Goal: Task Accomplishment & Management: Manage account settings

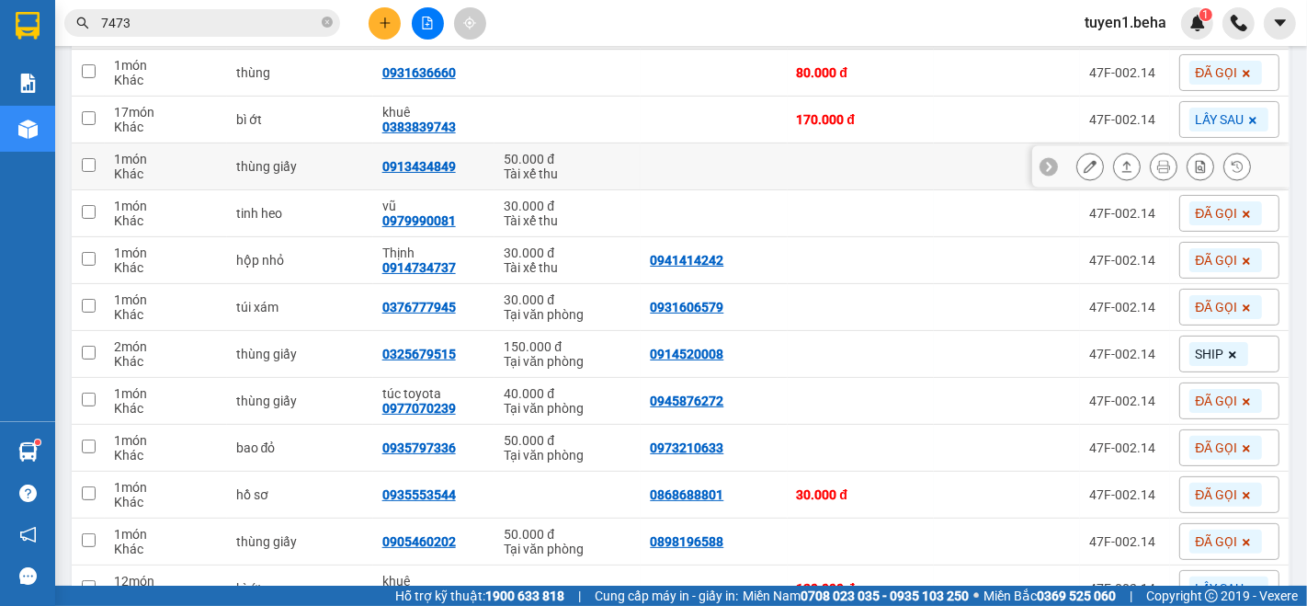
scroll to position [306, 0]
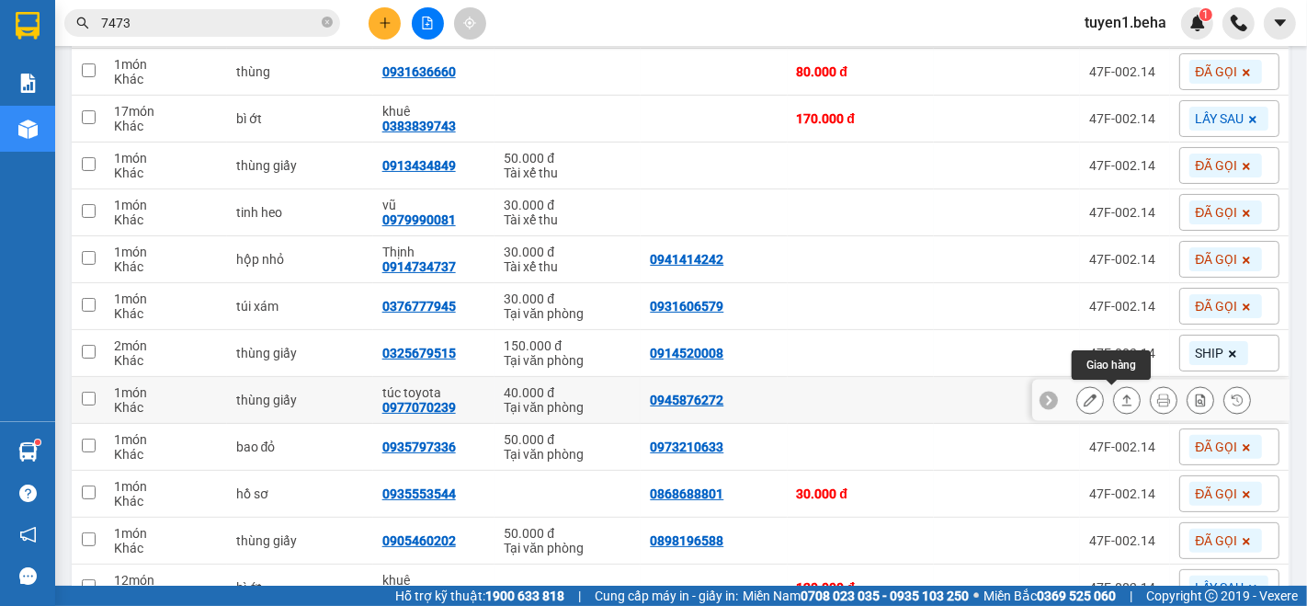
click at [1120, 403] on icon at bounding box center [1126, 399] width 13 height 13
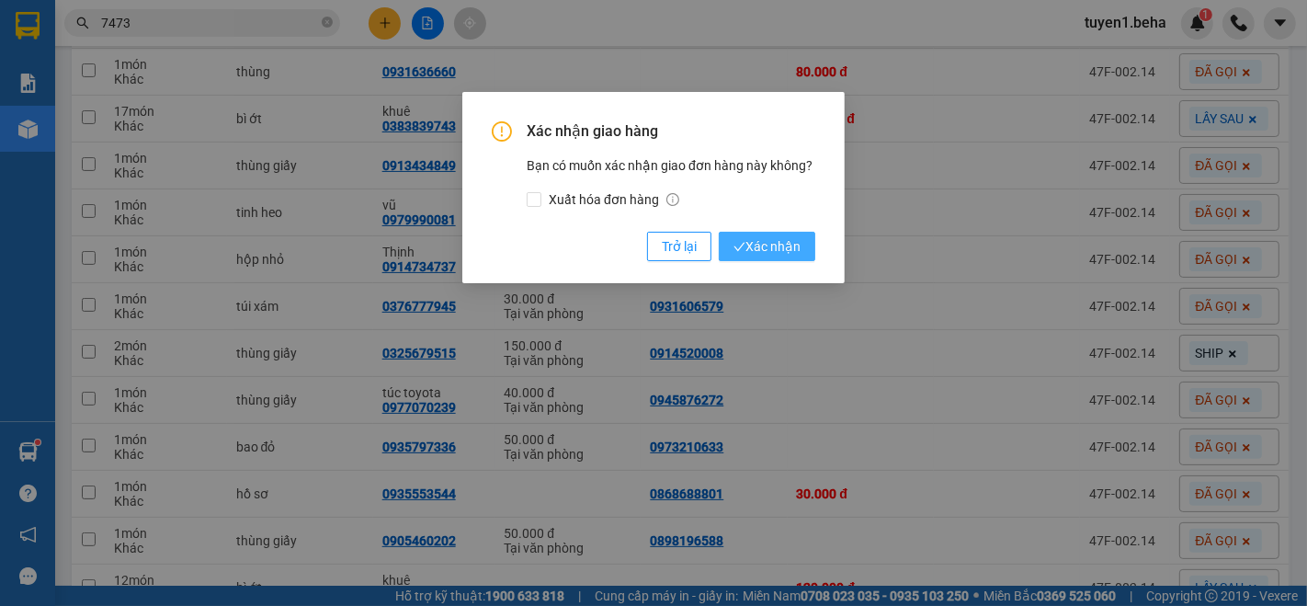
click at [752, 248] on span "Xác nhận" at bounding box center [766, 246] width 67 height 20
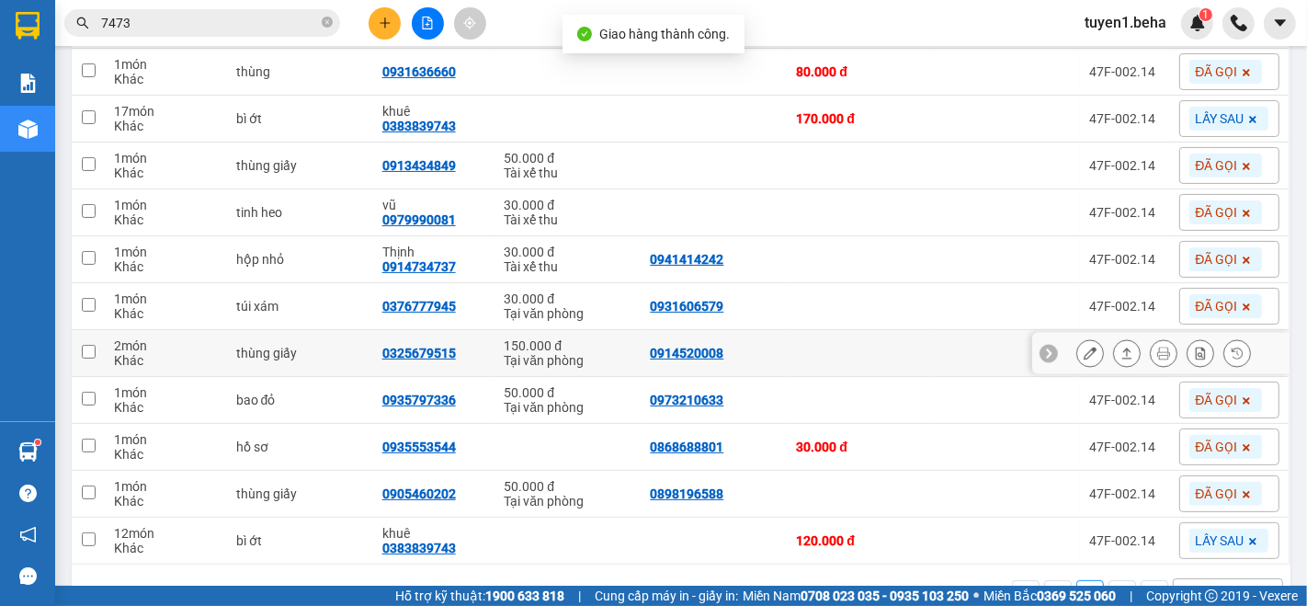
scroll to position [358, 0]
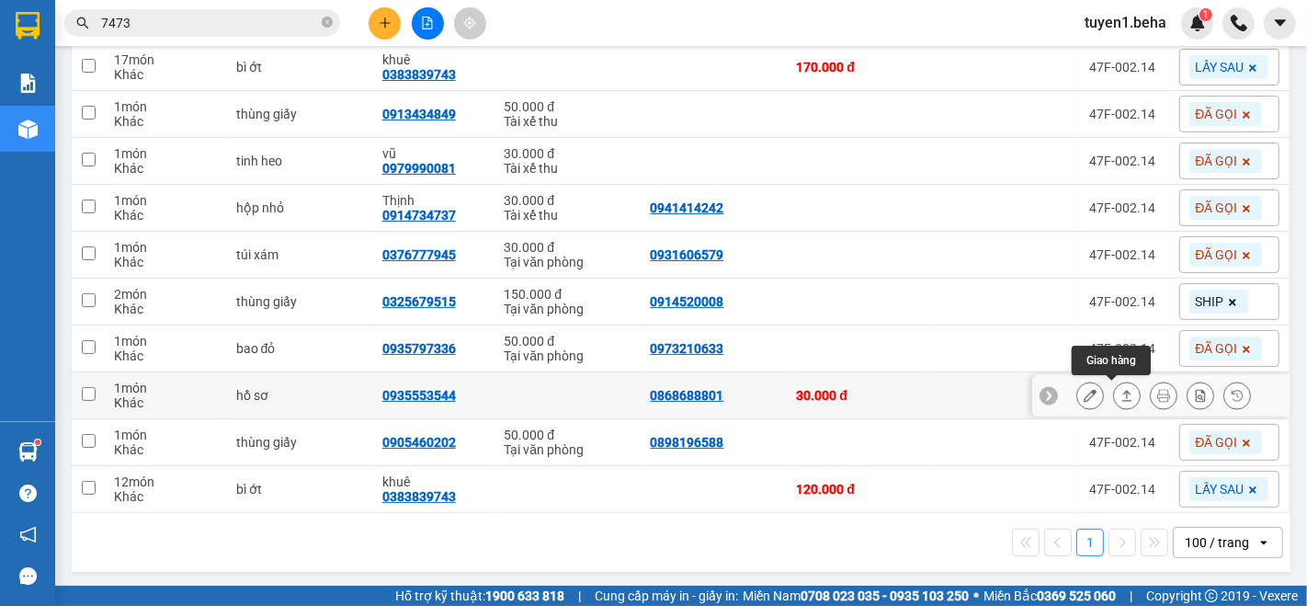
click at [1120, 397] on icon at bounding box center [1126, 395] width 13 height 13
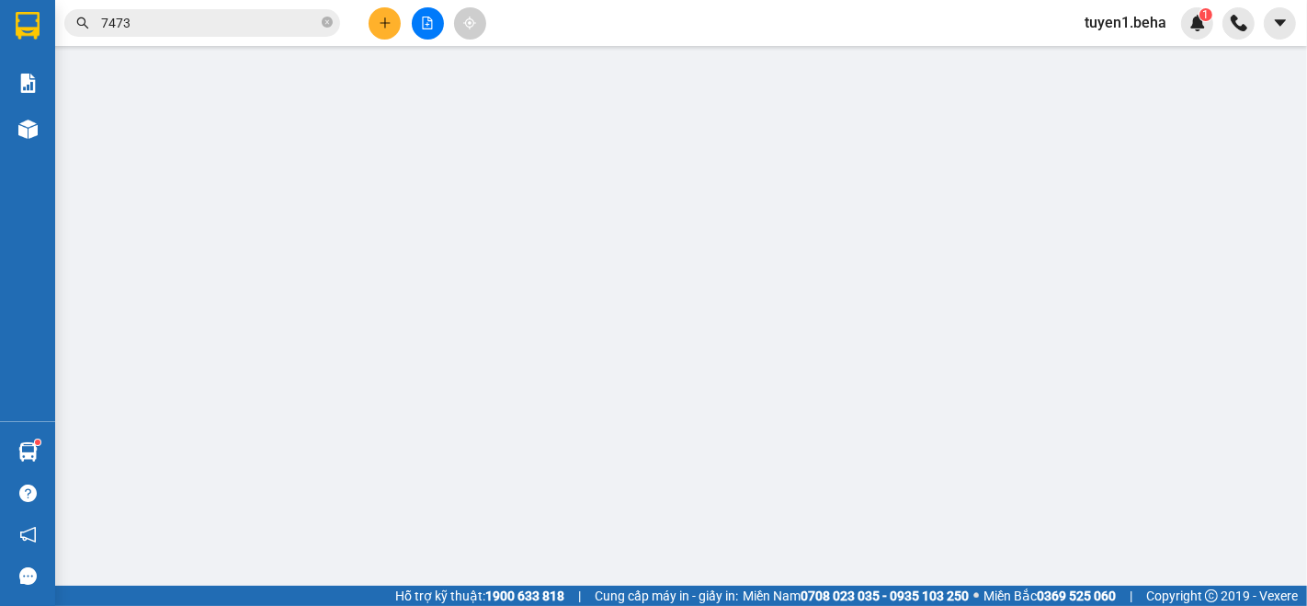
type input "0868688801"
type input "0935553544"
type input "30.000"
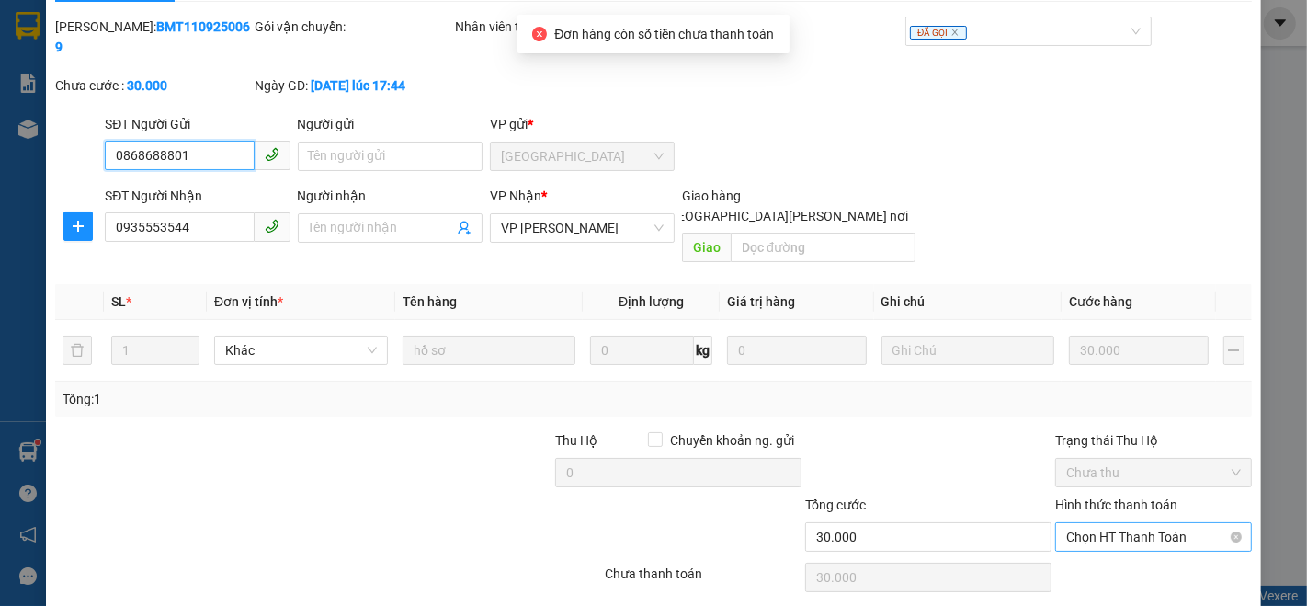
scroll to position [76, 0]
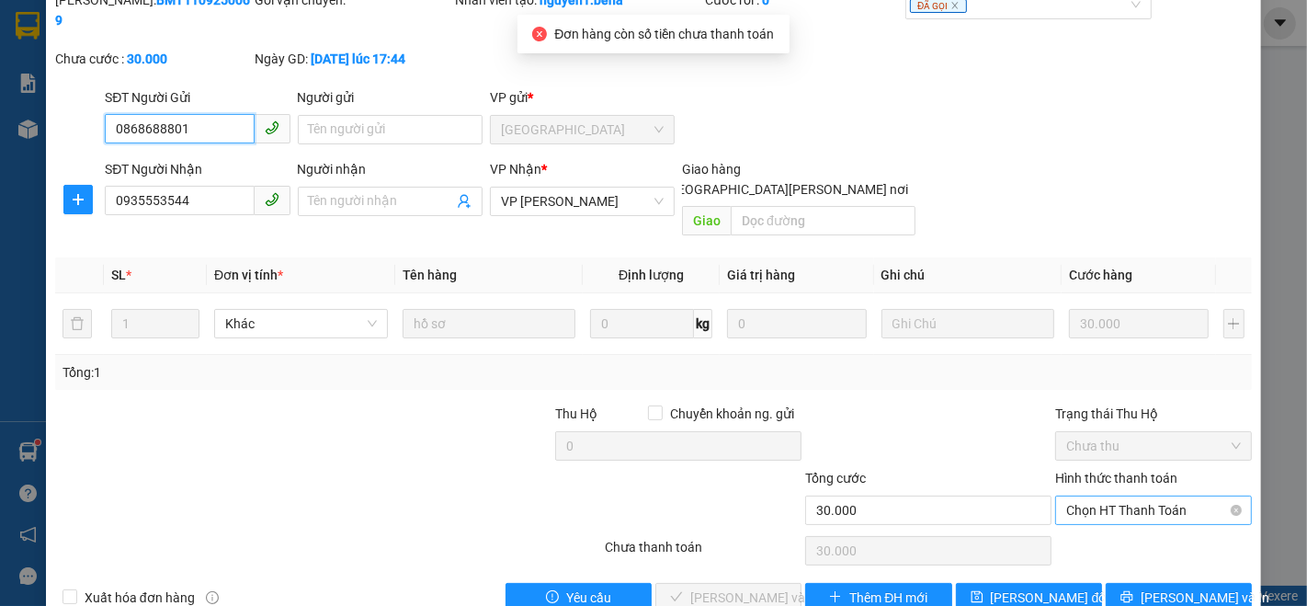
click at [1085, 496] on span "Chọn HT Thanh Toán" at bounding box center [1153, 510] width 175 height 28
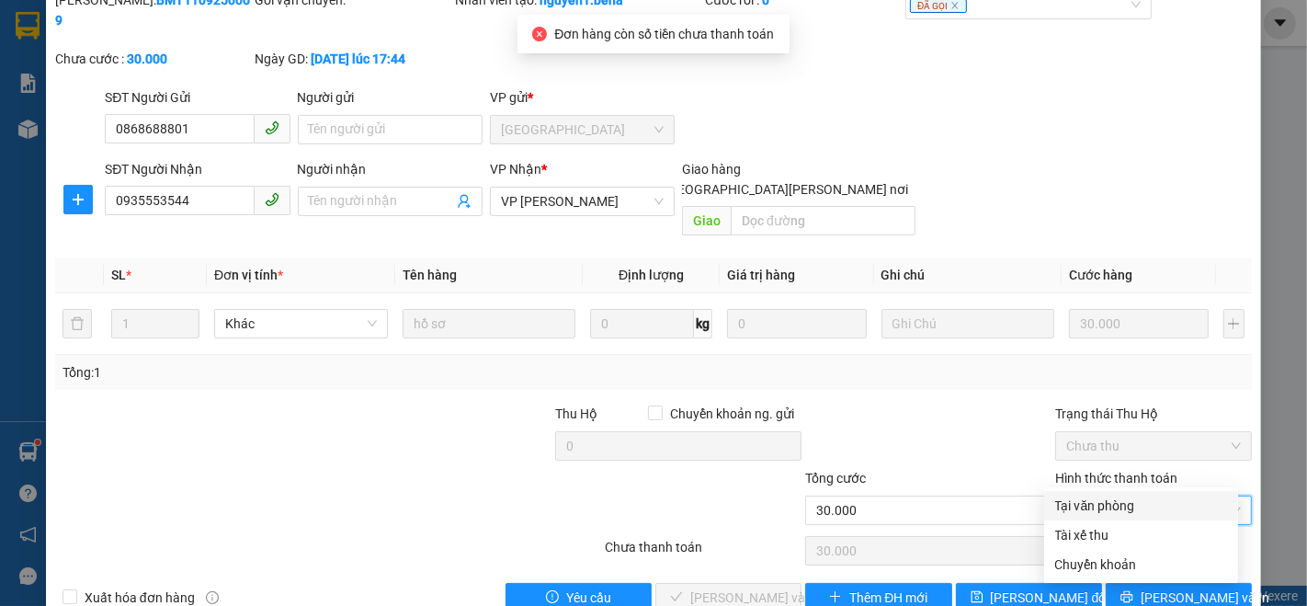
click at [1063, 489] on div "Total Paid Fee 0 Total UnPaid Fee 30.000 Cash Collection Total Fee Mã ĐH: BMT11…" at bounding box center [653, 301] width 1197 height 622
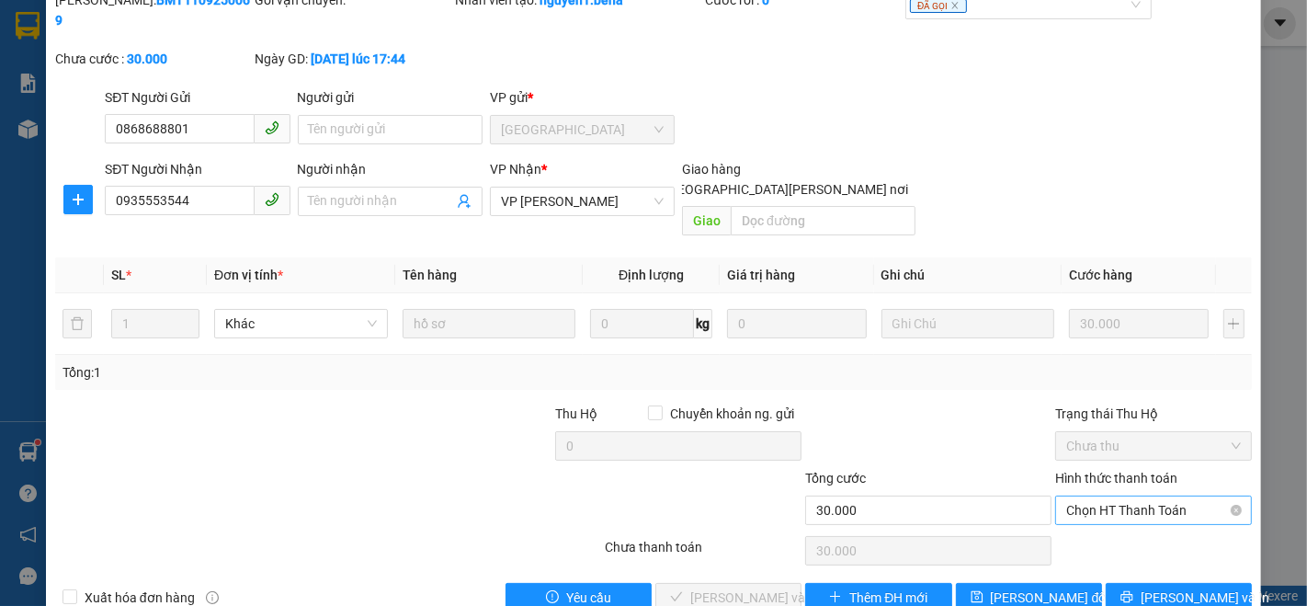
click at [1087, 496] on span "Chọn HT Thanh Toán" at bounding box center [1153, 510] width 175 height 28
drag, startPoint x: 1076, startPoint y: 510, endPoint x: 1037, endPoint y: 519, distance: 40.6
click at [1076, 509] on div "Tại văn phòng" at bounding box center [1141, 505] width 172 height 20
type input "0"
click at [720, 587] on span "[PERSON_NAME] và [PERSON_NAME] hàng" at bounding box center [814, 597] width 248 height 20
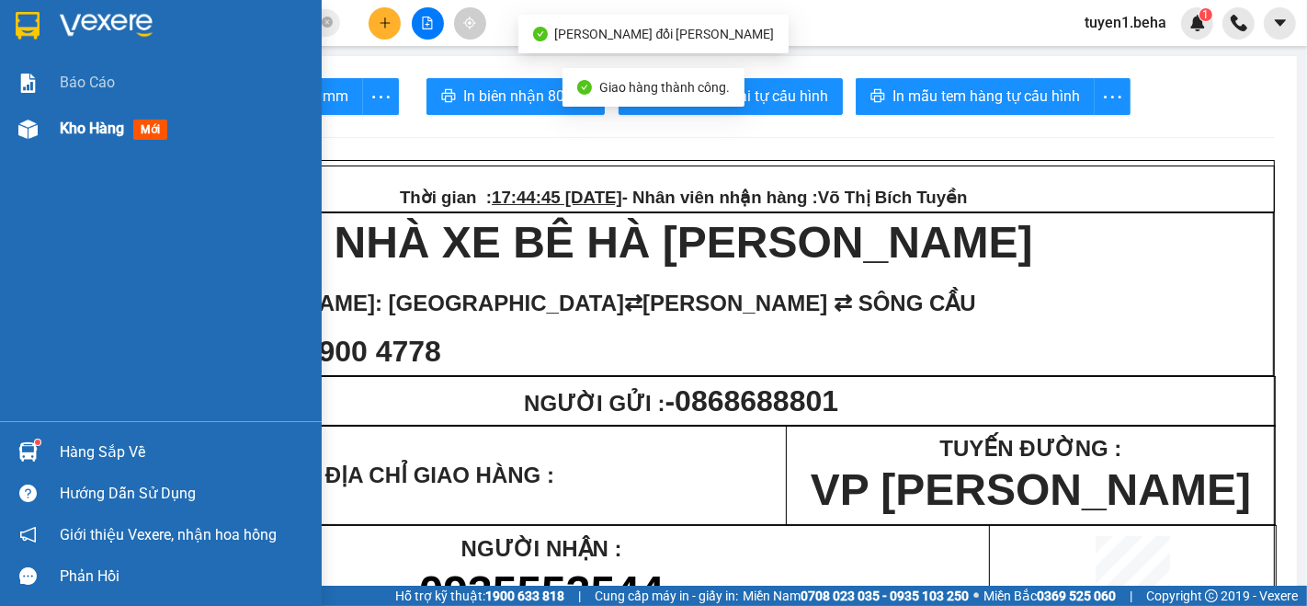
click at [75, 131] on span "Kho hàng" at bounding box center [92, 127] width 64 height 17
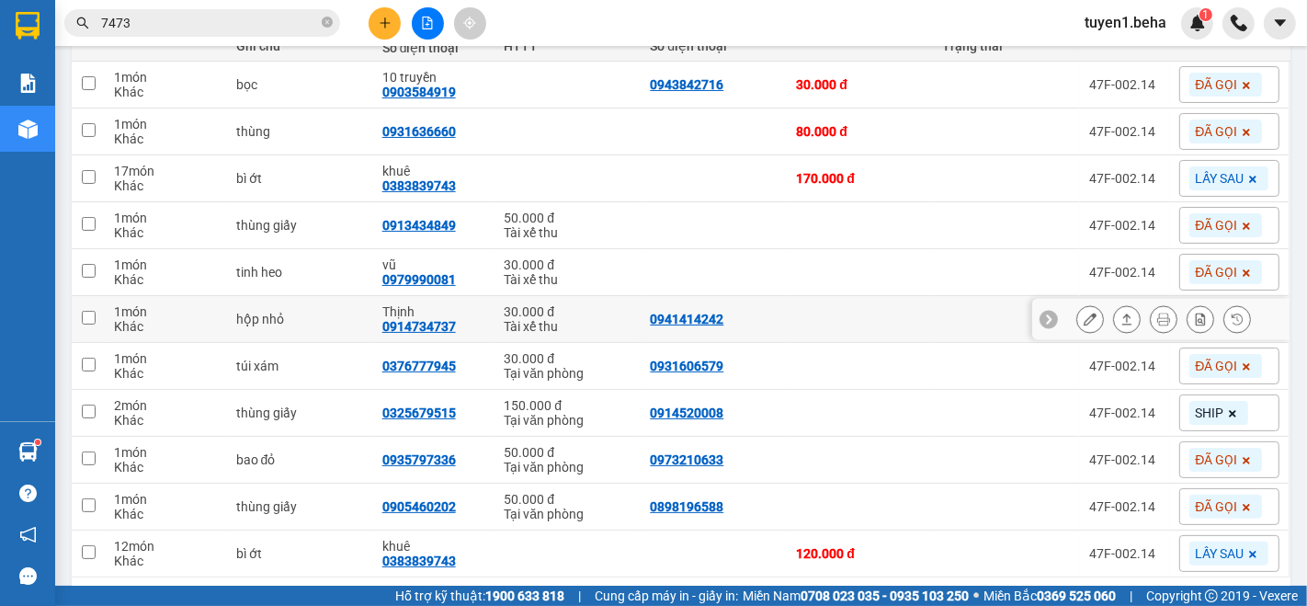
scroll to position [306, 0]
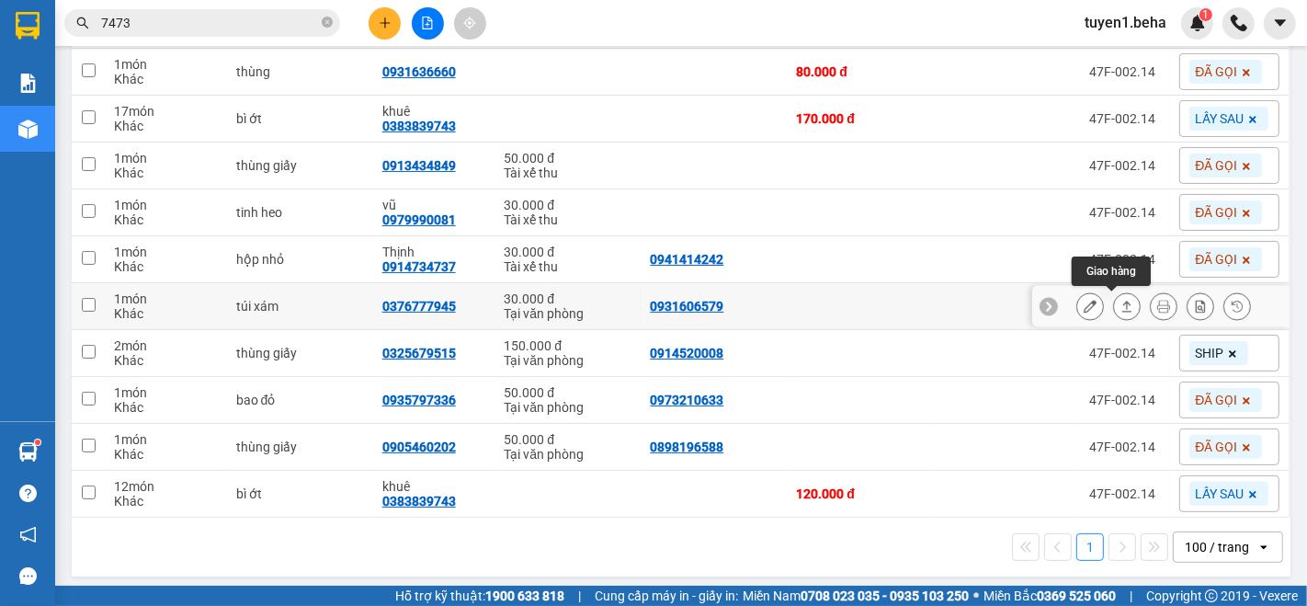
click at [1120, 308] on icon at bounding box center [1126, 306] width 13 height 13
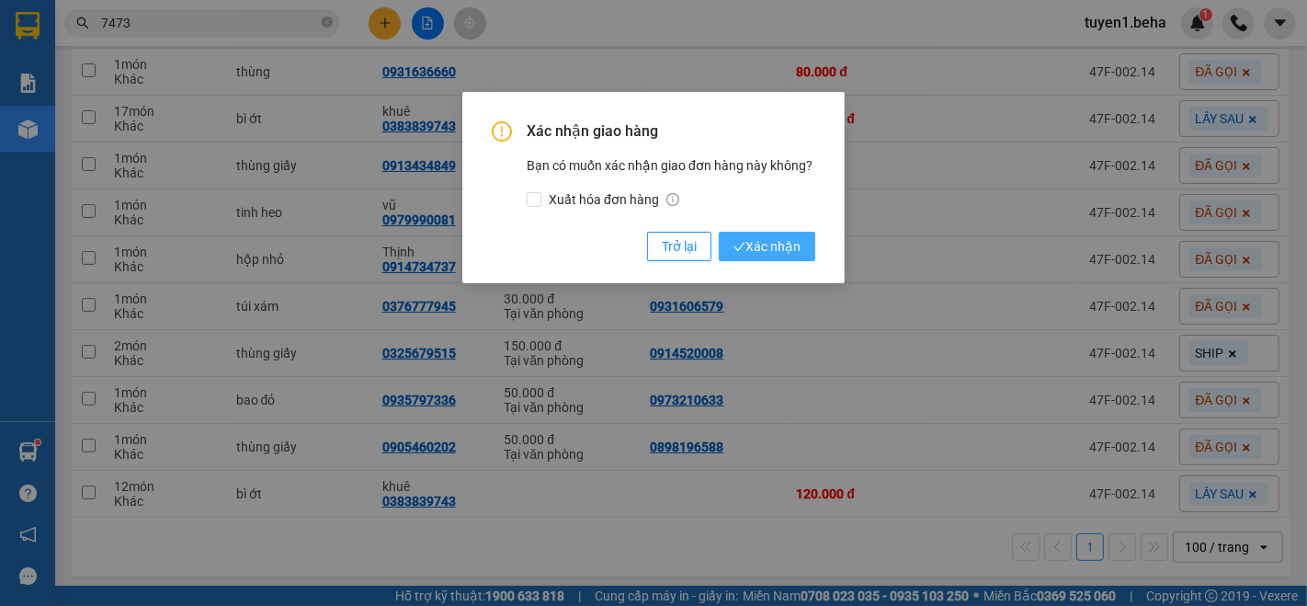
click at [767, 245] on span "Xác nhận" at bounding box center [766, 246] width 67 height 20
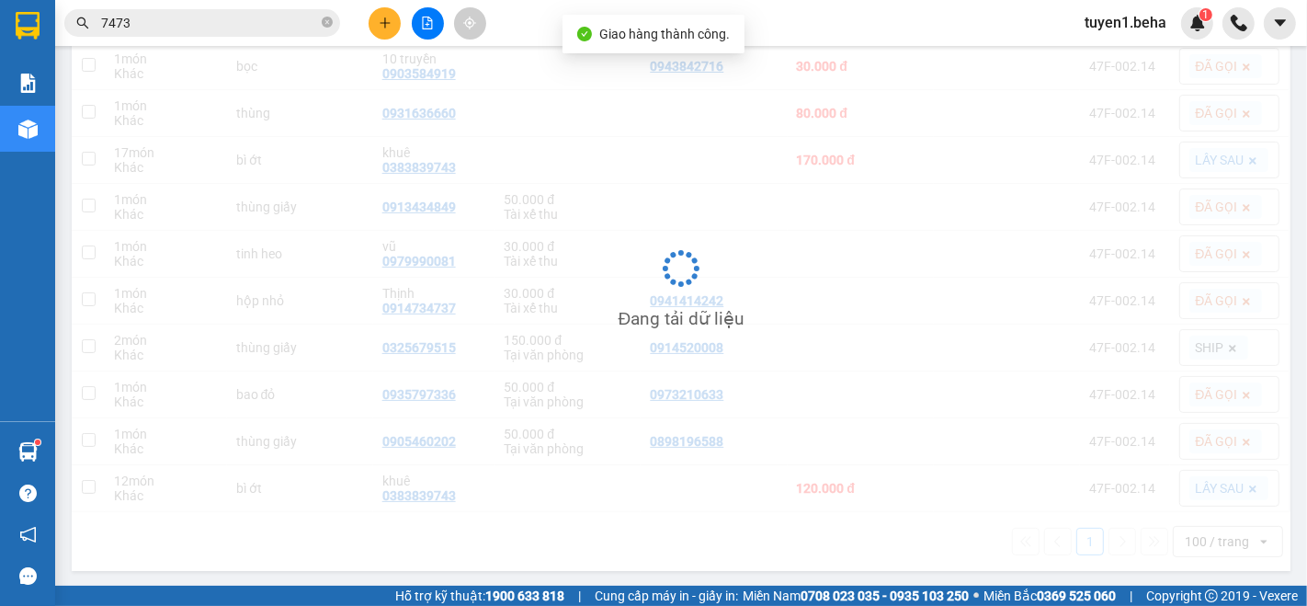
scroll to position [265, 0]
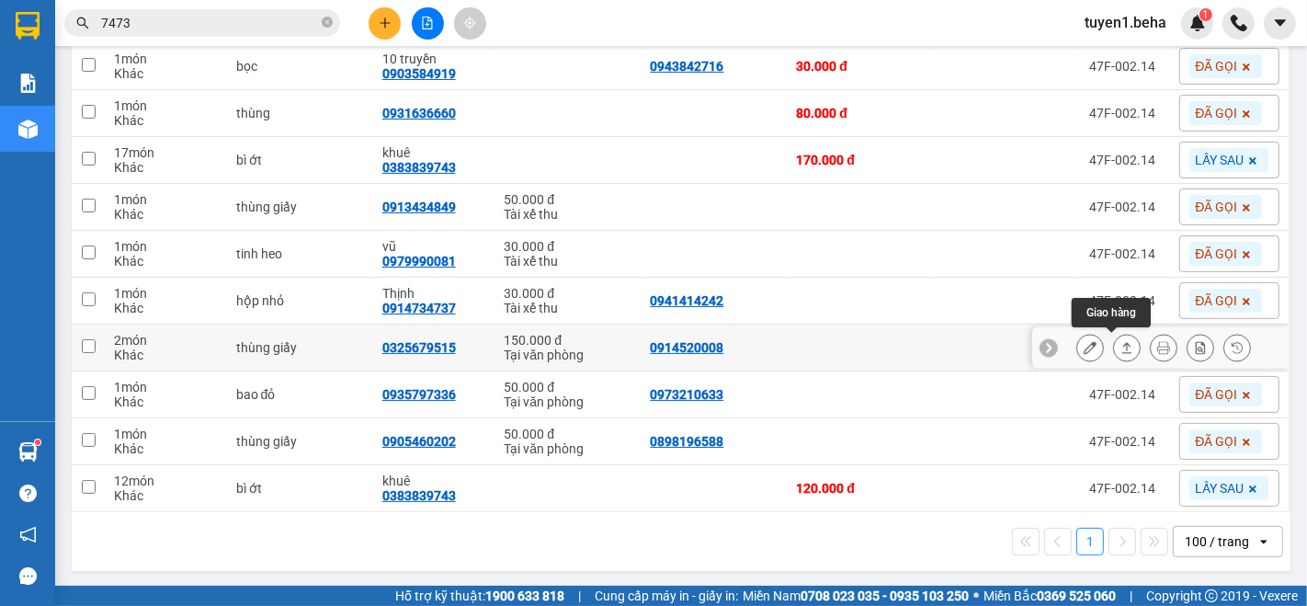
click at [1114, 342] on button at bounding box center [1127, 348] width 26 height 32
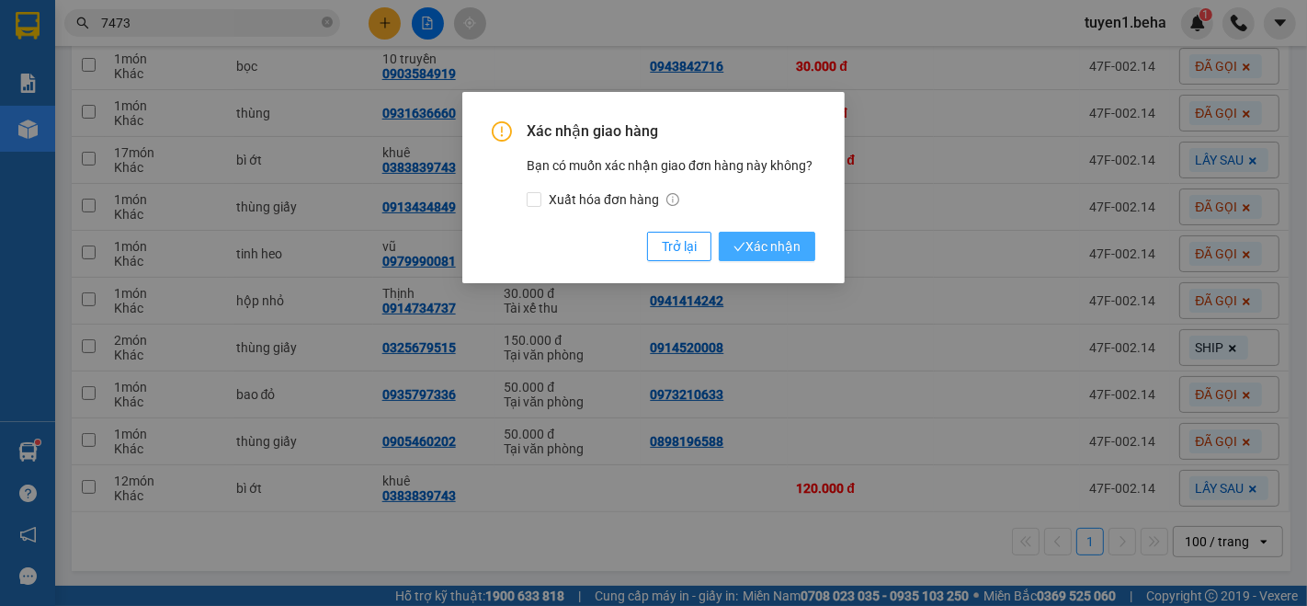
click at [779, 247] on span "Xác nhận" at bounding box center [766, 246] width 67 height 20
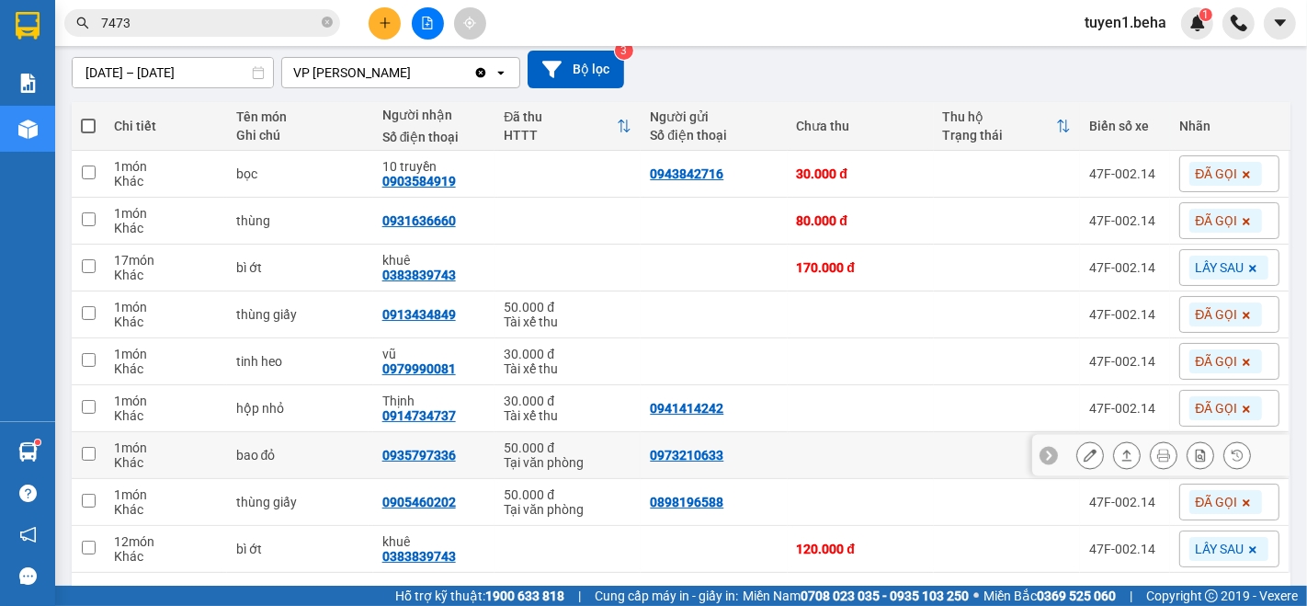
scroll to position [115, 0]
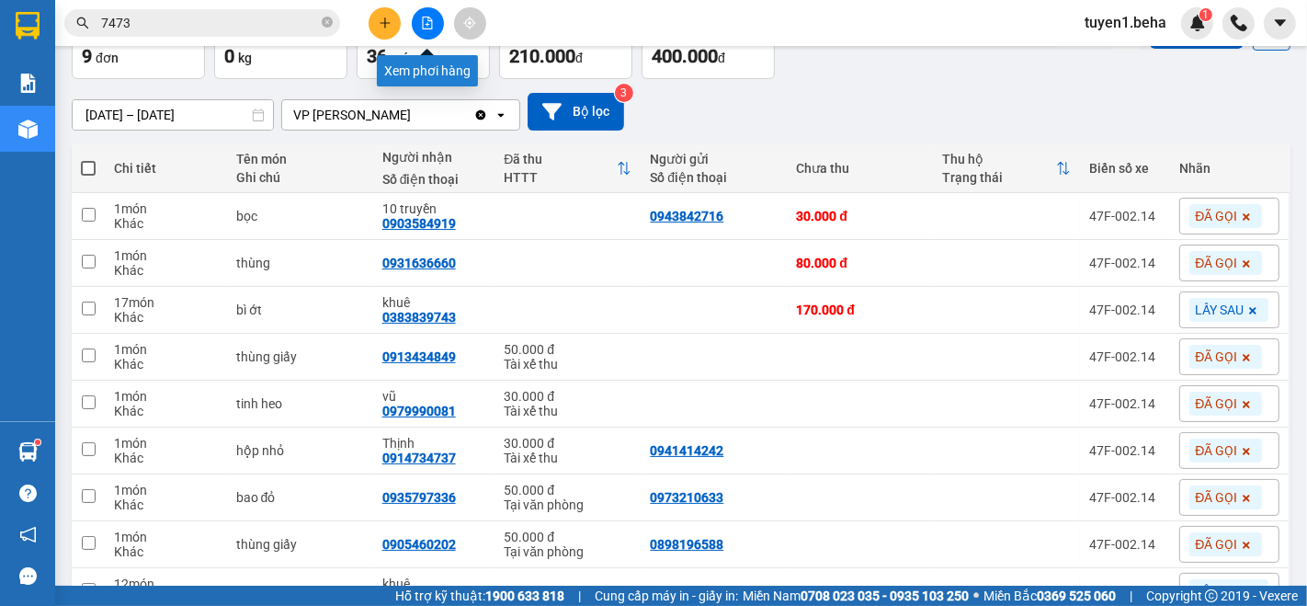
click at [423, 23] on icon "file-add" at bounding box center [428, 23] width 10 height 13
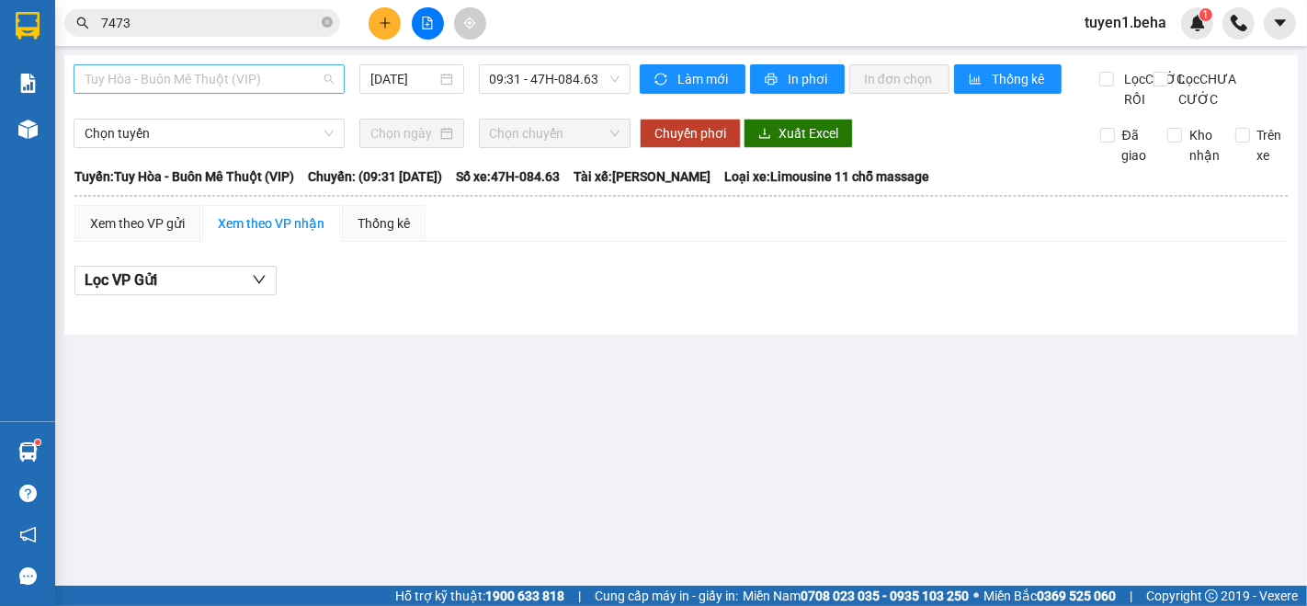
click at [252, 87] on span "Tuy Hòa - Buôn Mê Thuột (VIP)" at bounding box center [209, 79] width 249 height 28
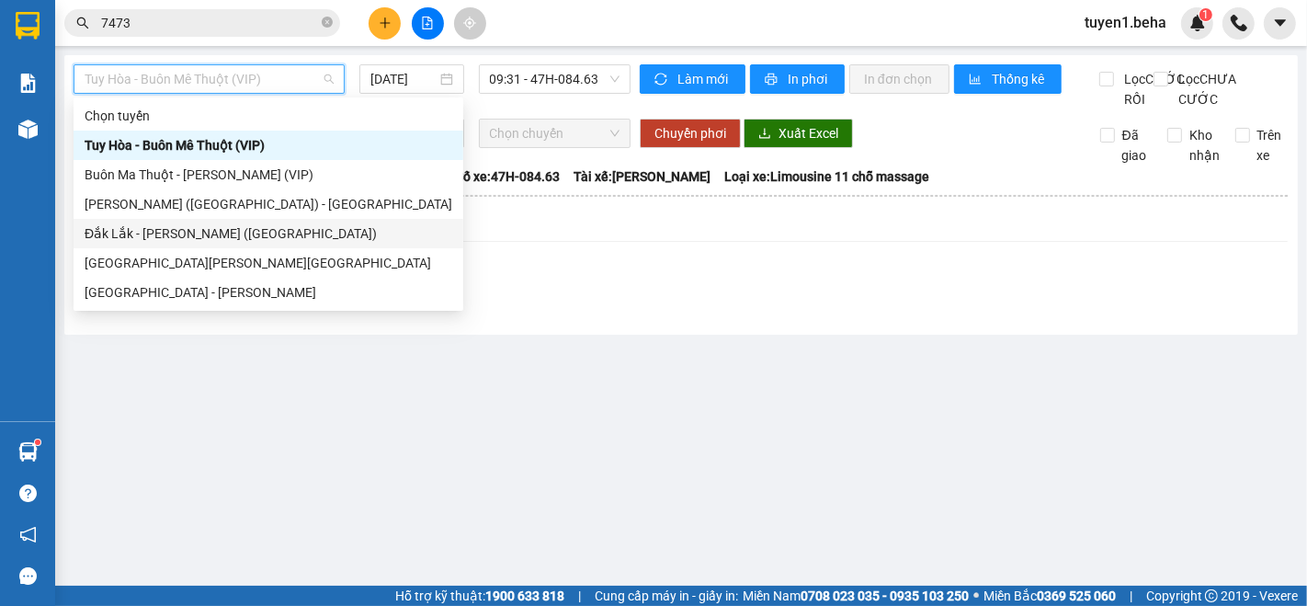
click at [208, 225] on div "Đắk Lắk - [PERSON_NAME] ([GEOGRAPHIC_DATA])" at bounding box center [269, 233] width 368 height 20
type input "[DATE]"
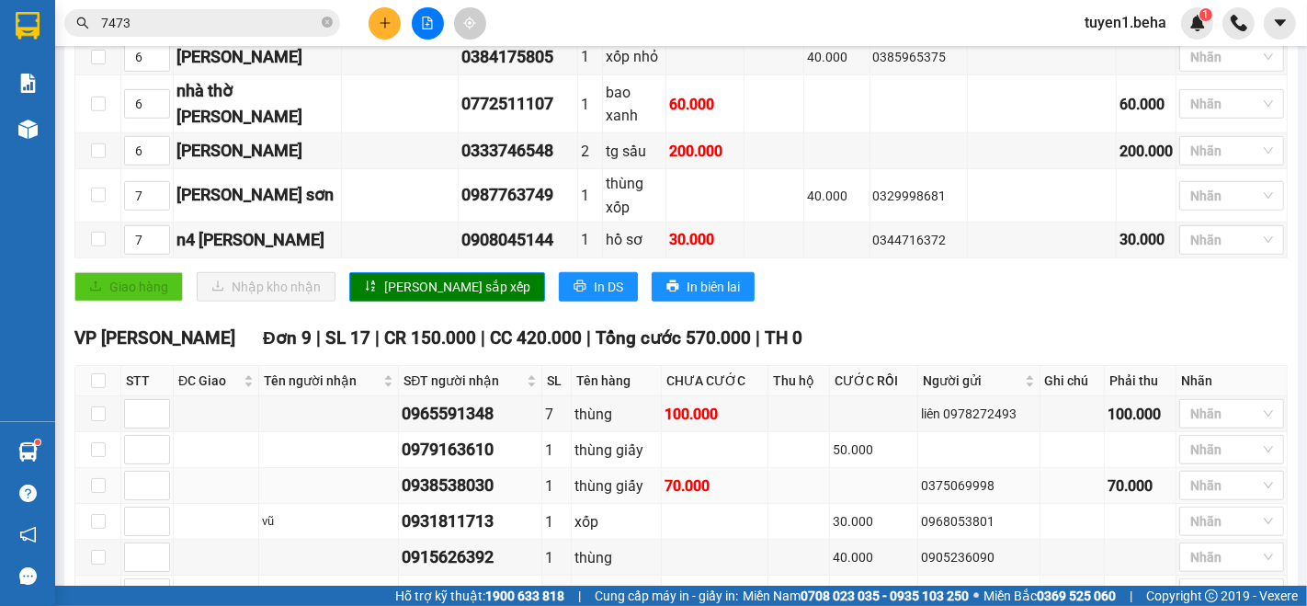
scroll to position [1225, 0]
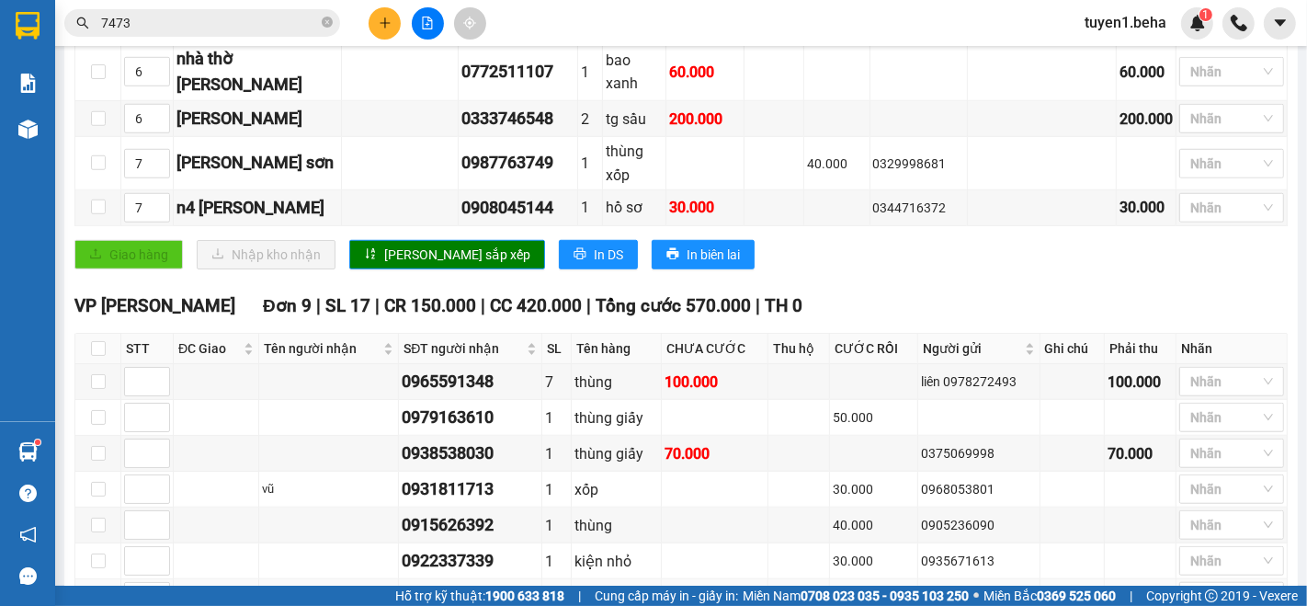
click at [204, 579] on td at bounding box center [216, 597] width 85 height 36
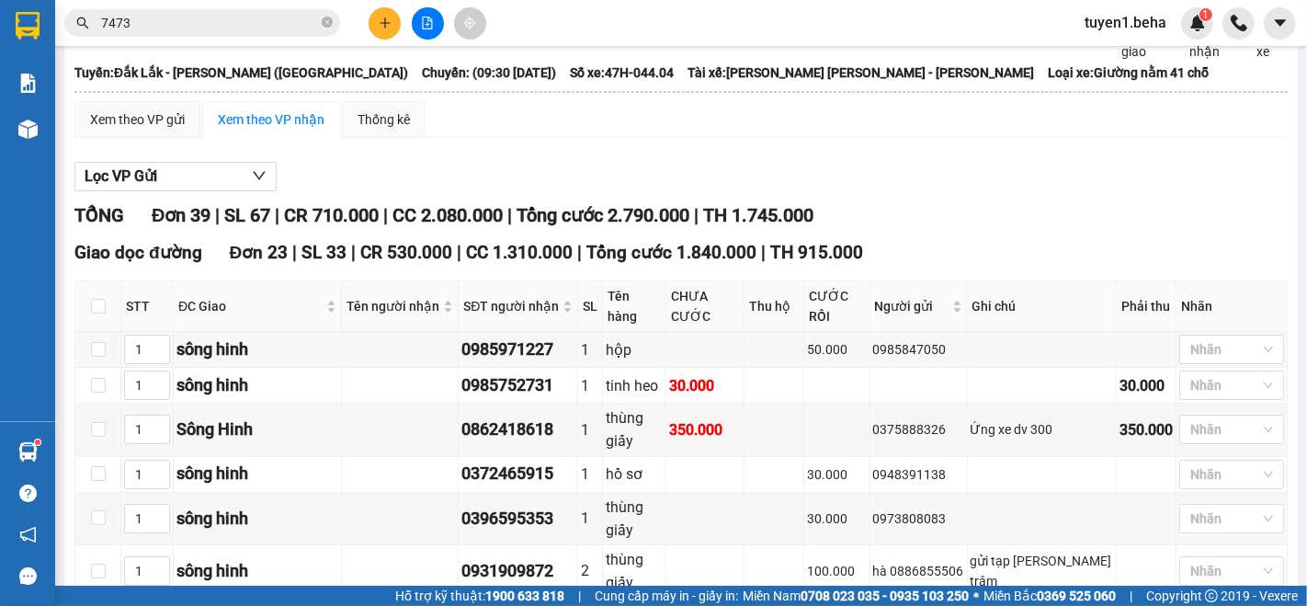
scroll to position [0, 0]
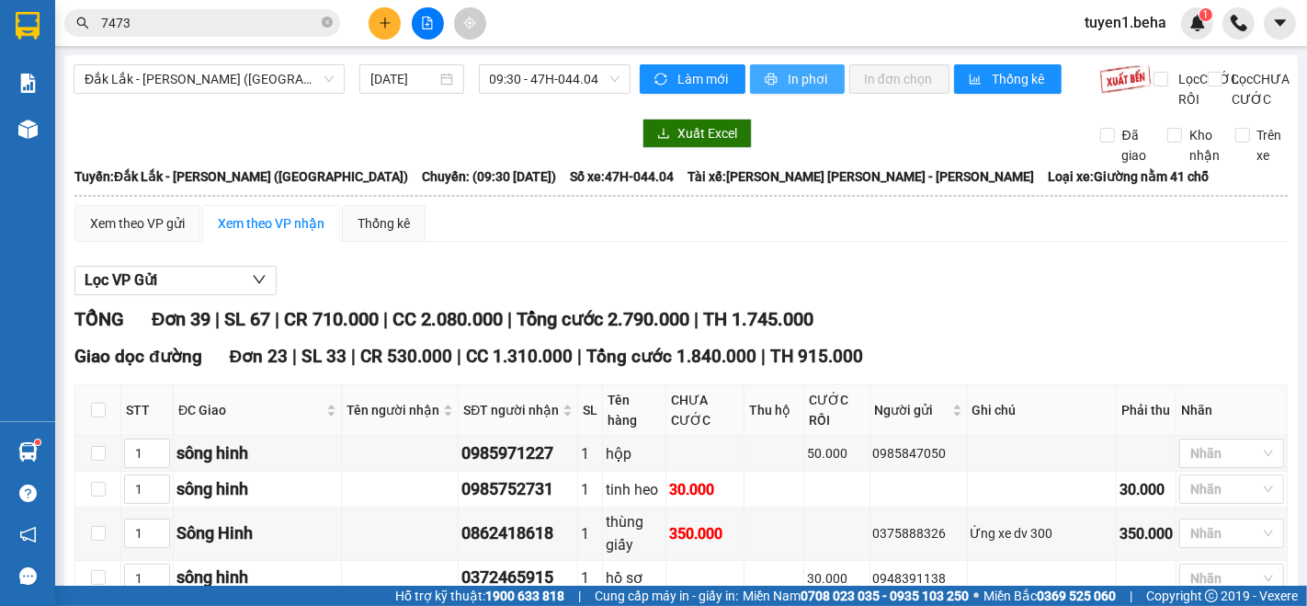
click at [788, 81] on span "In phơi" at bounding box center [809, 79] width 42 height 20
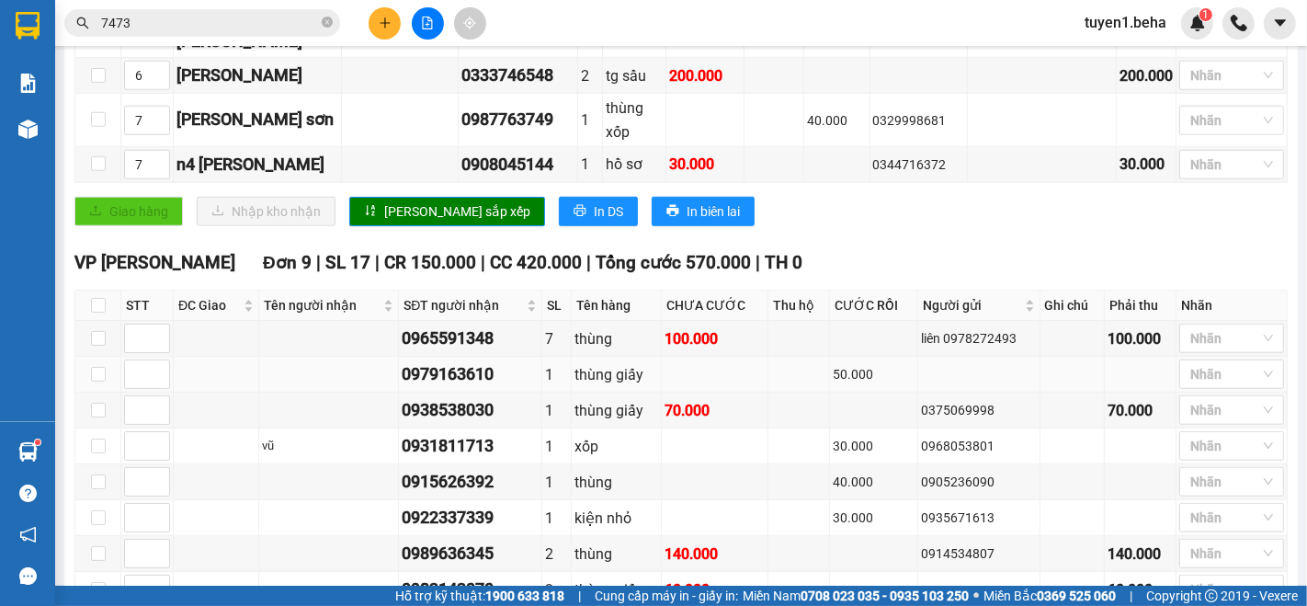
scroll to position [1225, 0]
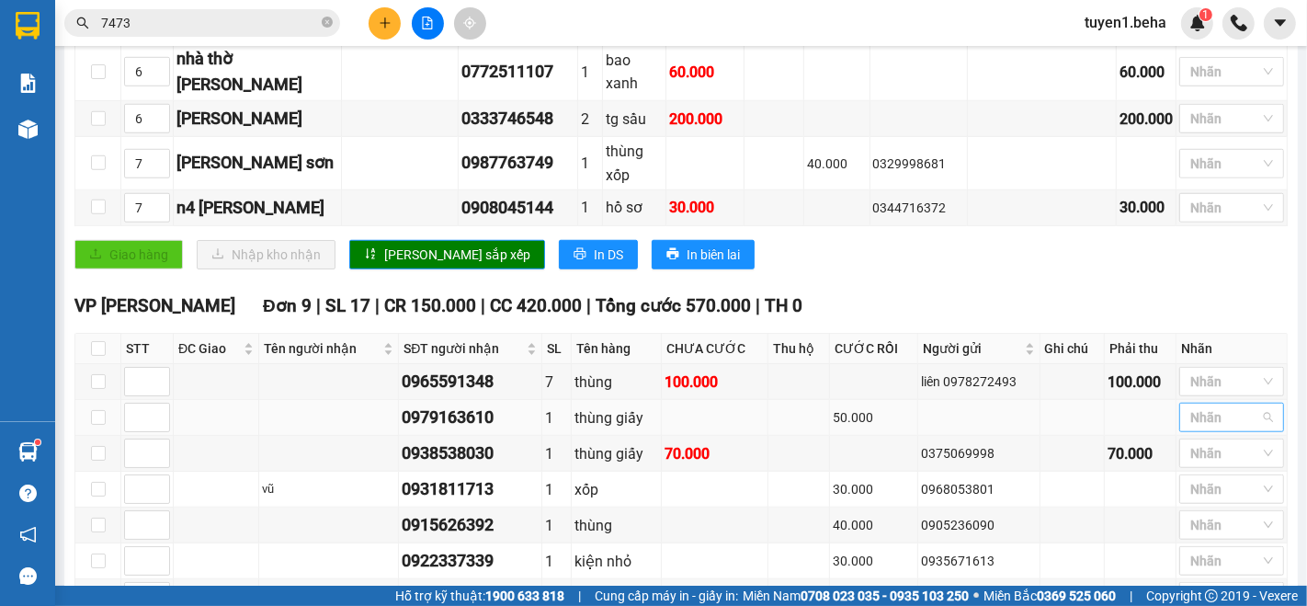
click at [1187, 403] on div "Nhãn" at bounding box center [1231, 417] width 105 height 29
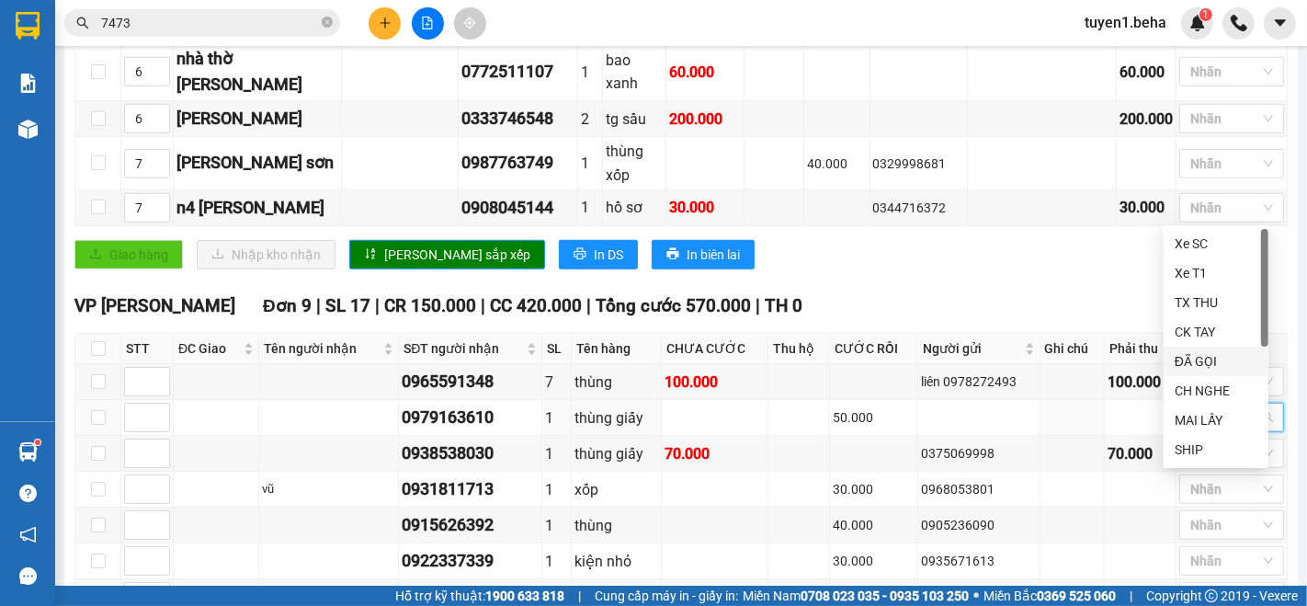
click at [1205, 361] on div "ĐÃ GỌI" at bounding box center [1216, 361] width 83 height 20
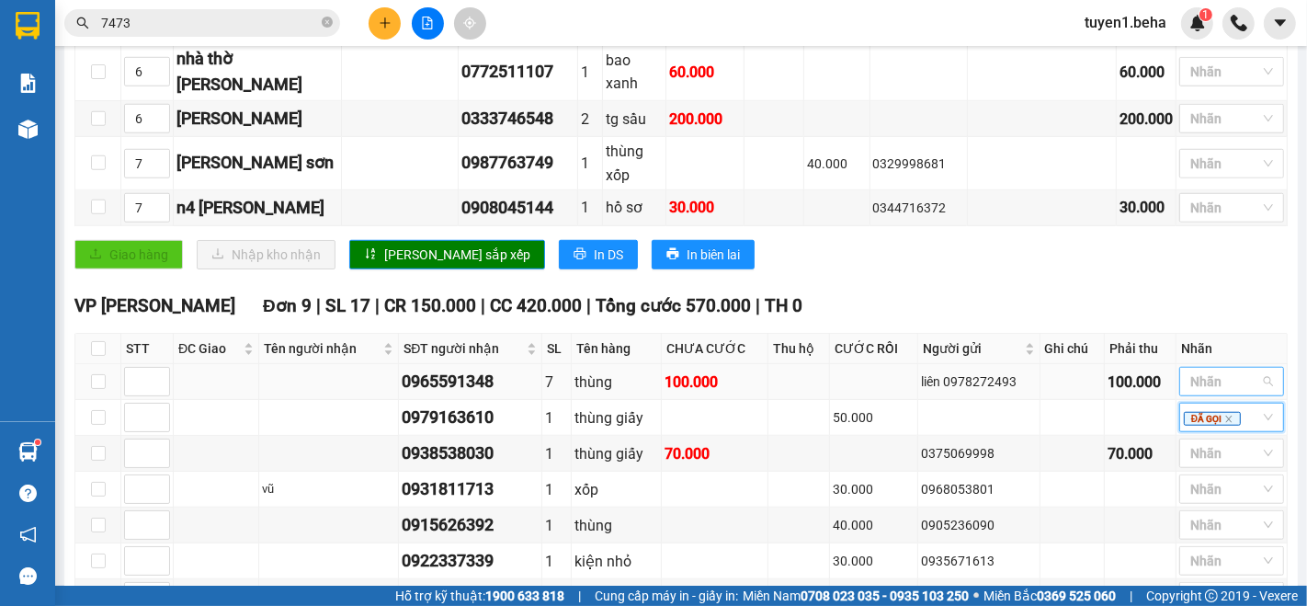
click at [1209, 370] on div at bounding box center [1222, 381] width 77 height 22
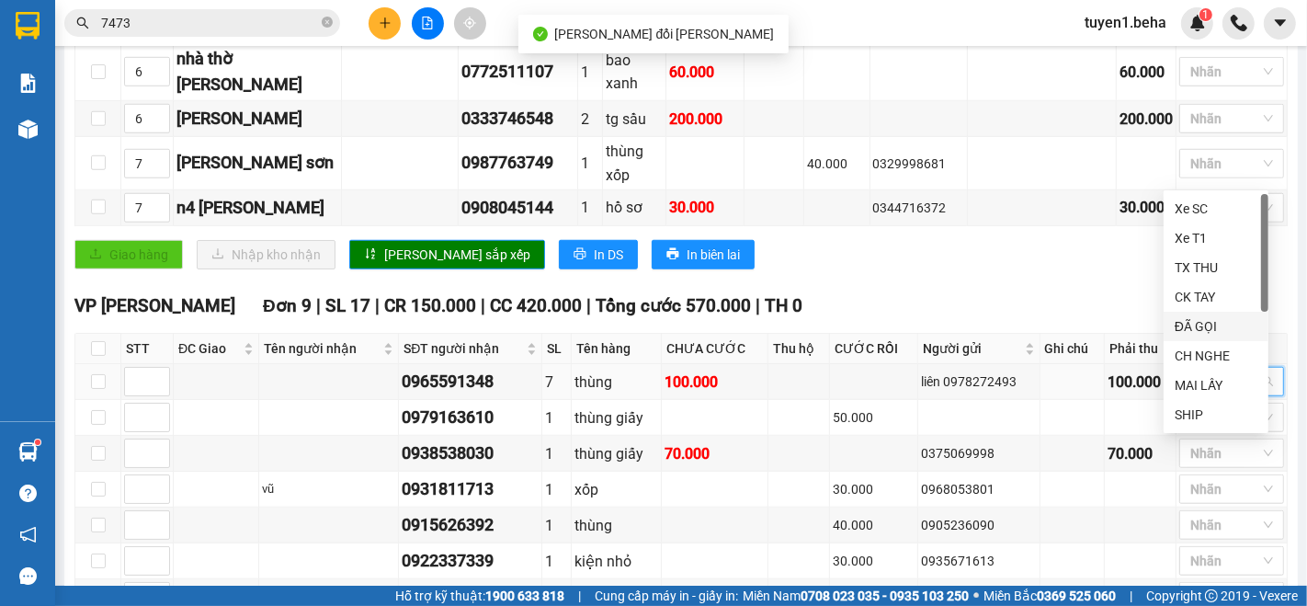
click at [1195, 318] on div "ĐÃ GỌI" at bounding box center [1216, 326] width 83 height 20
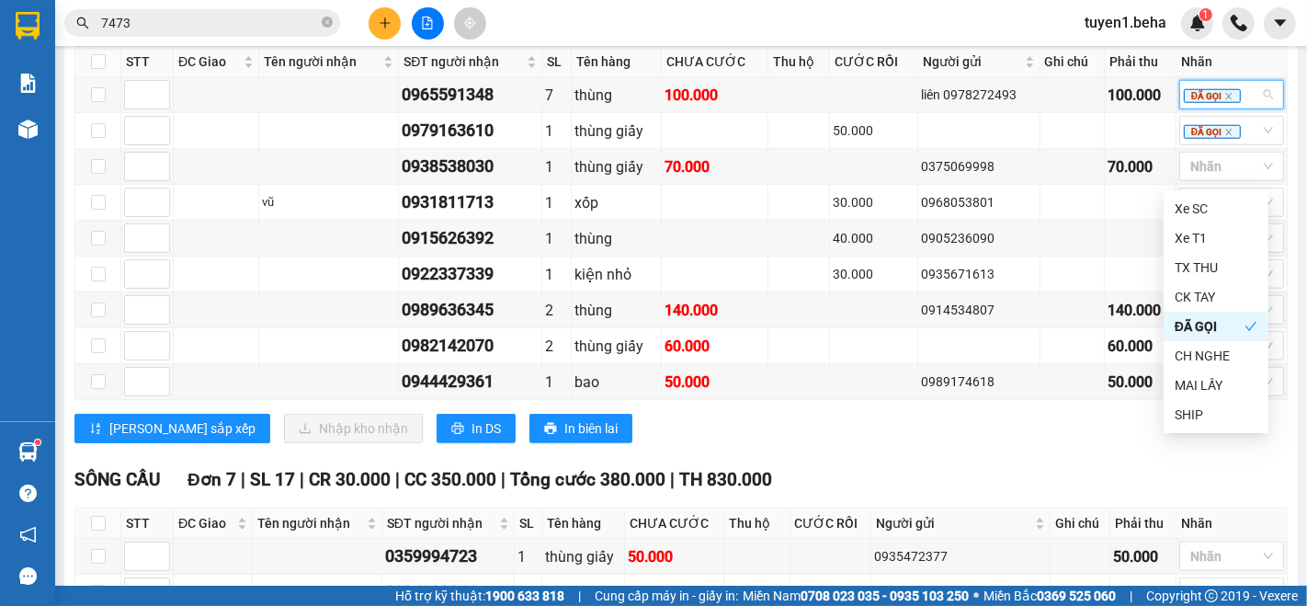
scroll to position [1282, 0]
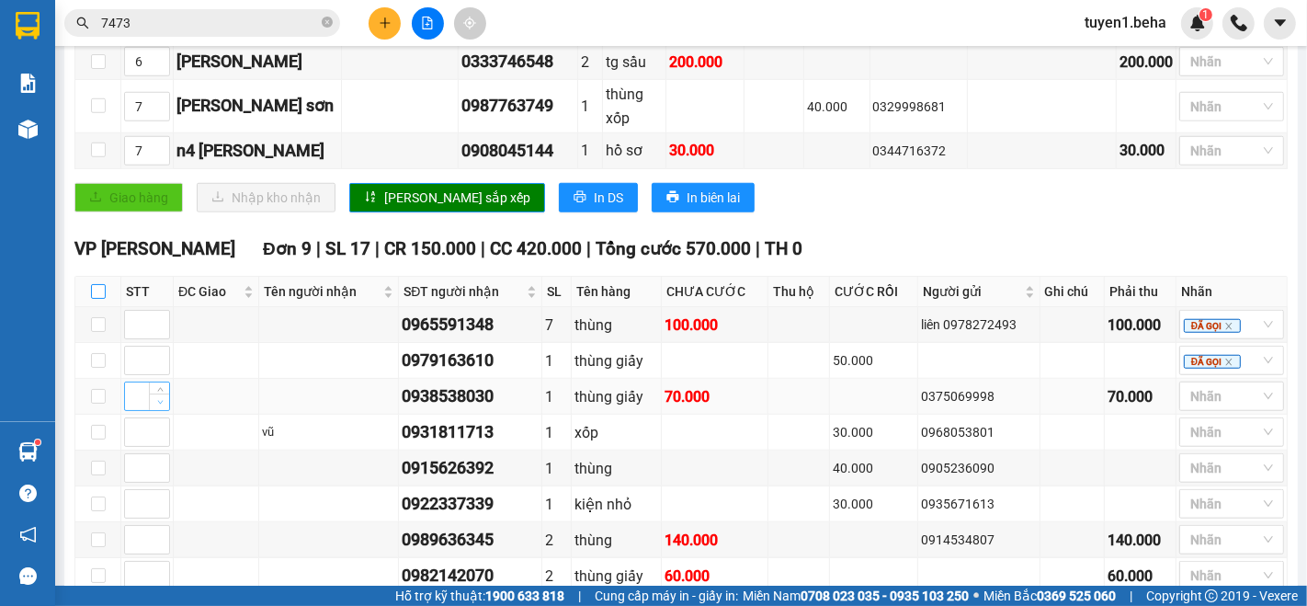
drag, startPoint x: 97, startPoint y: 87, endPoint x: 154, endPoint y: 188, distance: 116.5
click at [101, 276] on table "STT ĐC Giao Tên người [PERSON_NAME] SĐT người [PERSON_NAME] Tên hàng [PERSON_NA…" at bounding box center [681, 453] width 1212 height 354
click at [97, 284] on input "checkbox" at bounding box center [98, 291] width 15 height 15
checkbox input "true"
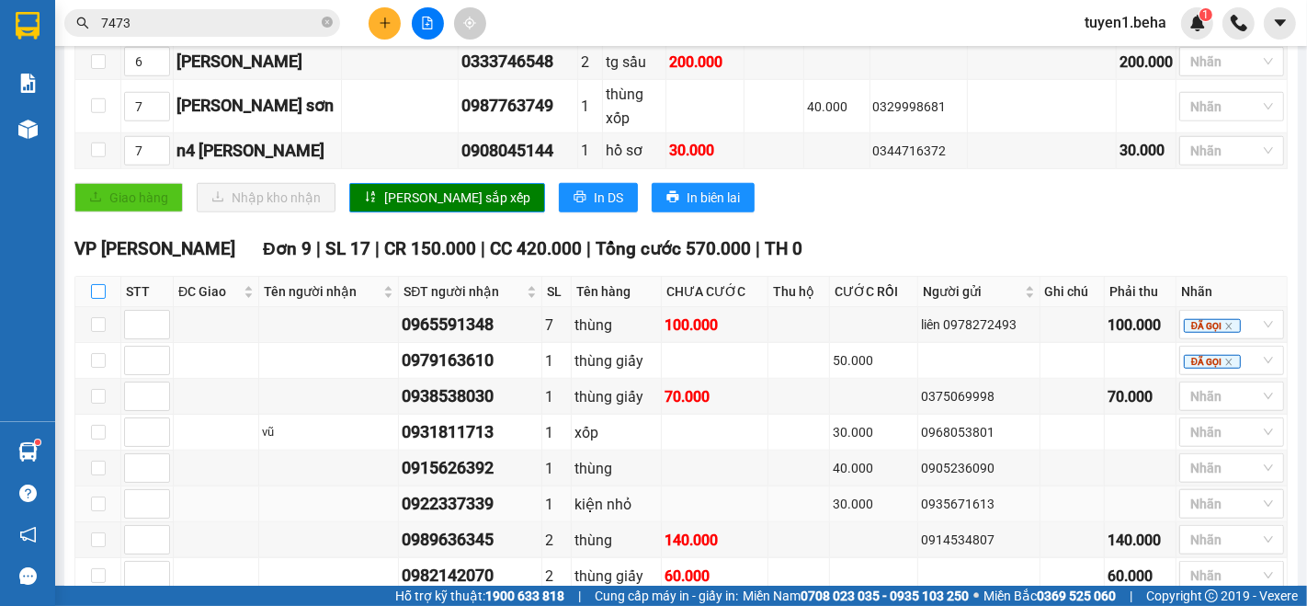
checkbox input "true"
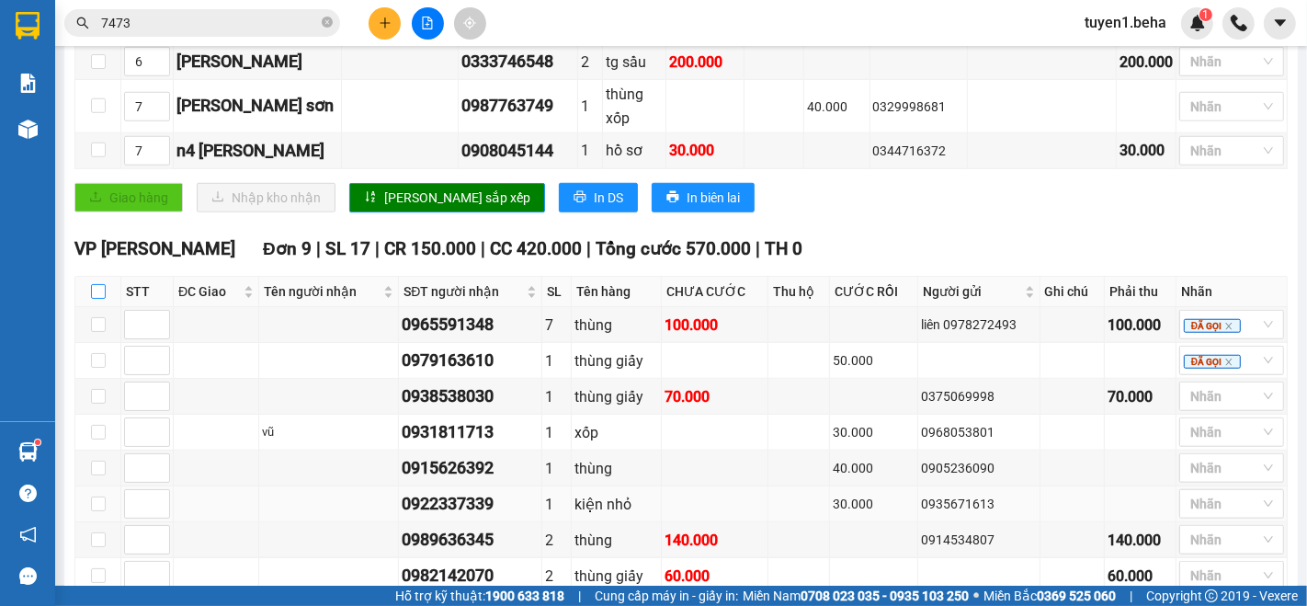
checkbox input "true"
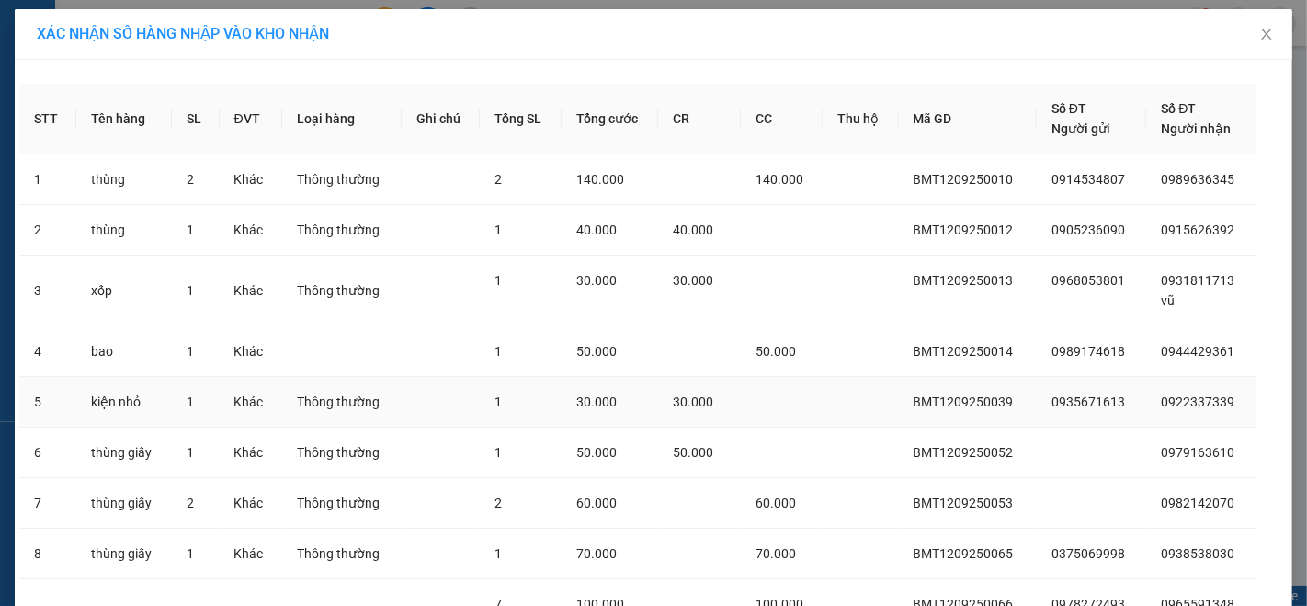
scroll to position [175, 0]
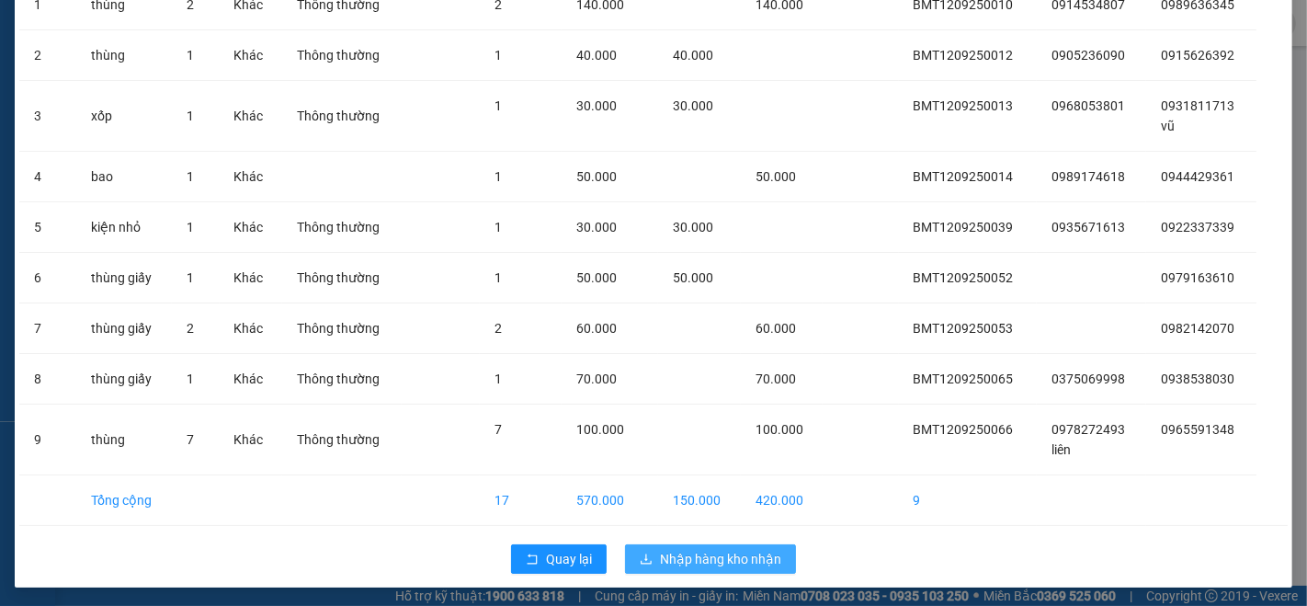
click at [693, 565] on span "Nhập hàng kho nhận" at bounding box center [720, 559] width 121 height 20
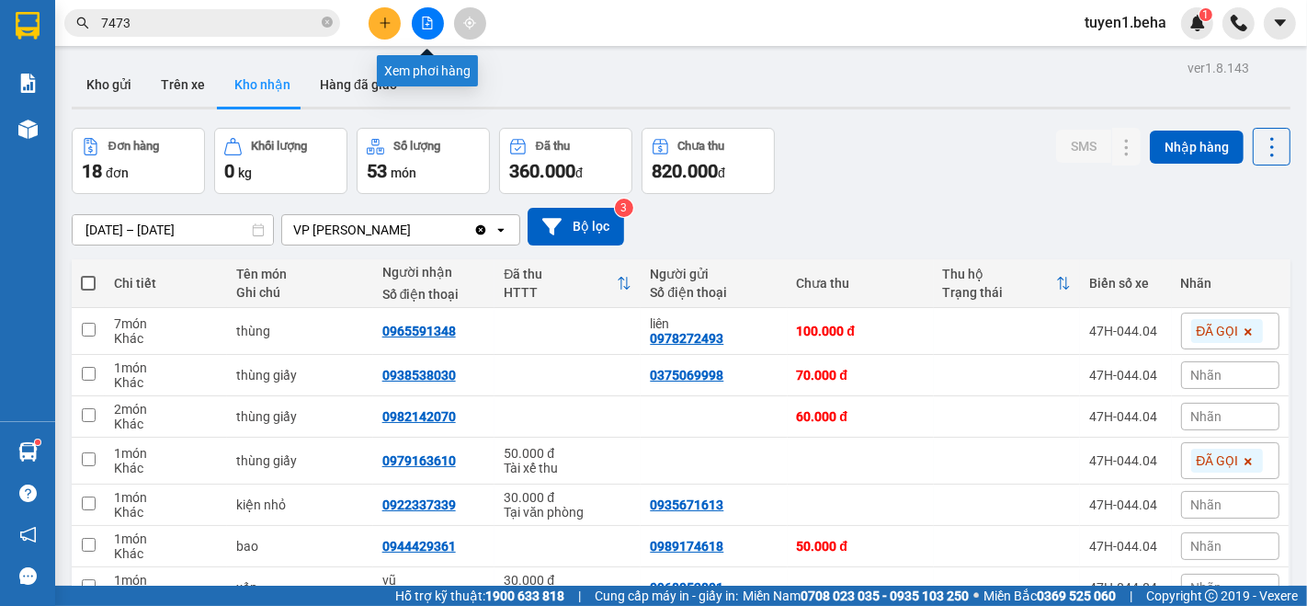
click at [418, 27] on button at bounding box center [428, 23] width 32 height 32
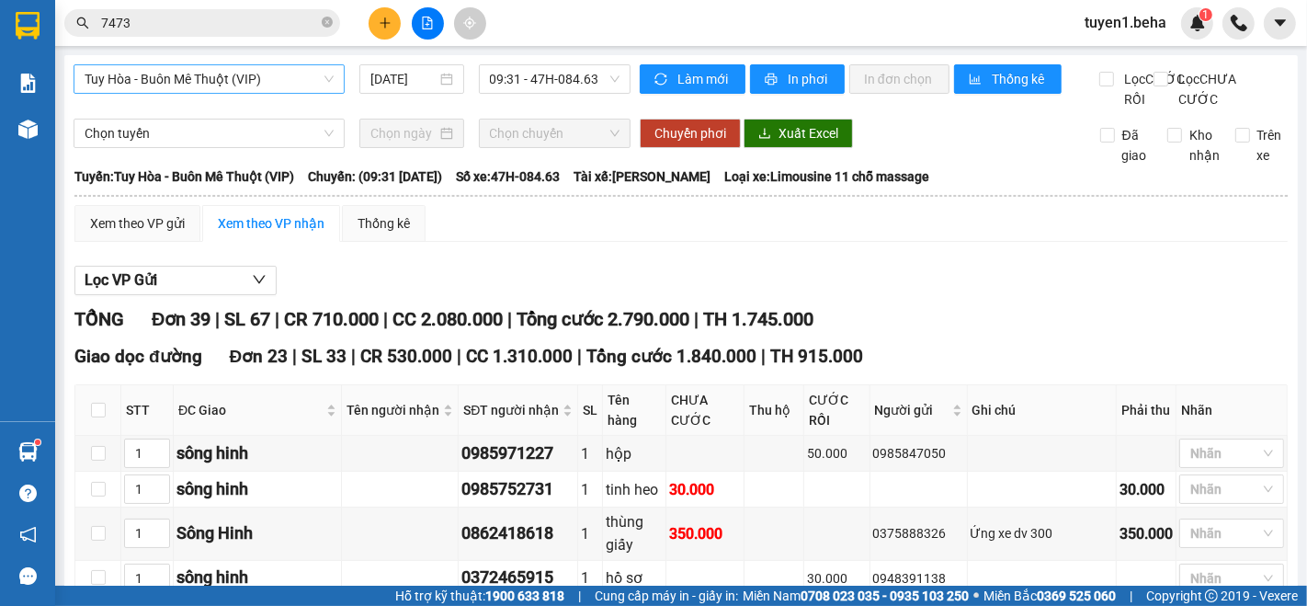
click at [283, 72] on span "Tuy Hòa - Buôn Mê Thuột (VIP)" at bounding box center [209, 79] width 249 height 28
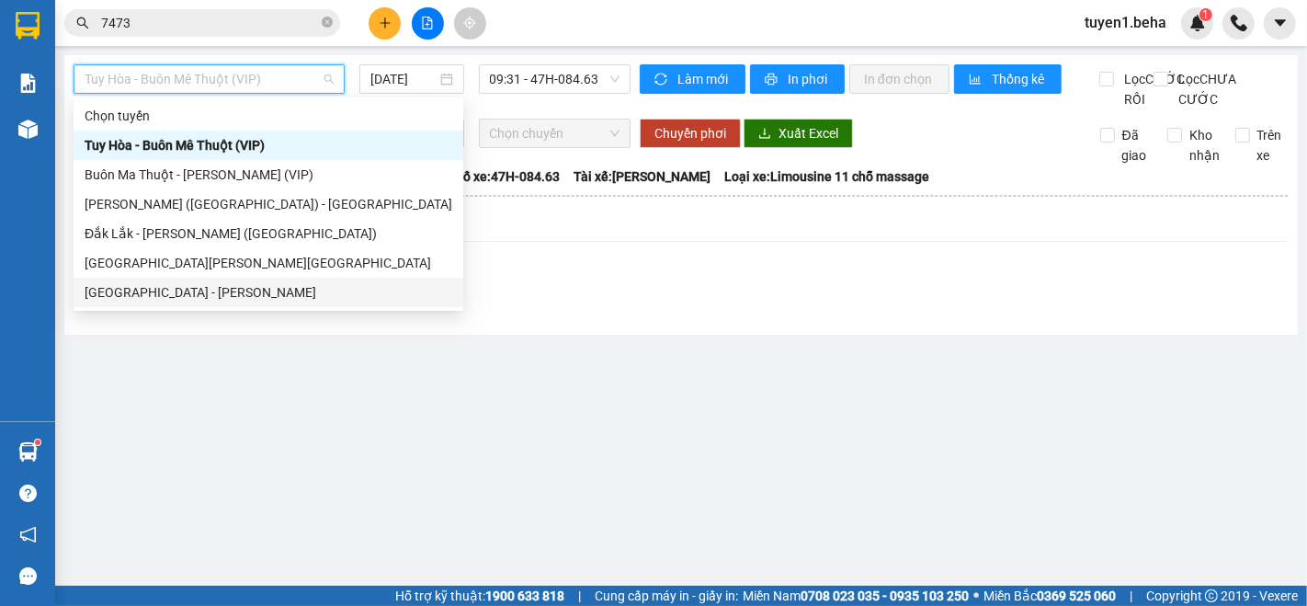
click at [188, 287] on div "[GEOGRAPHIC_DATA] - [PERSON_NAME]" at bounding box center [269, 292] width 368 height 20
type input "[DATE]"
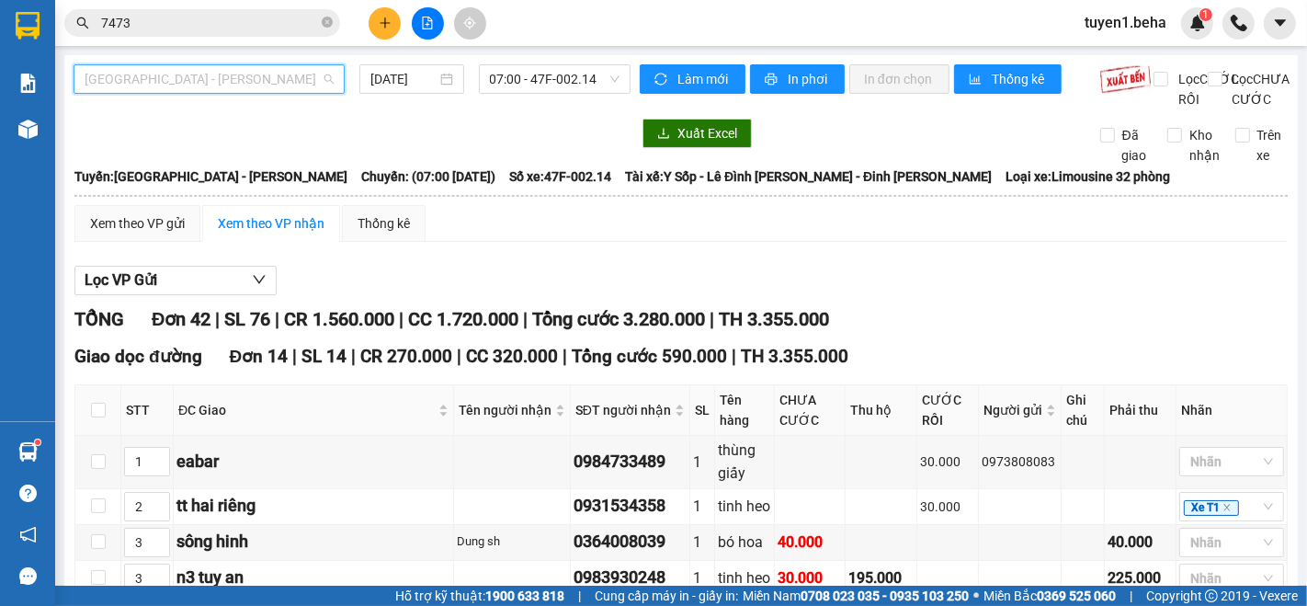
drag, startPoint x: 278, startPoint y: 65, endPoint x: 286, endPoint y: 136, distance: 71.3
click at [278, 65] on span "[GEOGRAPHIC_DATA] - [PERSON_NAME]" at bounding box center [209, 79] width 249 height 28
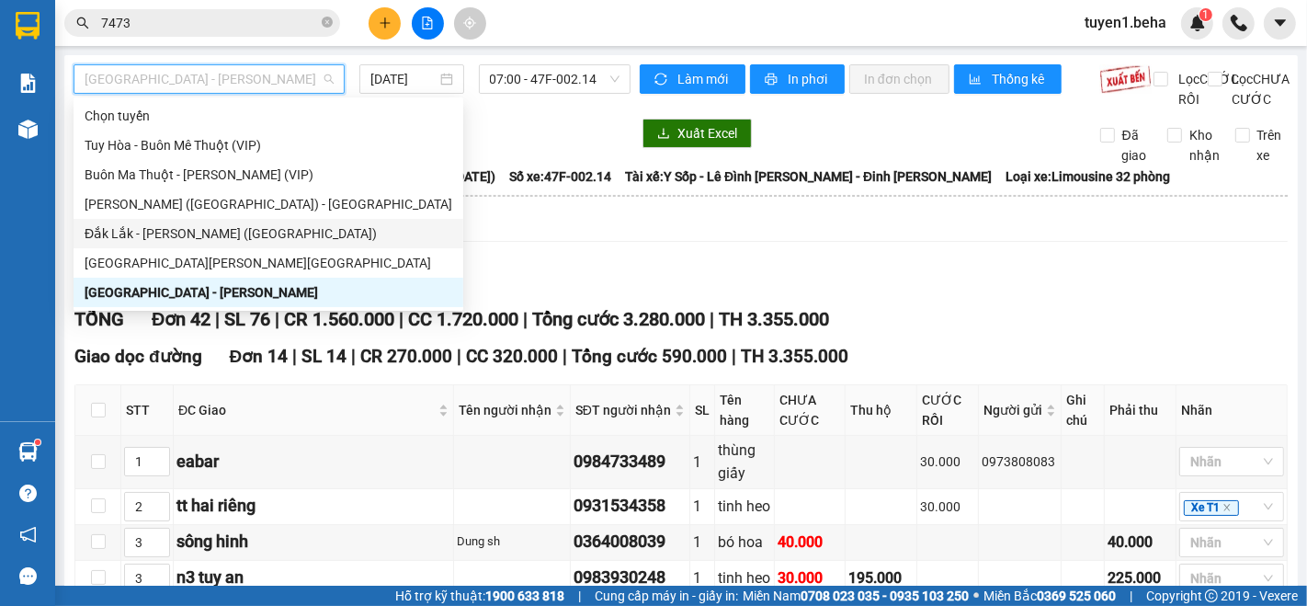
click at [770, 296] on div "Lọc VP Gửi" at bounding box center [680, 281] width 1213 height 30
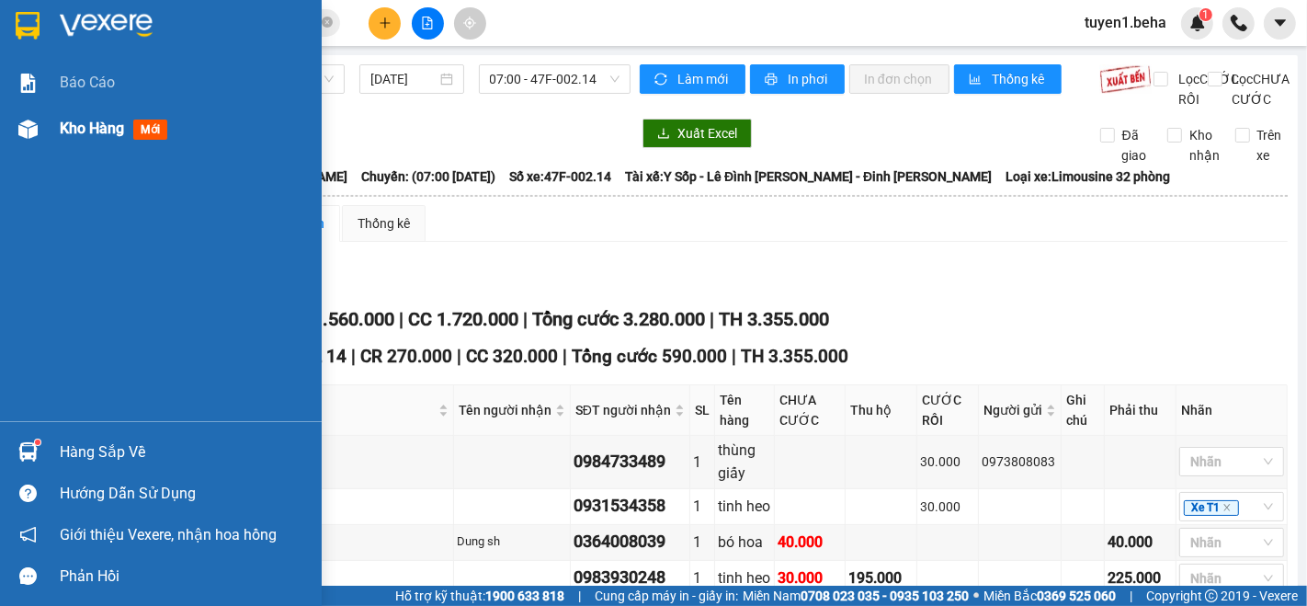
click at [84, 130] on span "Kho hàng" at bounding box center [92, 127] width 64 height 17
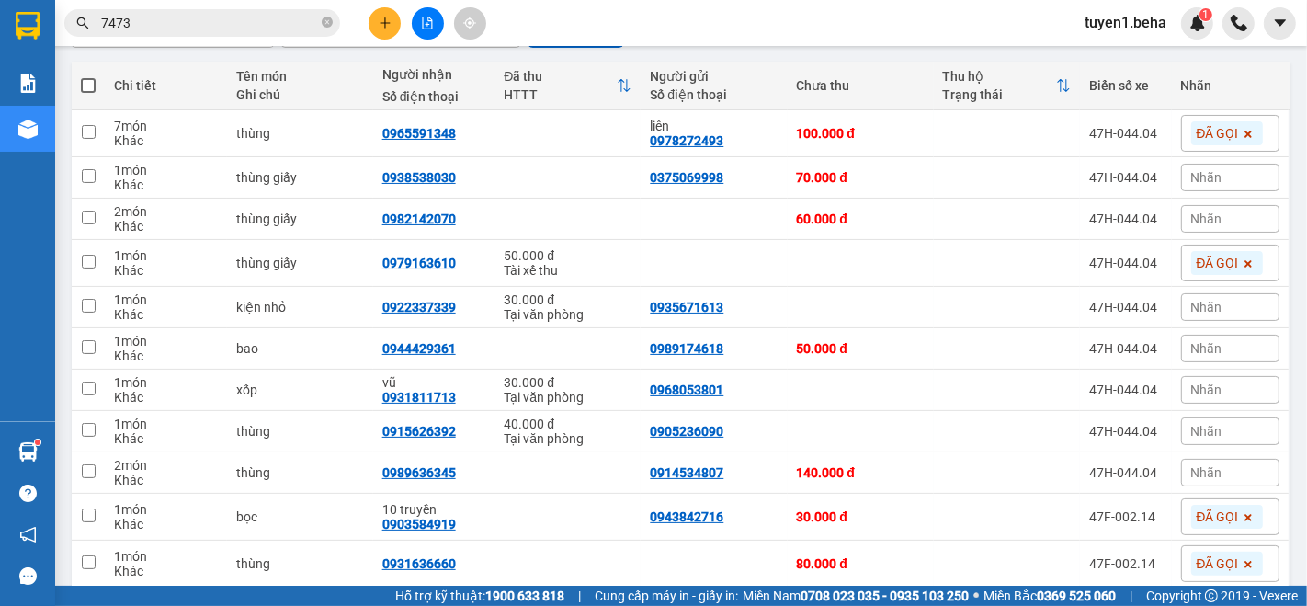
scroll to position [204, 0]
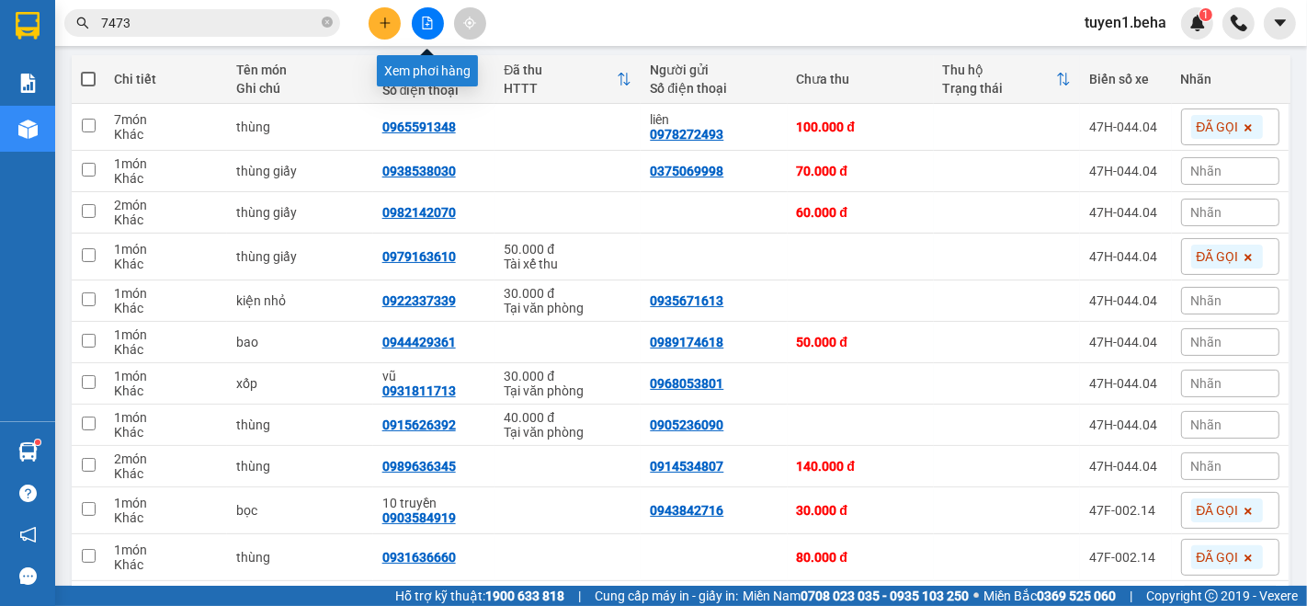
click at [427, 27] on icon "file-add" at bounding box center [427, 23] width 13 height 13
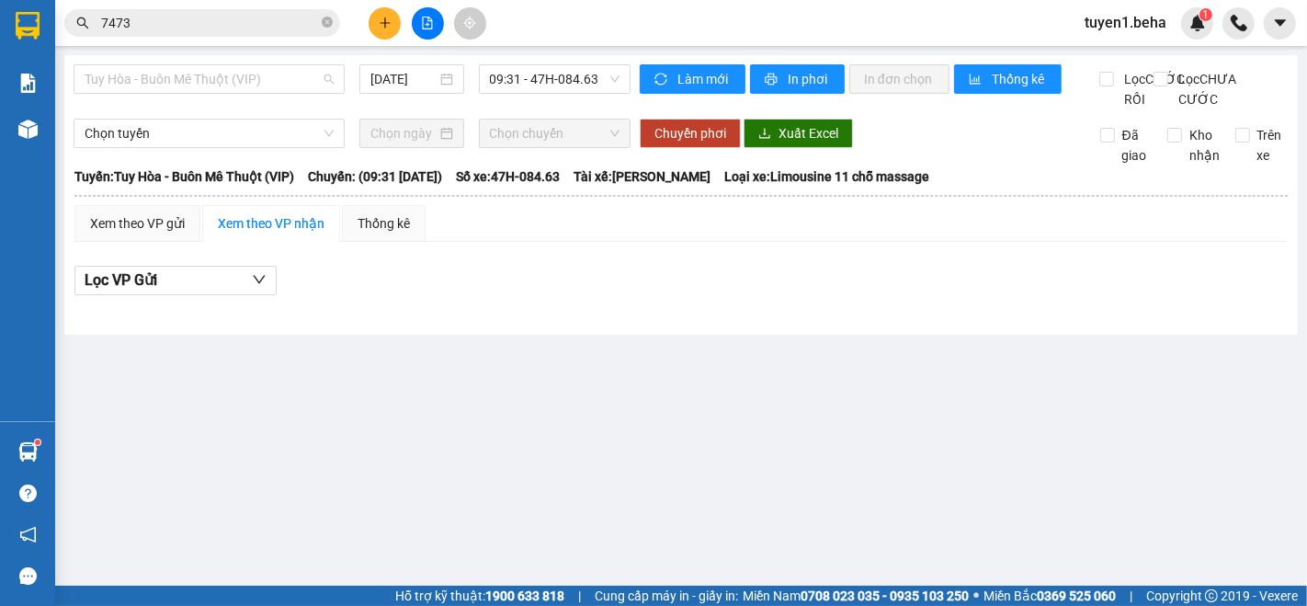
drag, startPoint x: 261, startPoint y: 81, endPoint x: 160, endPoint y: 188, distance: 147.6
click at [256, 83] on span "Tuy Hòa - Buôn Mê Thuột (VIP)" at bounding box center [209, 79] width 249 height 28
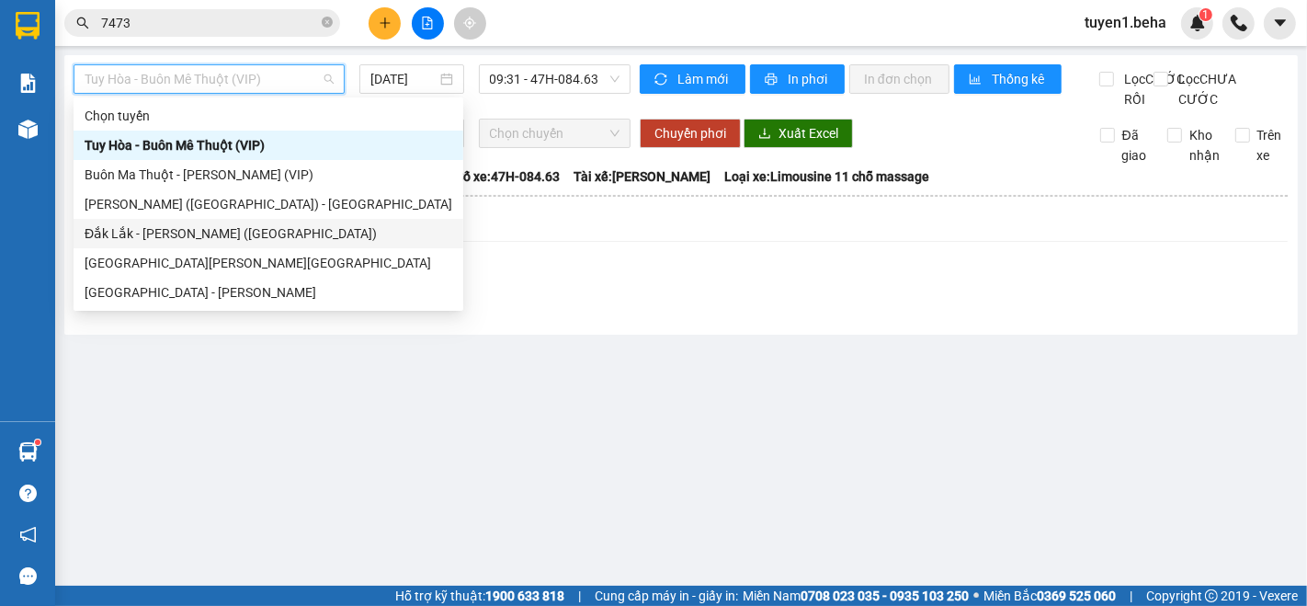
click at [198, 233] on div "Đắk Lắk - [PERSON_NAME] ([GEOGRAPHIC_DATA])" at bounding box center [269, 233] width 368 height 20
type input "[DATE]"
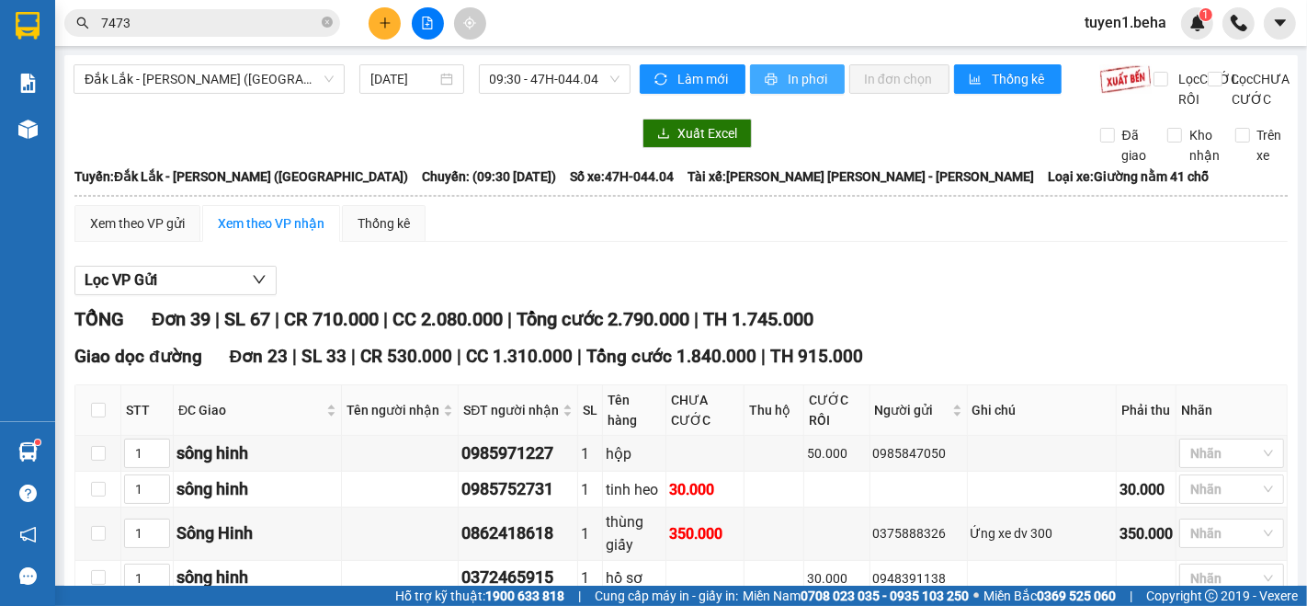
click at [792, 77] on span "In phơi" at bounding box center [809, 79] width 42 height 20
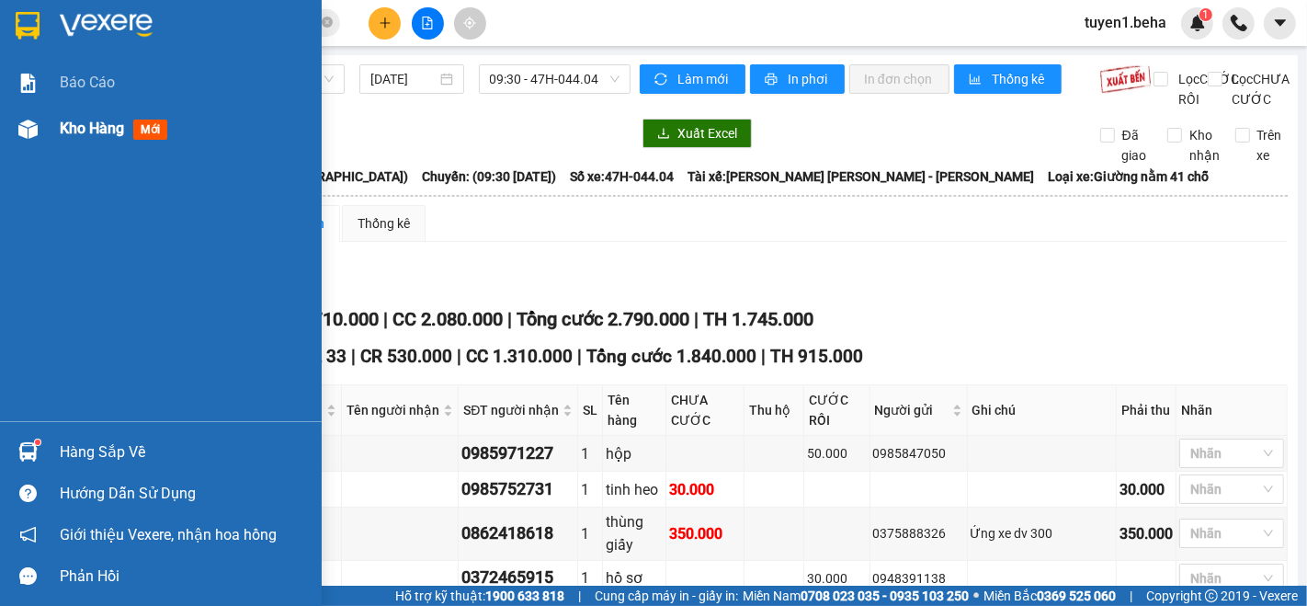
click at [80, 132] on span "Kho hàng" at bounding box center [92, 127] width 64 height 17
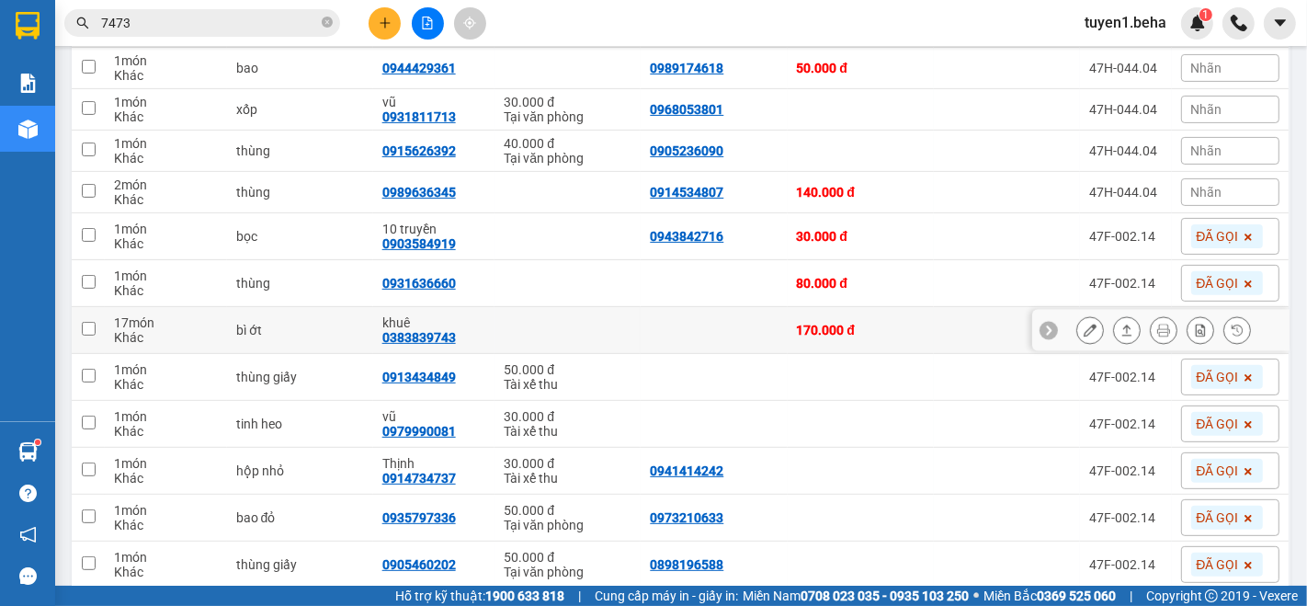
scroll to position [510, 0]
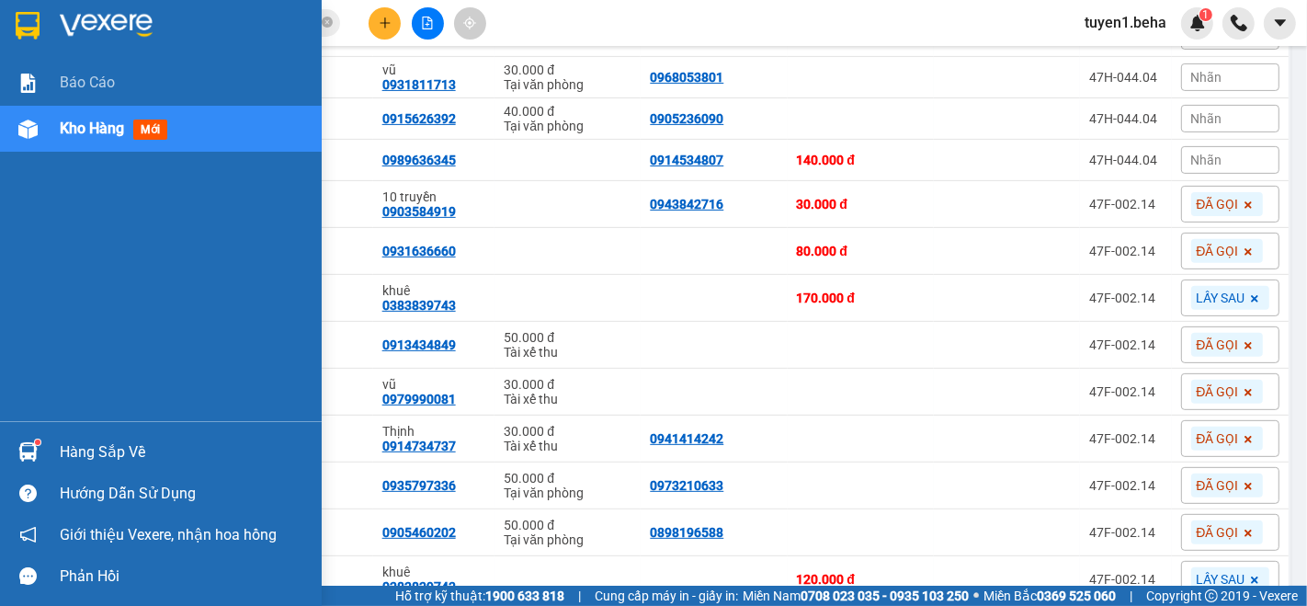
click at [60, 208] on div "Báo cáo Kho hàng mới" at bounding box center [161, 240] width 322 height 361
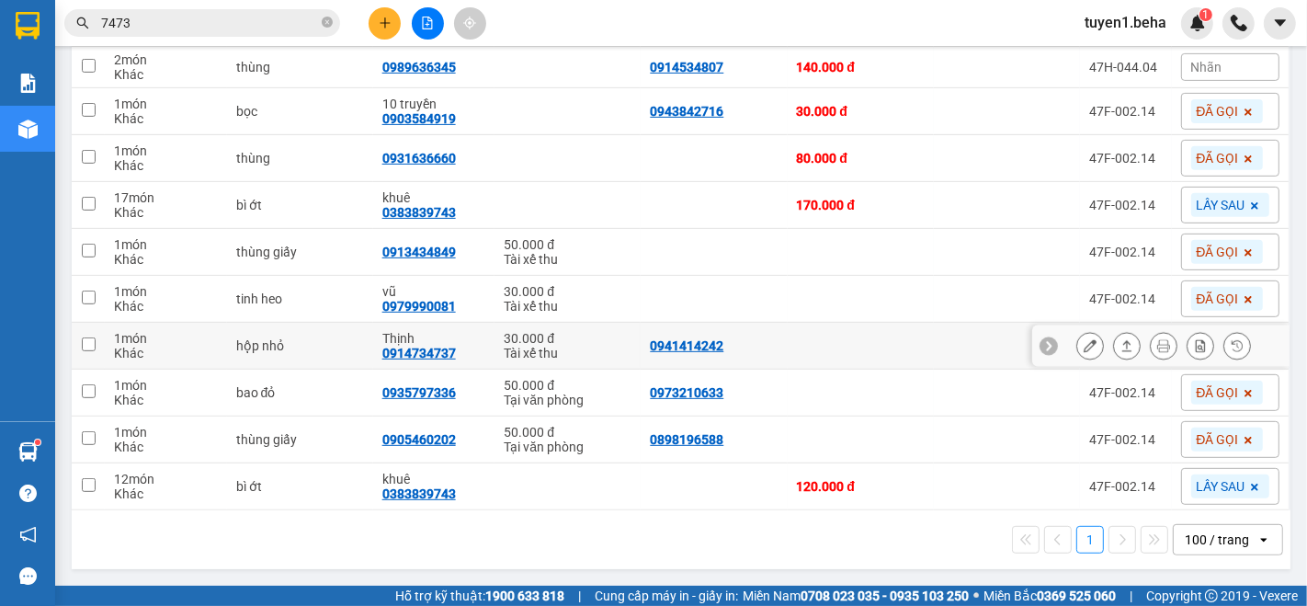
scroll to position [501, 0]
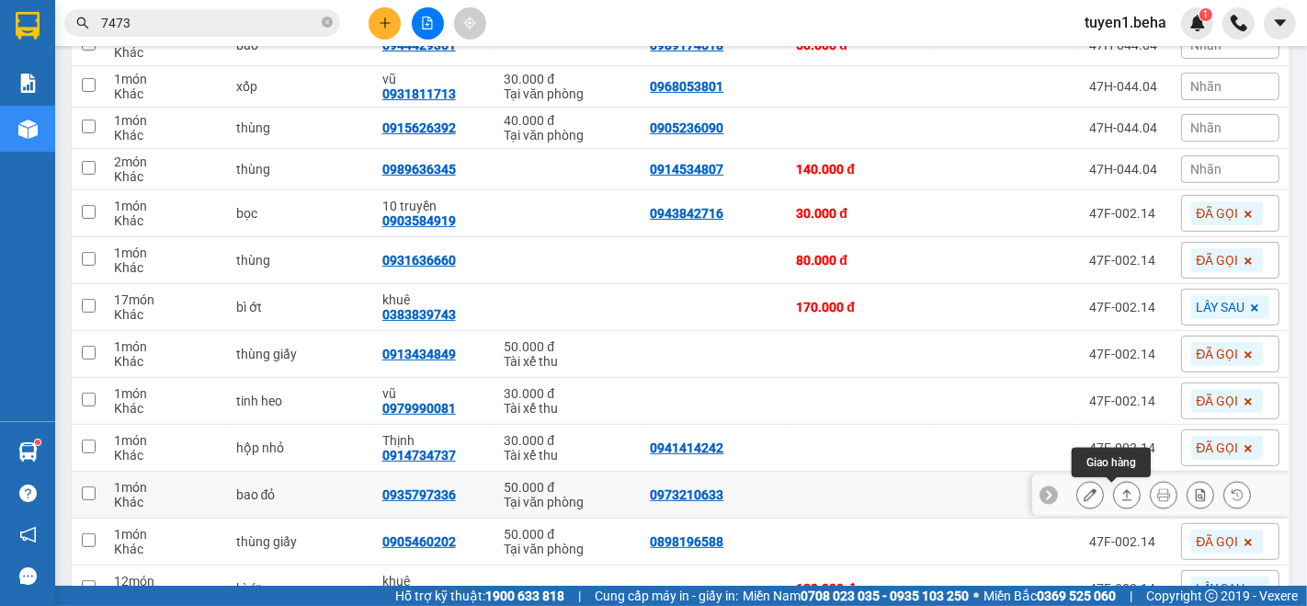
click at [1120, 497] on icon at bounding box center [1126, 494] width 13 height 13
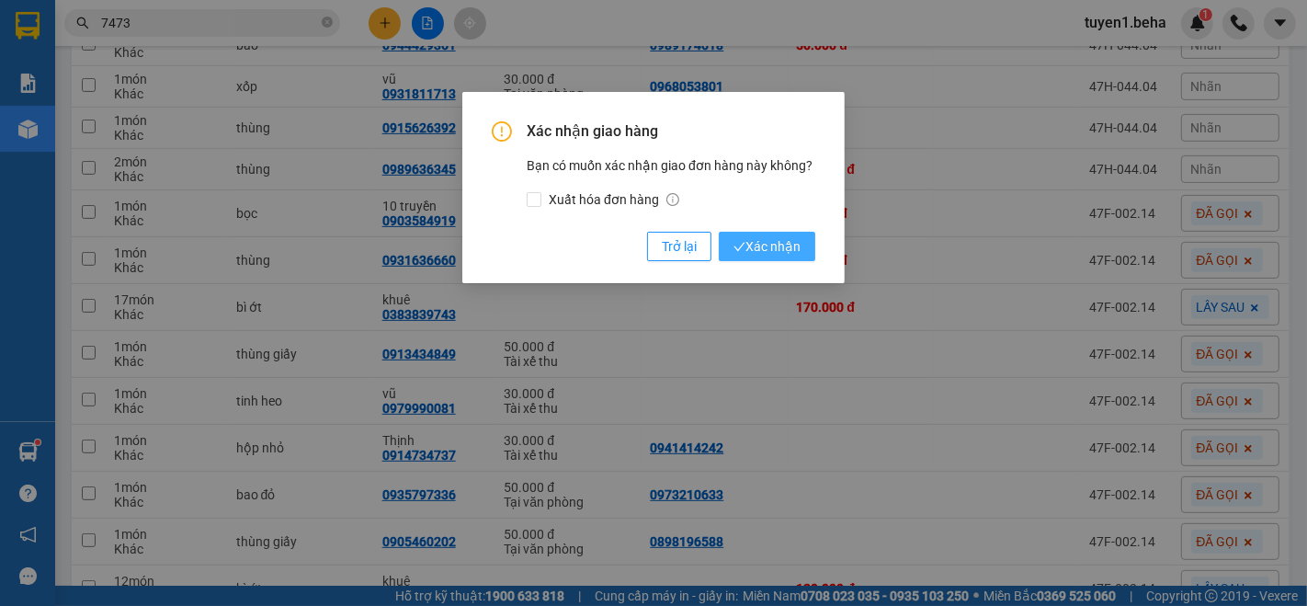
click at [769, 244] on span "Xác nhận" at bounding box center [766, 246] width 67 height 20
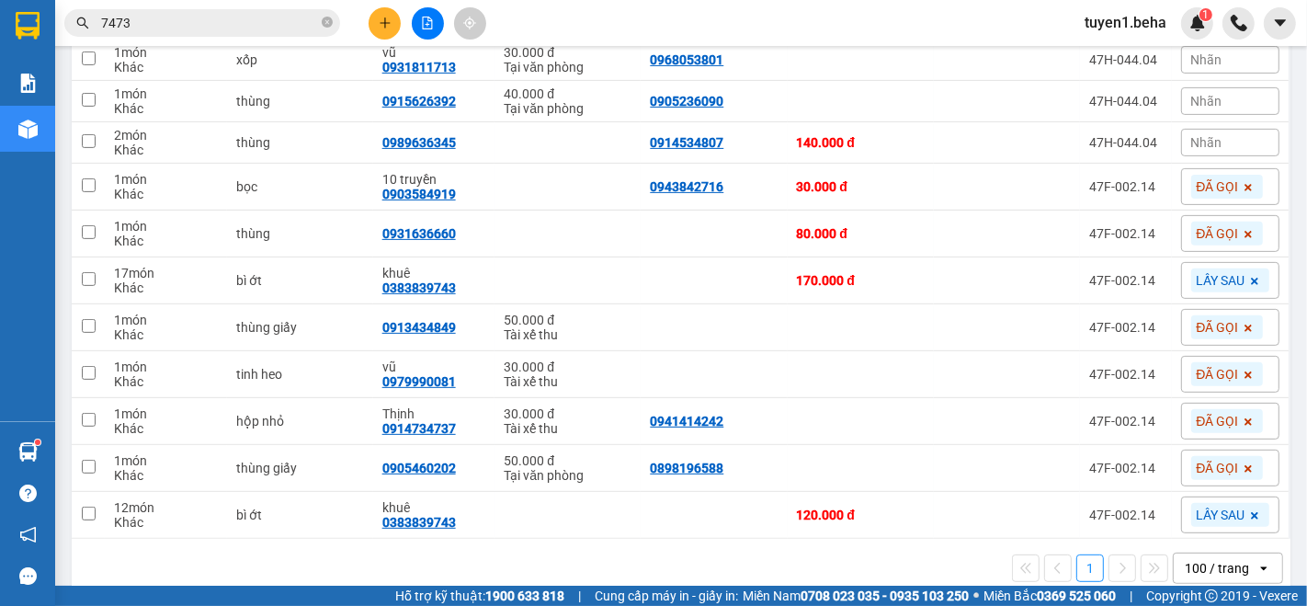
scroll to position [557, 0]
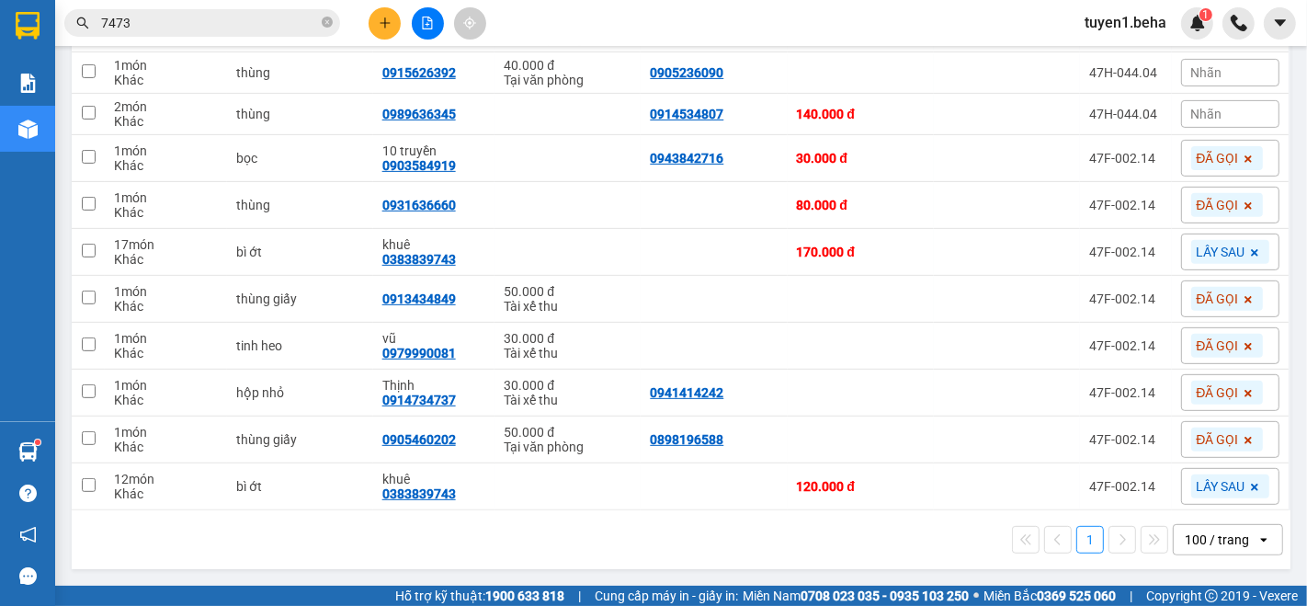
click at [283, 32] on input "7473" at bounding box center [209, 23] width 217 height 20
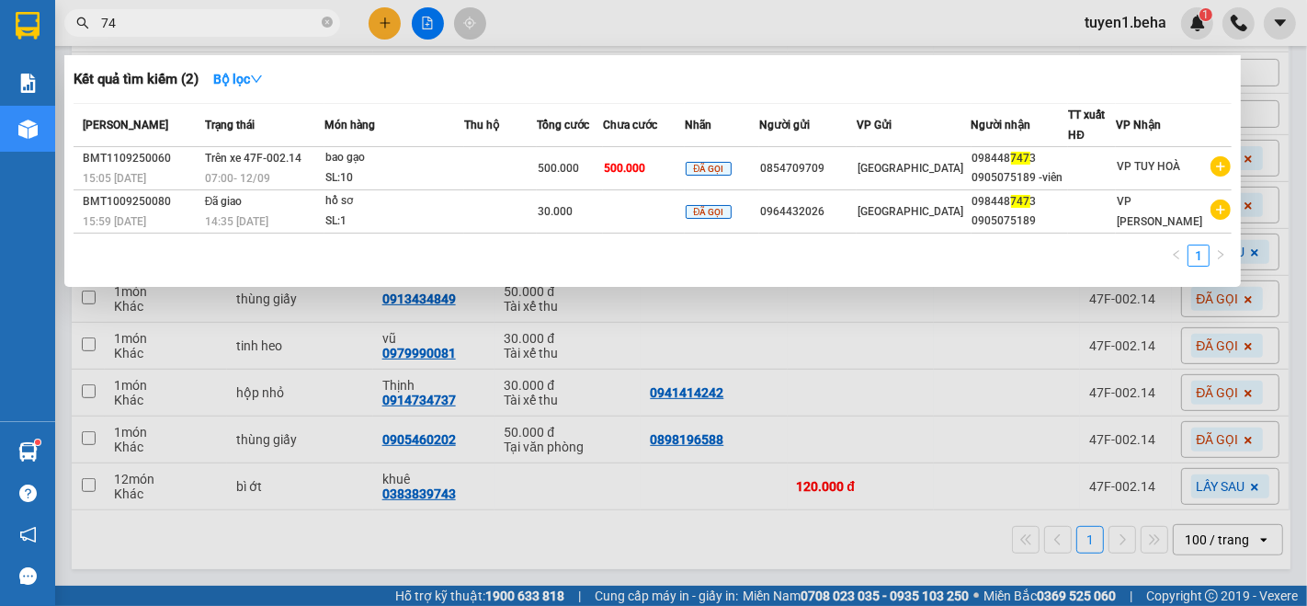
type input "7"
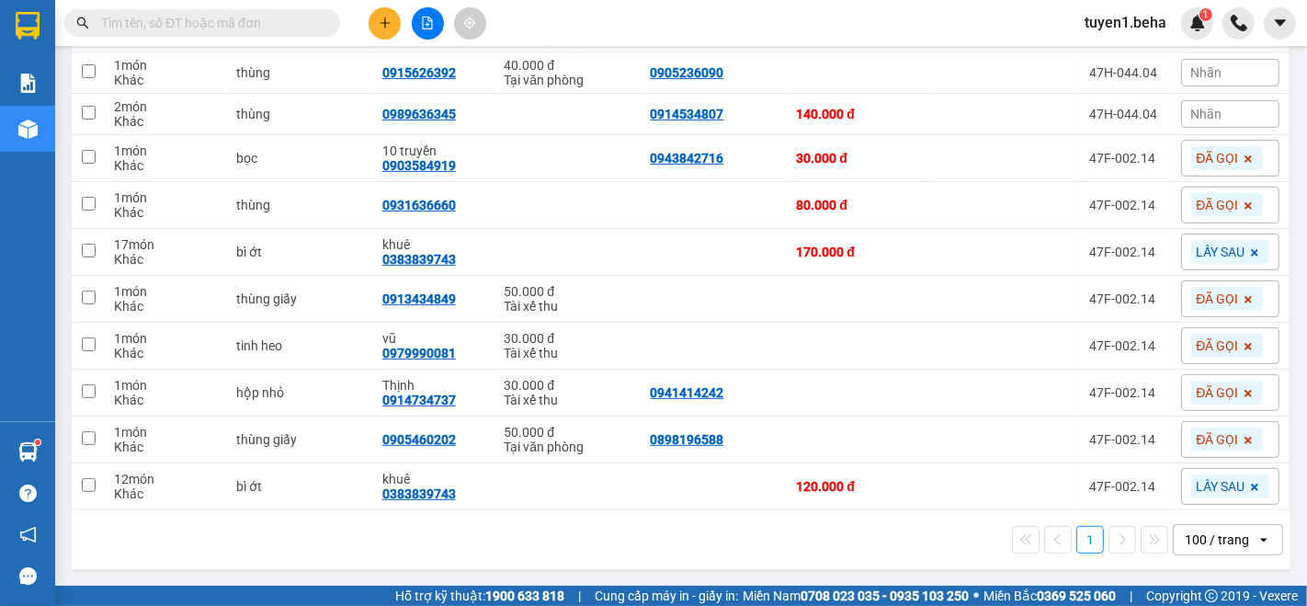
click at [170, 525] on div "1 100 / trang open" at bounding box center [681, 539] width 1204 height 31
click at [1114, 213] on button at bounding box center [1127, 205] width 26 height 32
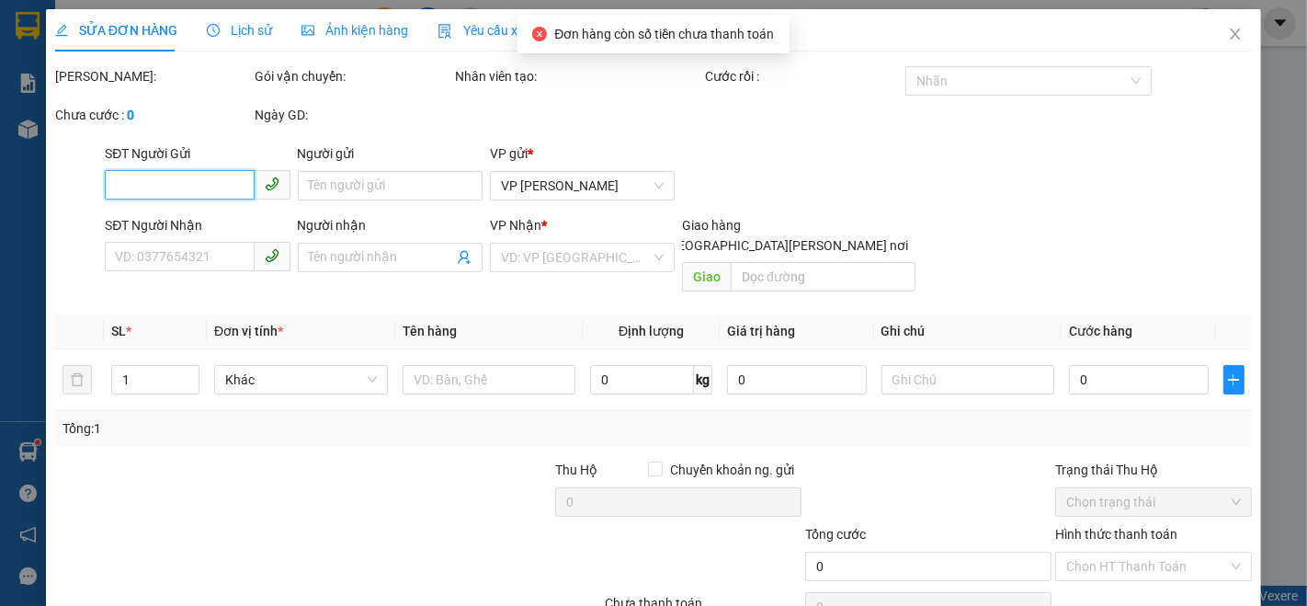
type input "0931636660"
type input "80.000"
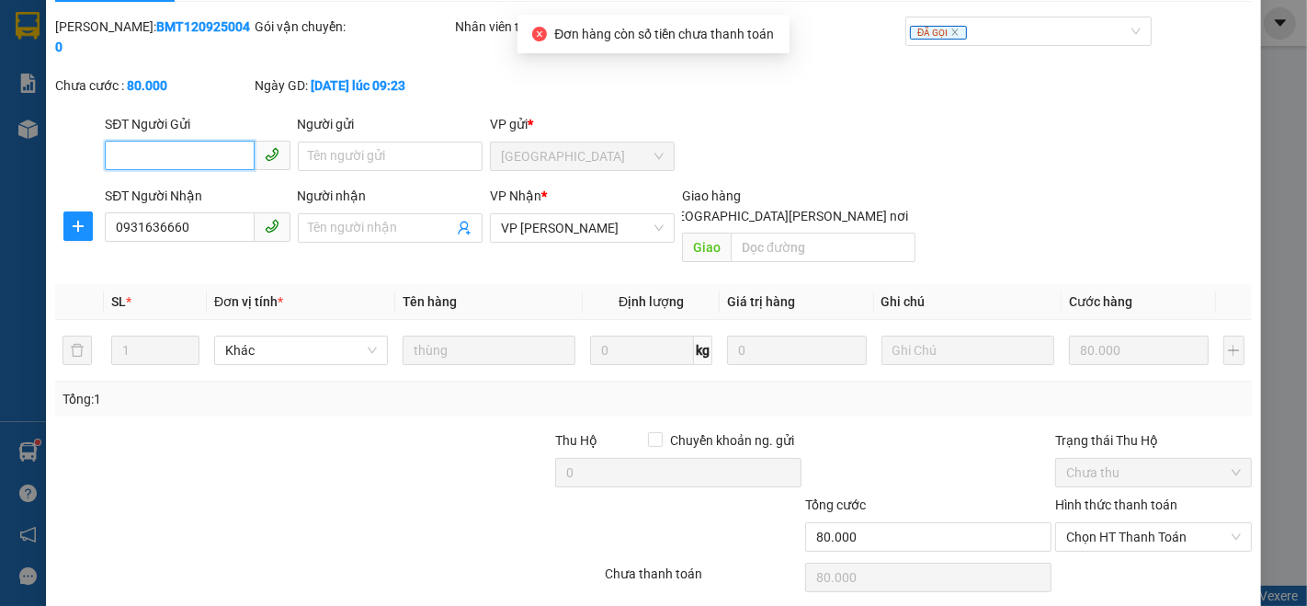
scroll to position [76, 0]
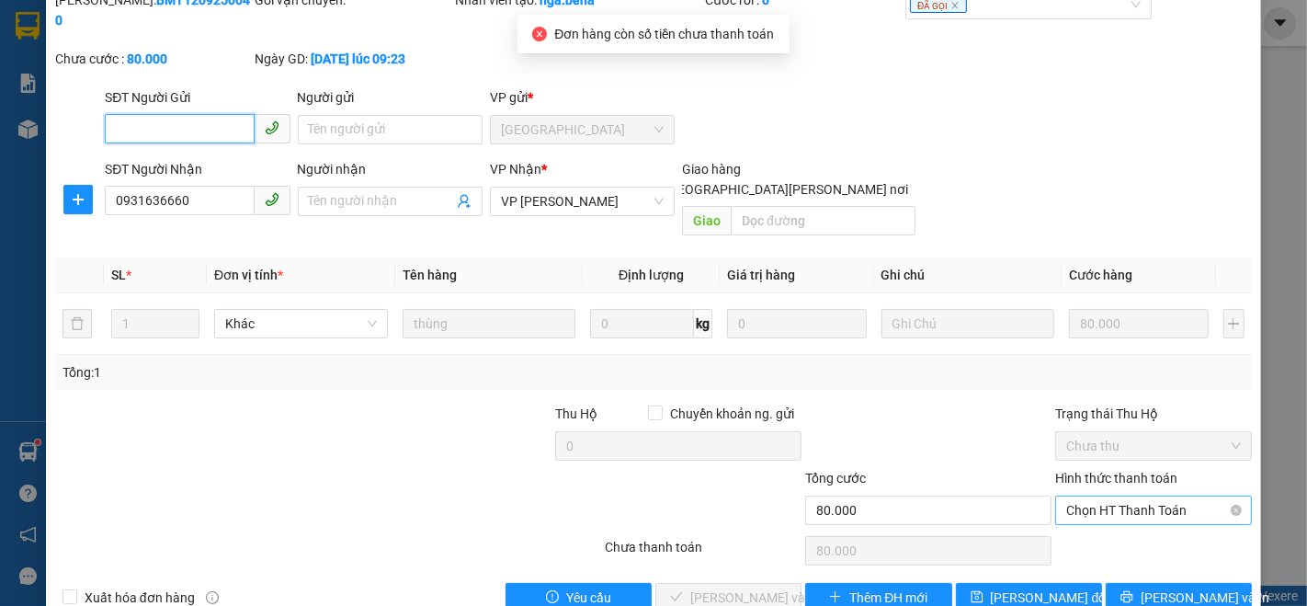
click at [1095, 496] on span "Chọn HT Thanh Toán" at bounding box center [1153, 510] width 175 height 28
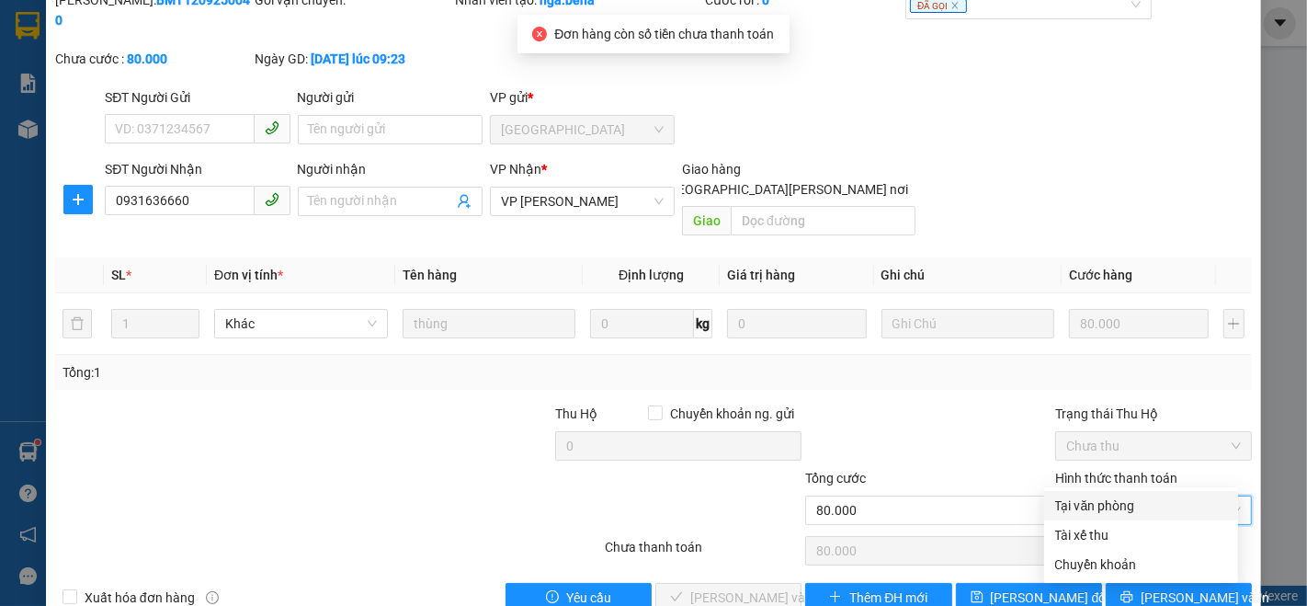
click at [1097, 502] on div "Tại văn phòng" at bounding box center [1141, 505] width 172 height 20
type input "0"
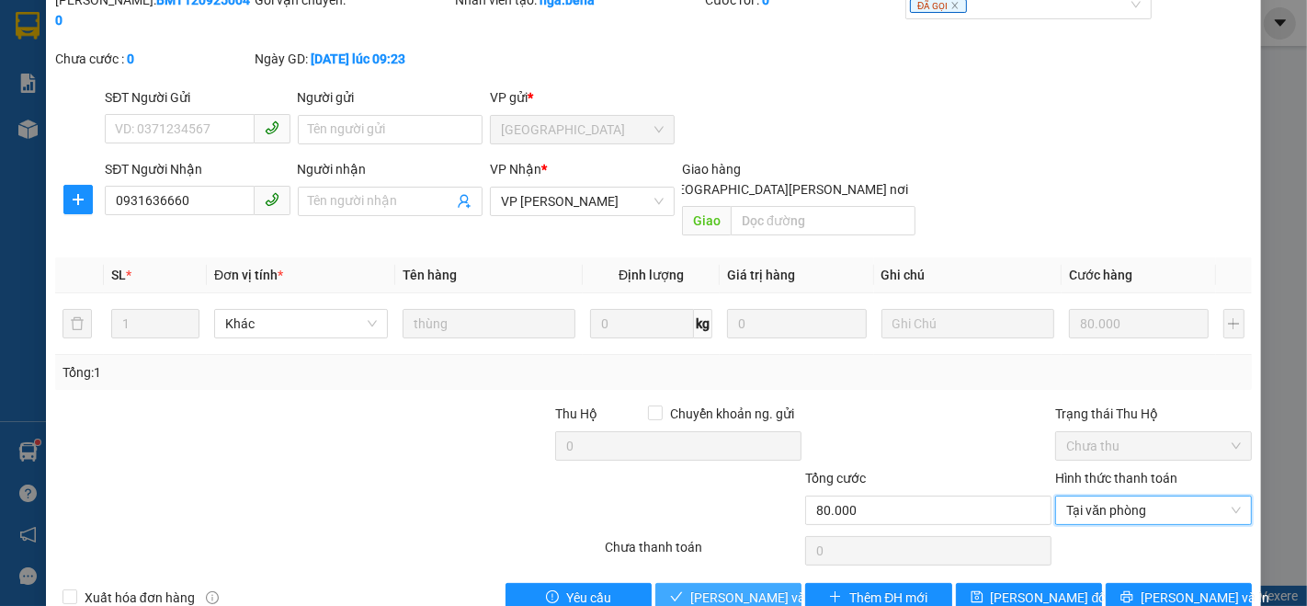
click at [706, 587] on span "[PERSON_NAME] và [PERSON_NAME] hàng" at bounding box center [814, 597] width 248 height 20
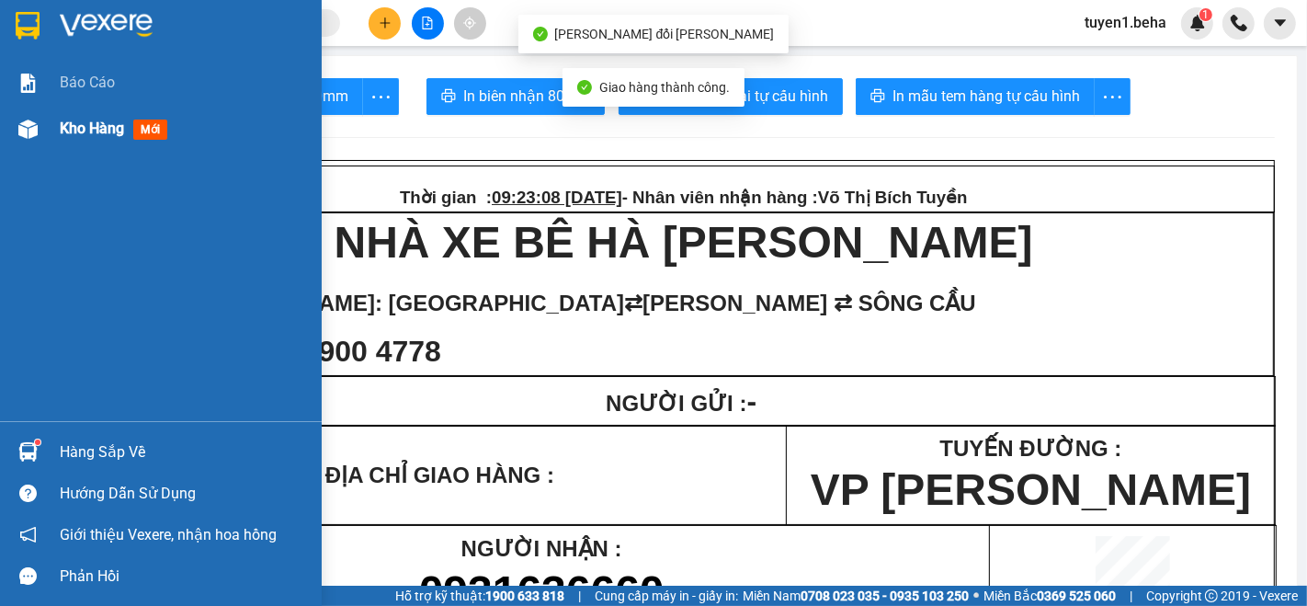
click at [84, 128] on span "Kho hàng" at bounding box center [92, 127] width 64 height 17
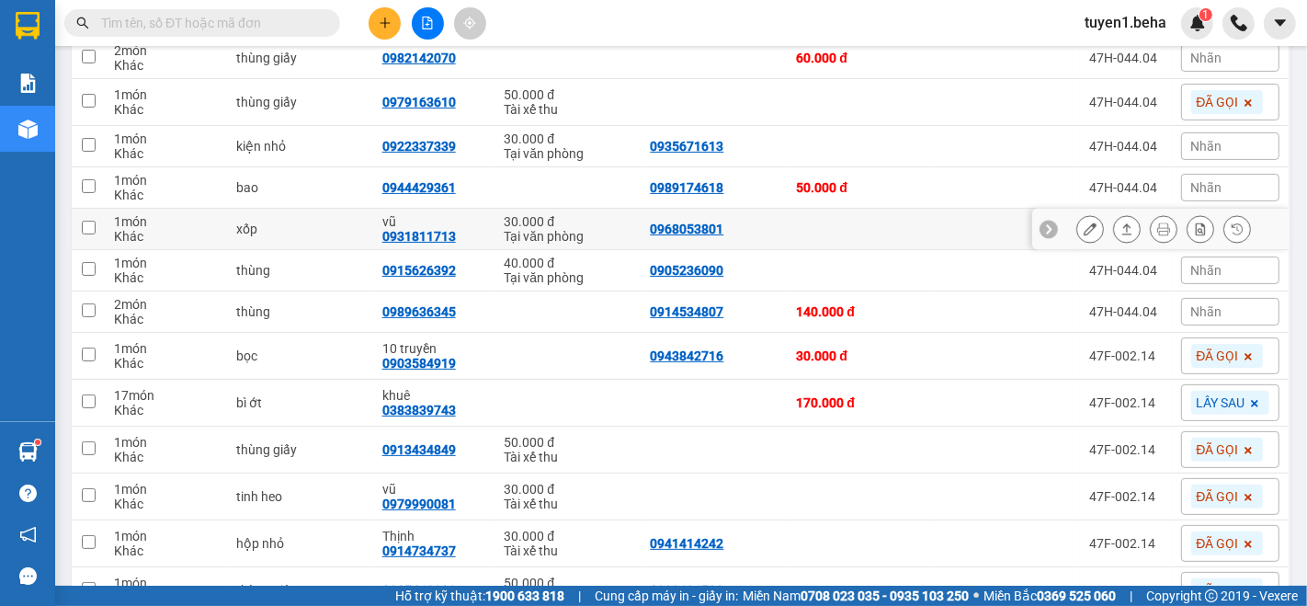
scroll to position [408, 0]
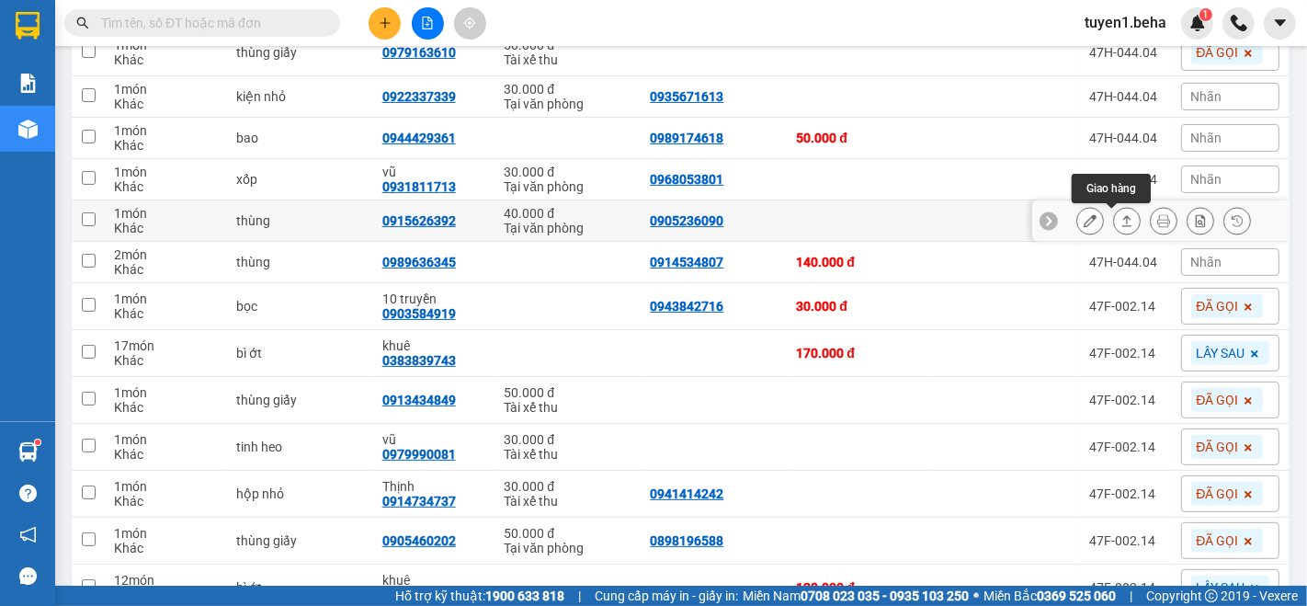
click at [1122, 221] on icon at bounding box center [1127, 220] width 10 height 11
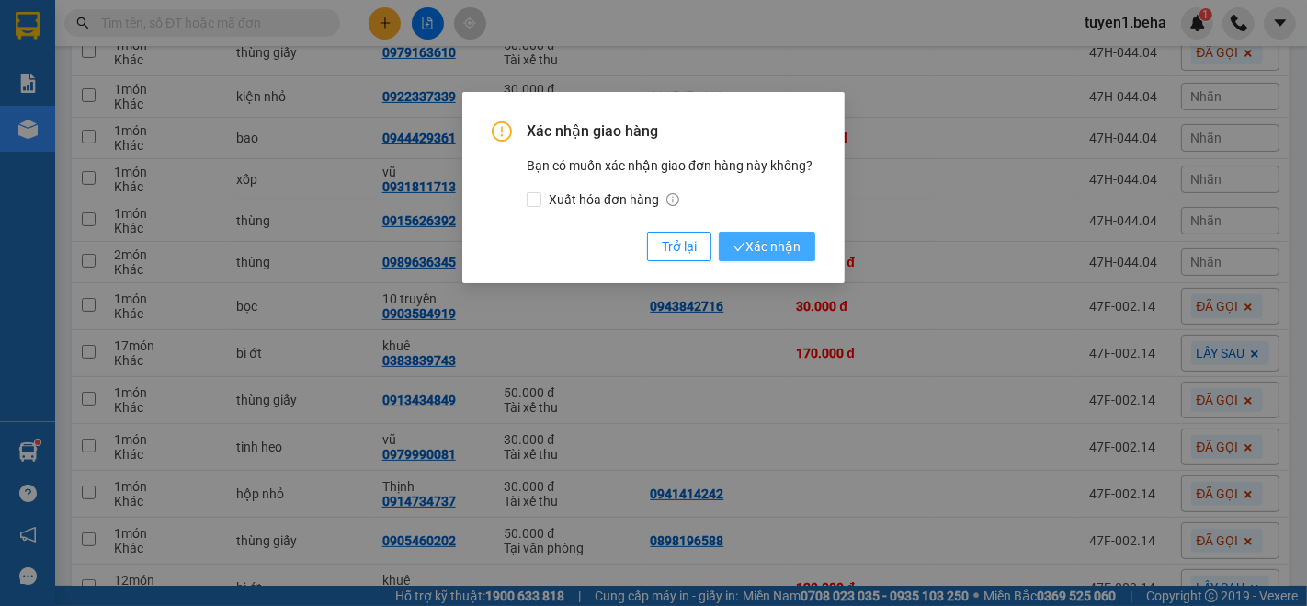
click at [767, 249] on span "Xác nhận" at bounding box center [766, 246] width 67 height 20
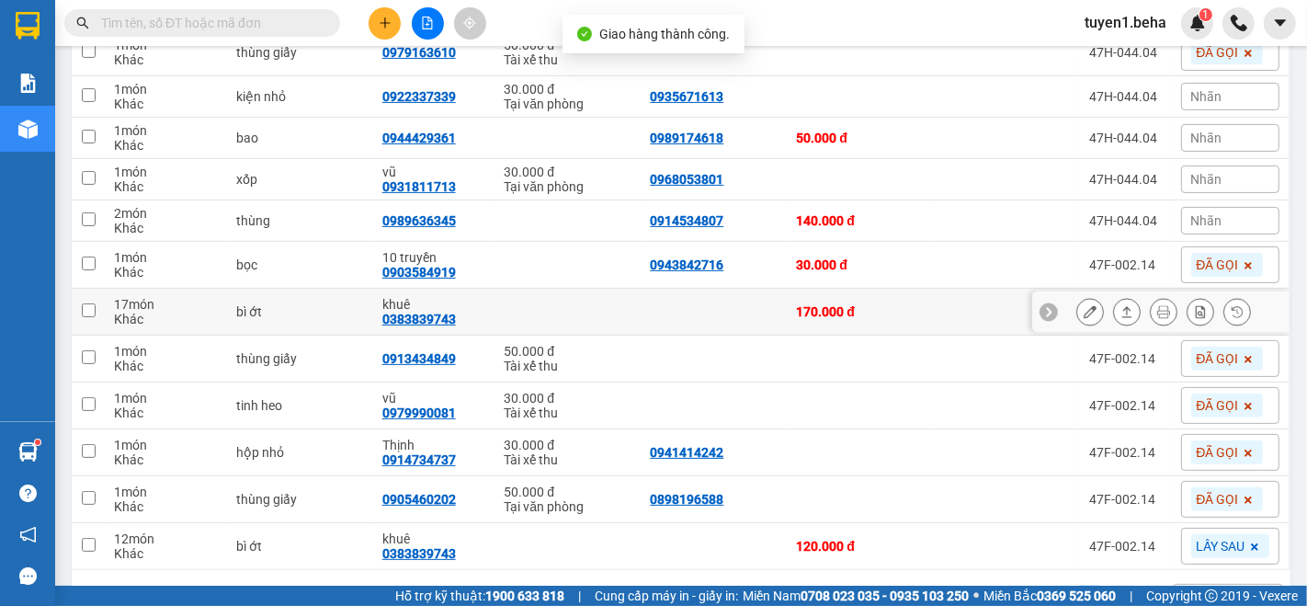
scroll to position [468, 0]
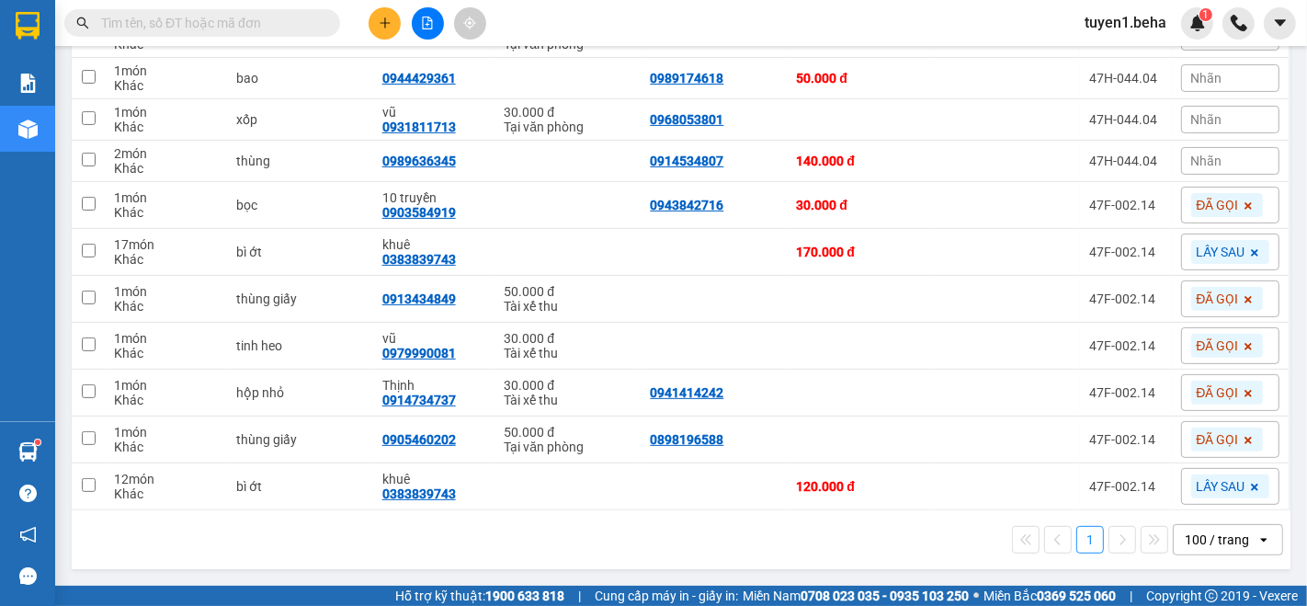
click at [660, 544] on div "1 100 / trang open" at bounding box center [681, 539] width 1204 height 31
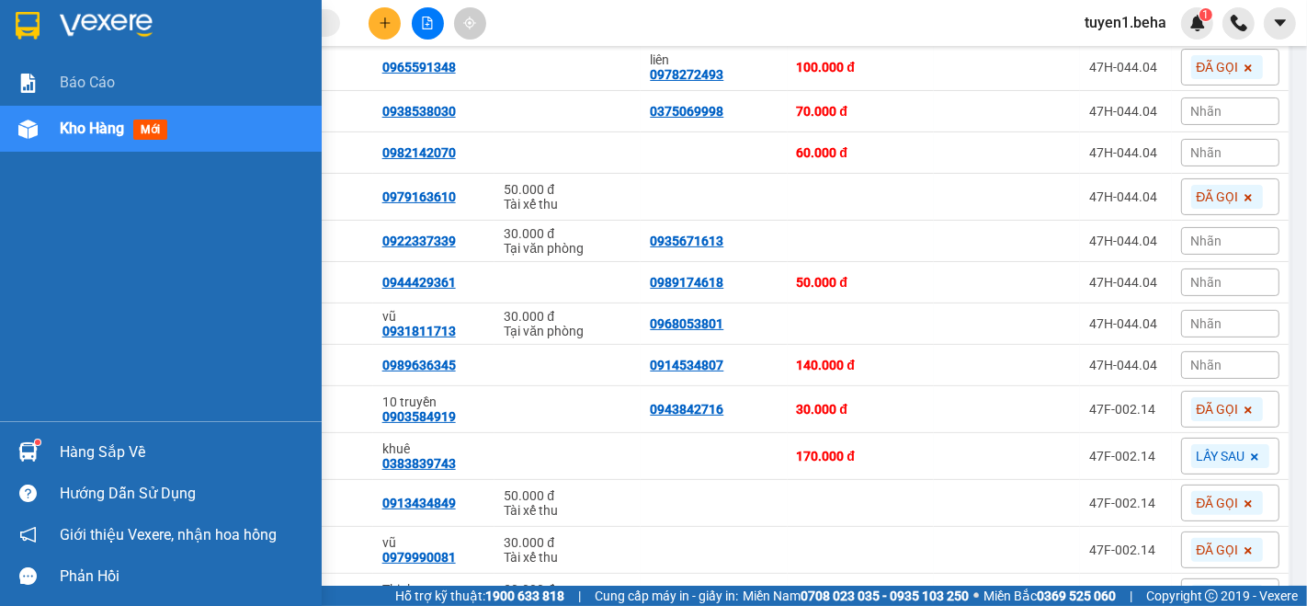
click at [34, 282] on div "Báo cáo Kho hàng mới" at bounding box center [161, 240] width 322 height 361
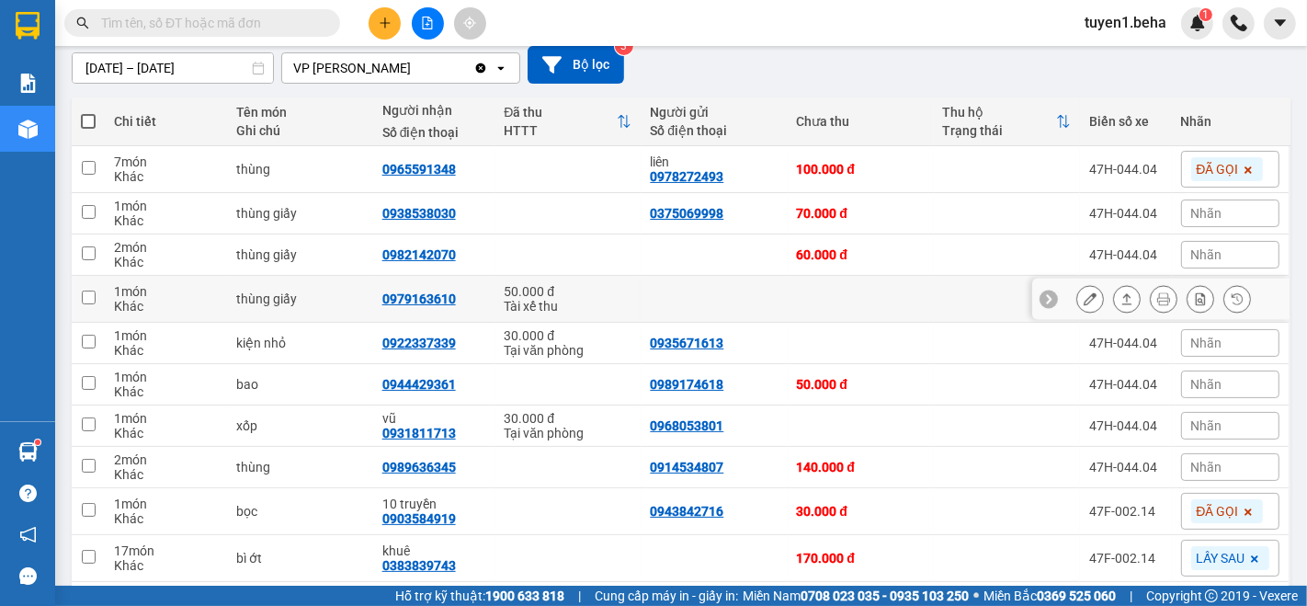
scroll to position [366, 0]
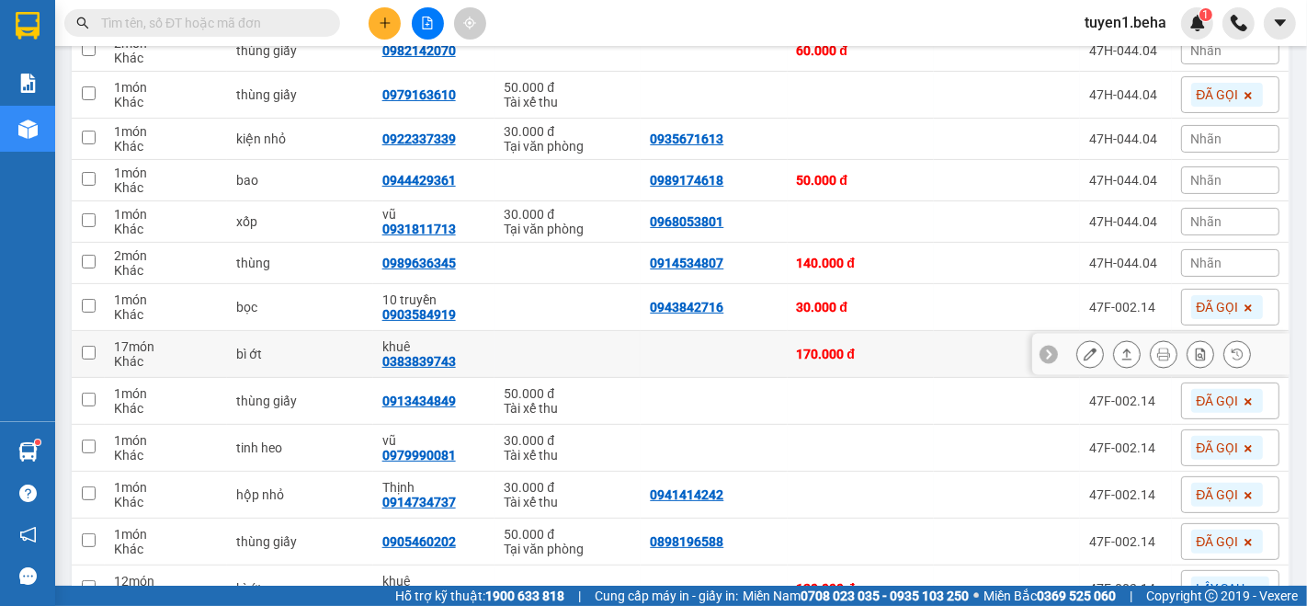
click at [1120, 353] on icon at bounding box center [1126, 353] width 13 height 13
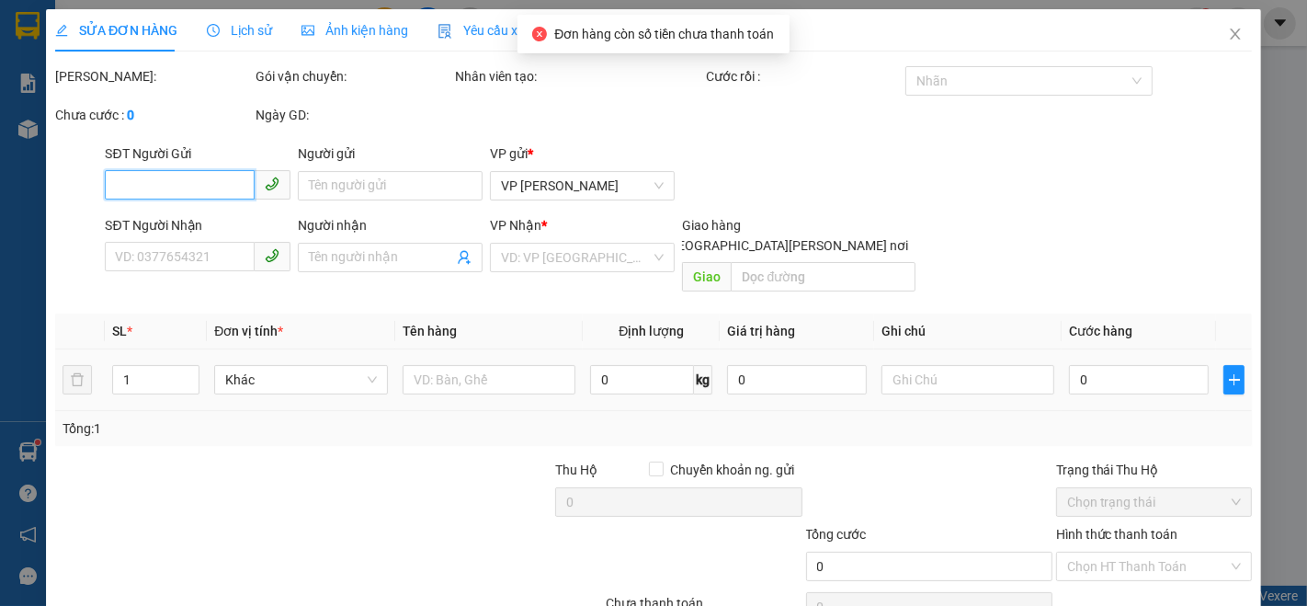
type input "0383839743"
type input "khuê"
type input "170.000"
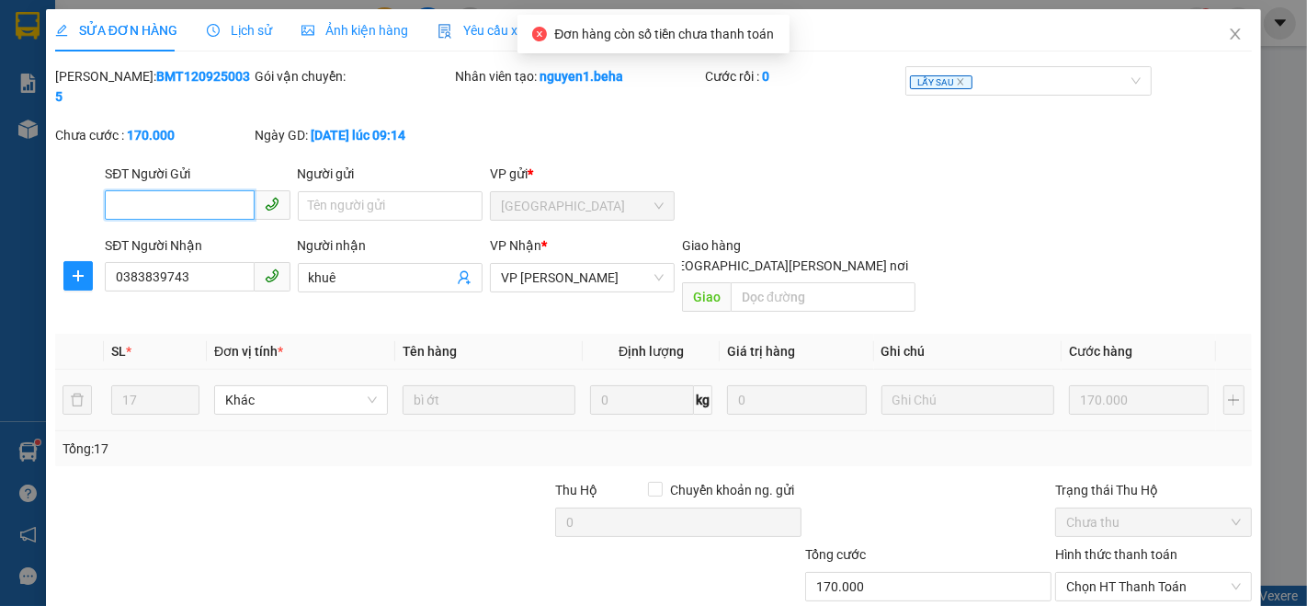
scroll to position [76, 0]
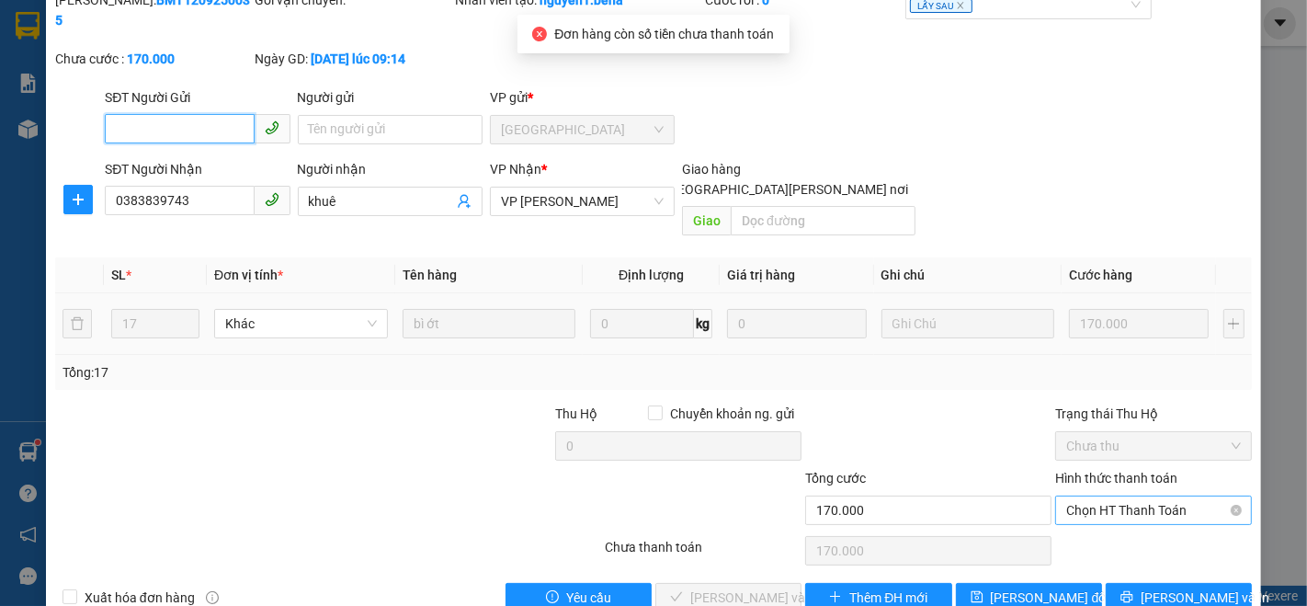
click at [1082, 496] on span "Chọn HT Thanh Toán" at bounding box center [1153, 510] width 175 height 28
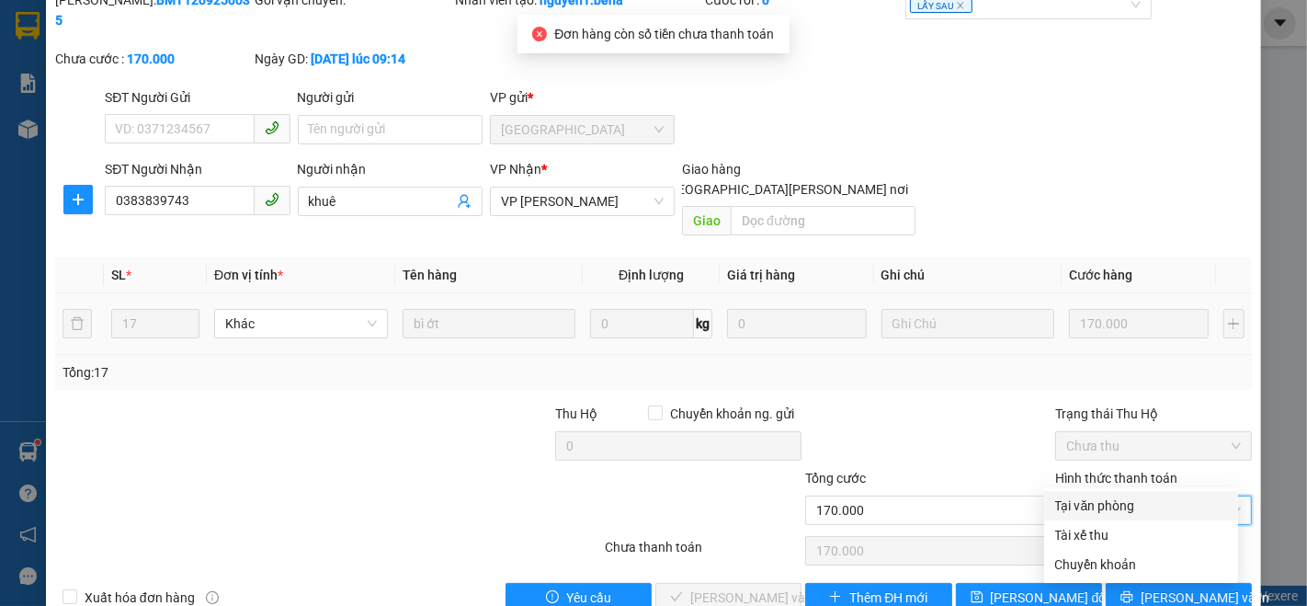
click at [1089, 511] on div "Tại văn phòng" at bounding box center [1141, 505] width 172 height 20
type input "0"
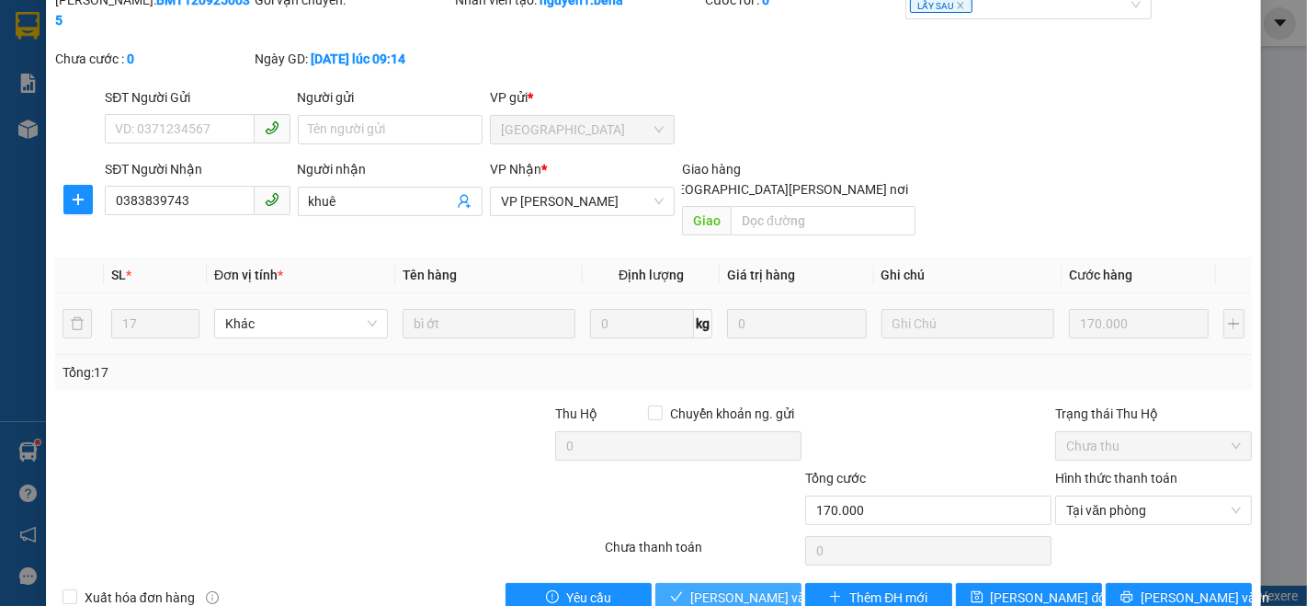
click at [764, 587] on span "[PERSON_NAME] và [PERSON_NAME] hàng" at bounding box center [814, 597] width 248 height 20
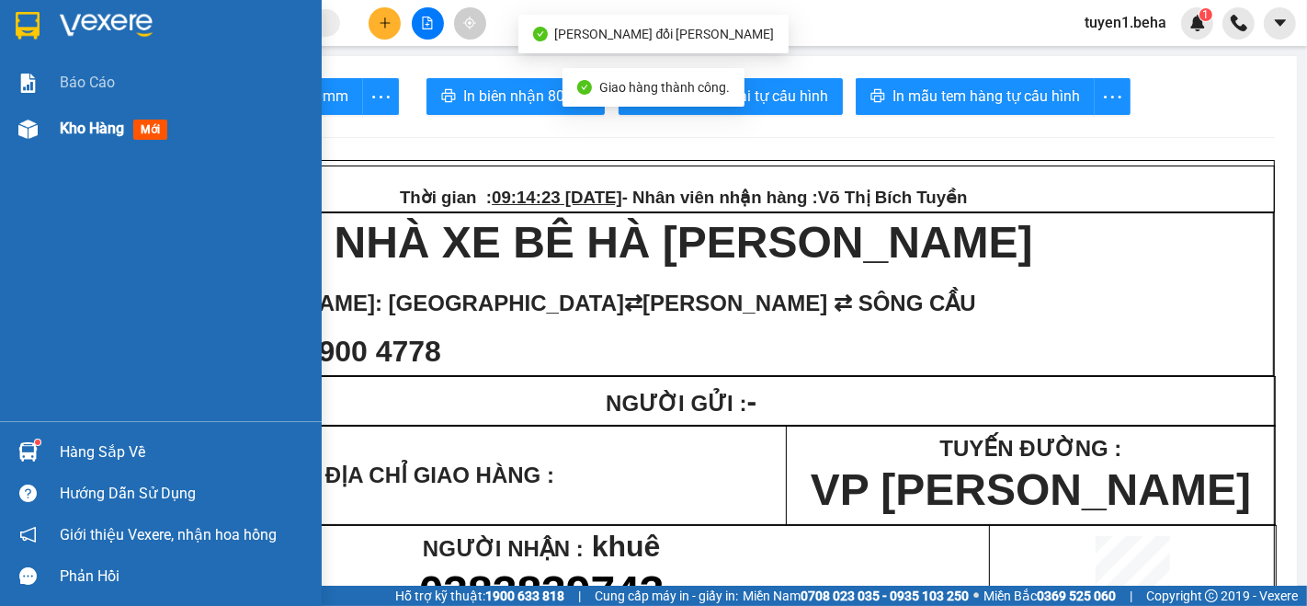
click at [76, 130] on span "Kho hàng" at bounding box center [92, 127] width 64 height 17
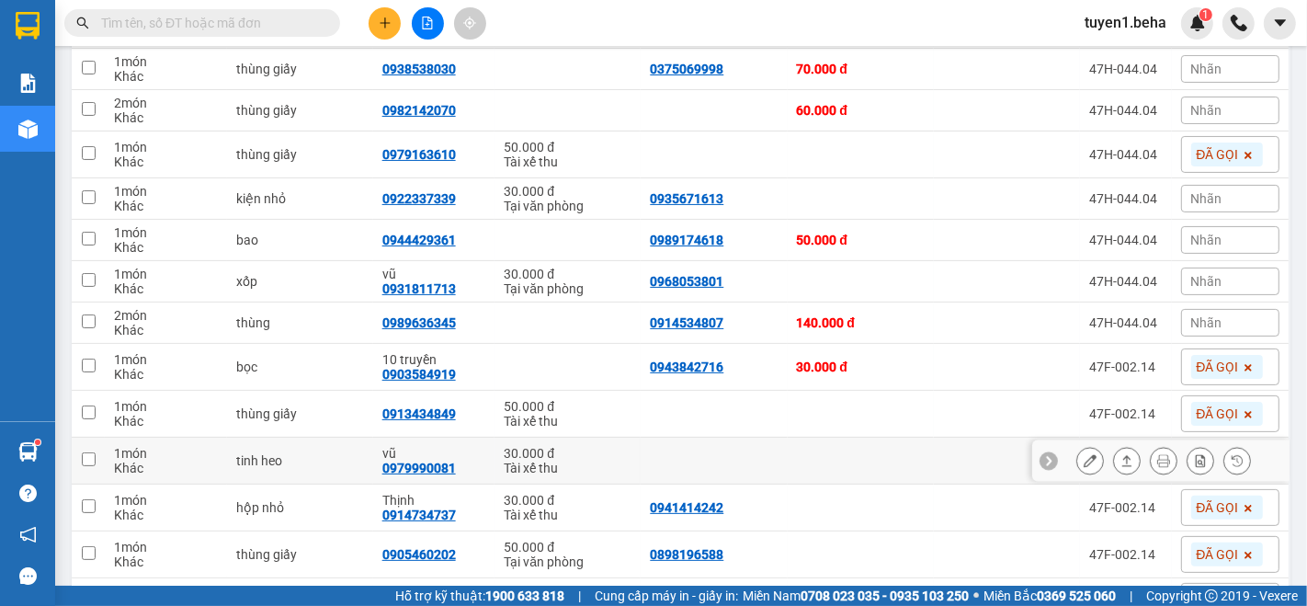
scroll to position [408, 0]
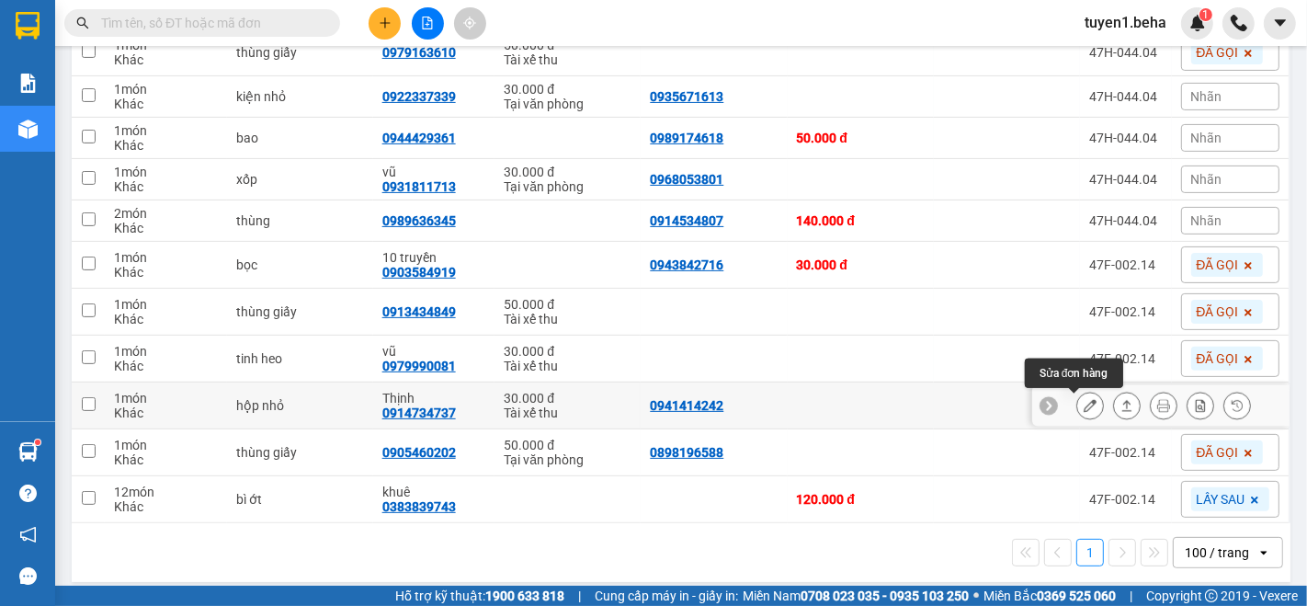
click at [1084, 412] on icon at bounding box center [1090, 405] width 13 height 13
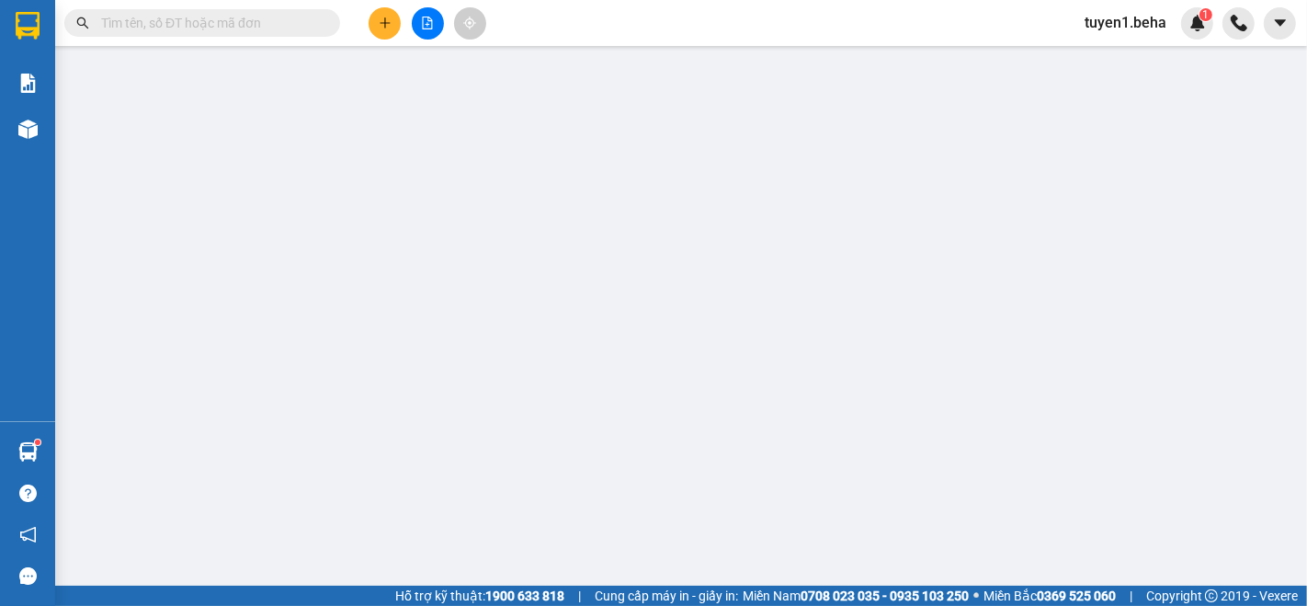
type input "0941414242"
type input "0914734737"
type input "Thịnh"
type input "30.000"
type input "0"
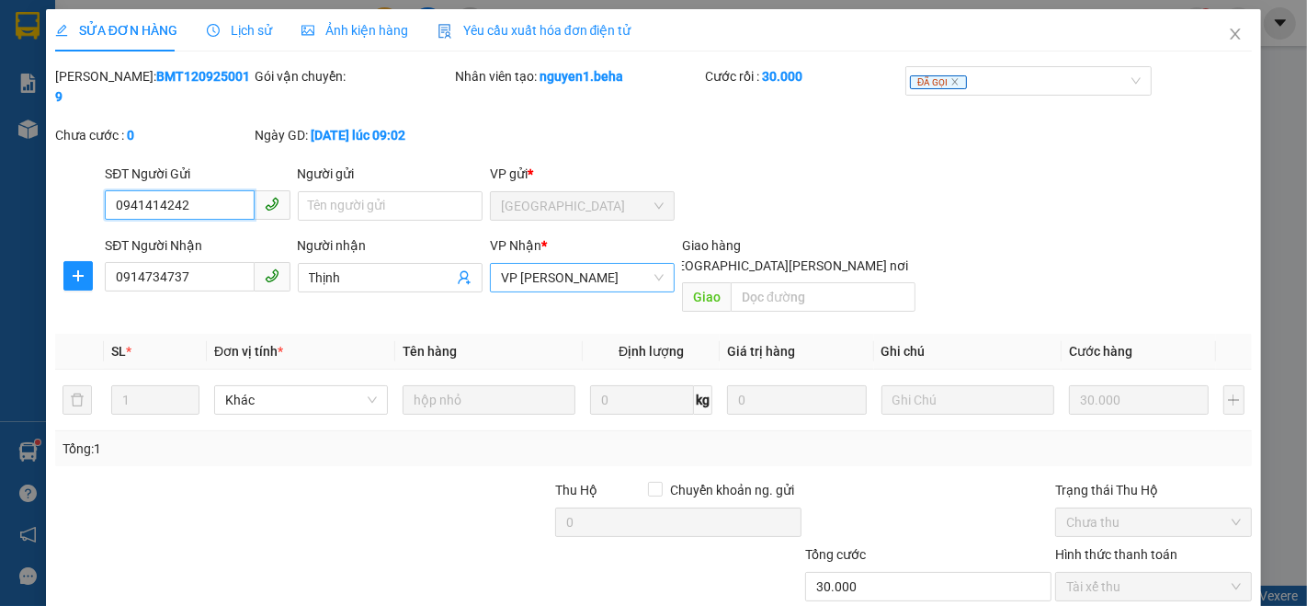
click at [564, 264] on span "VP [PERSON_NAME]" at bounding box center [582, 278] width 163 height 28
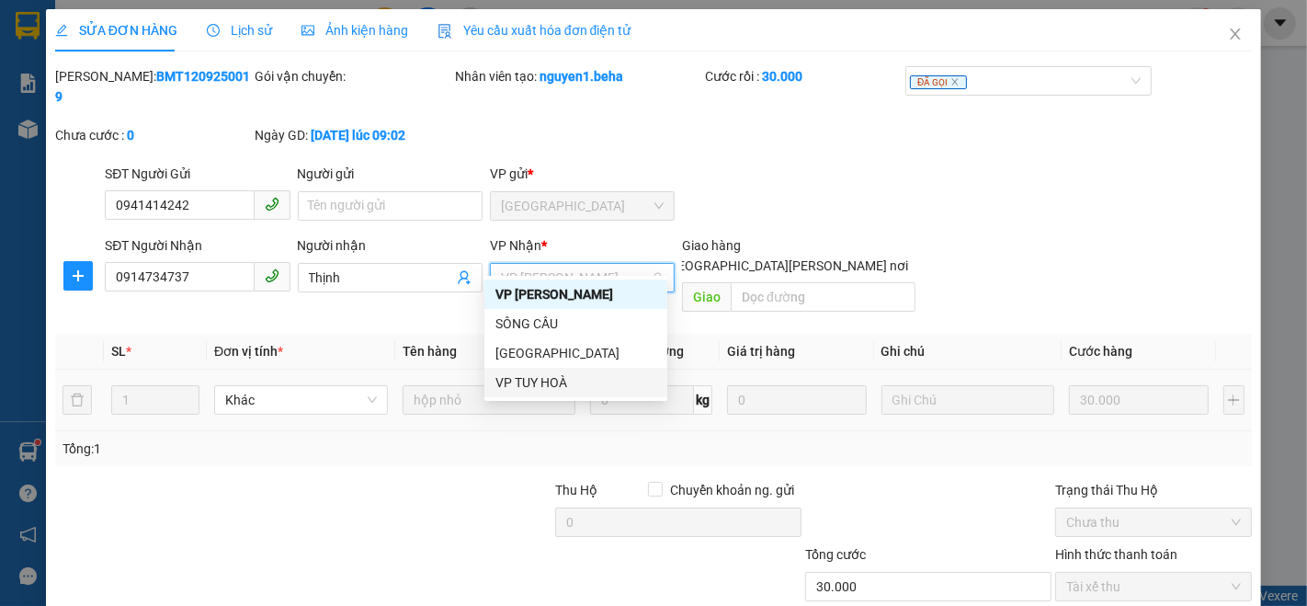
click at [529, 377] on div "VP TUY HOÀ" at bounding box center [575, 382] width 161 height 20
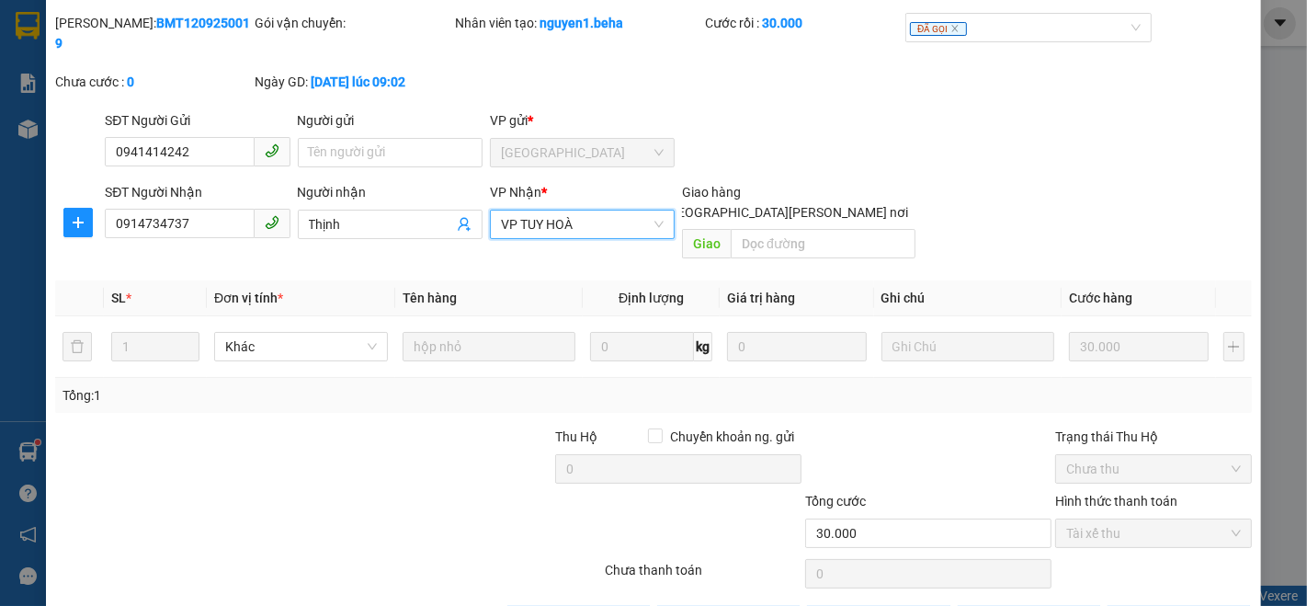
scroll to position [76, 0]
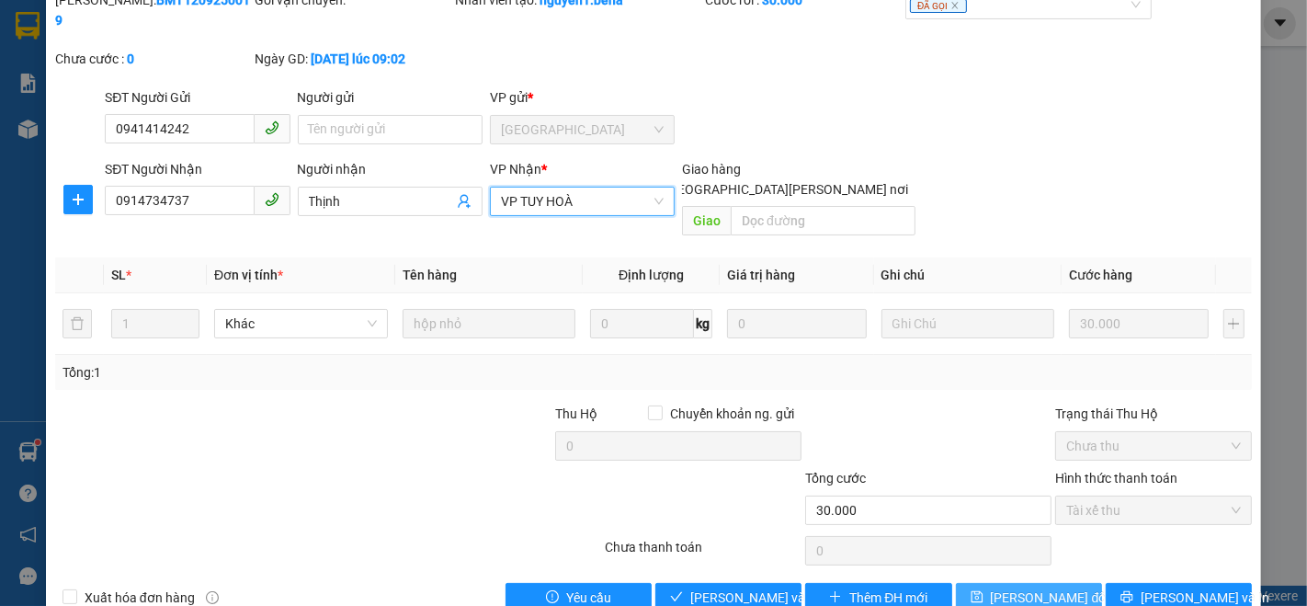
click at [990, 583] on button "[PERSON_NAME] đổi" at bounding box center [1029, 597] width 146 height 29
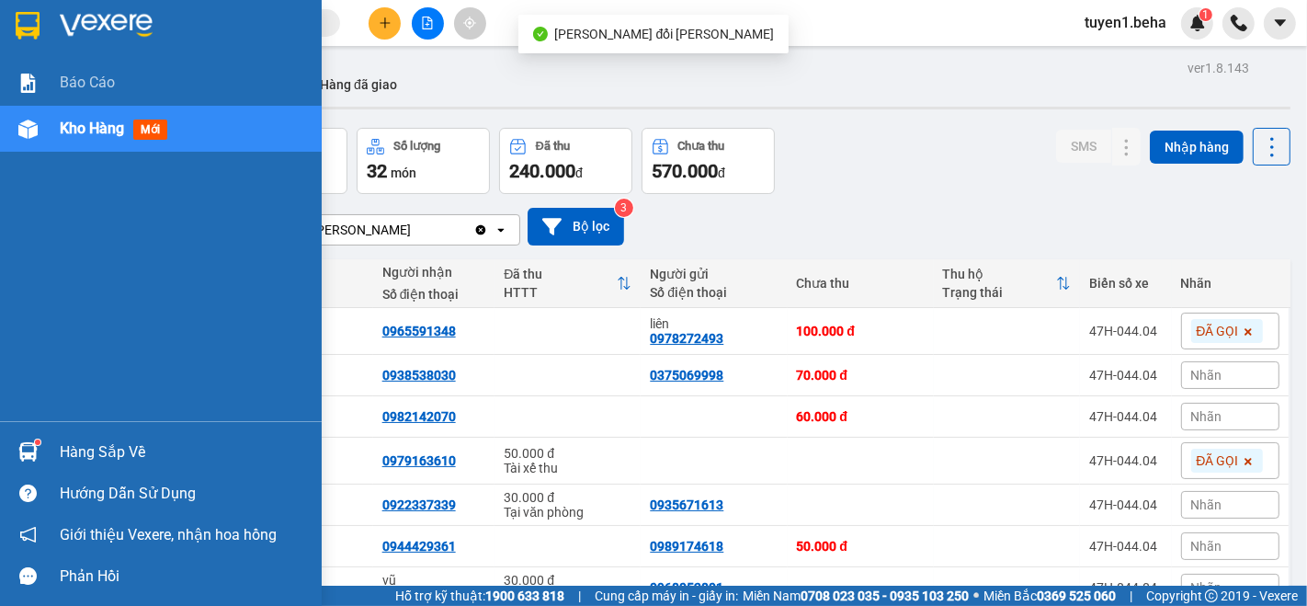
click at [80, 127] on span "Kho hàng" at bounding box center [92, 127] width 64 height 17
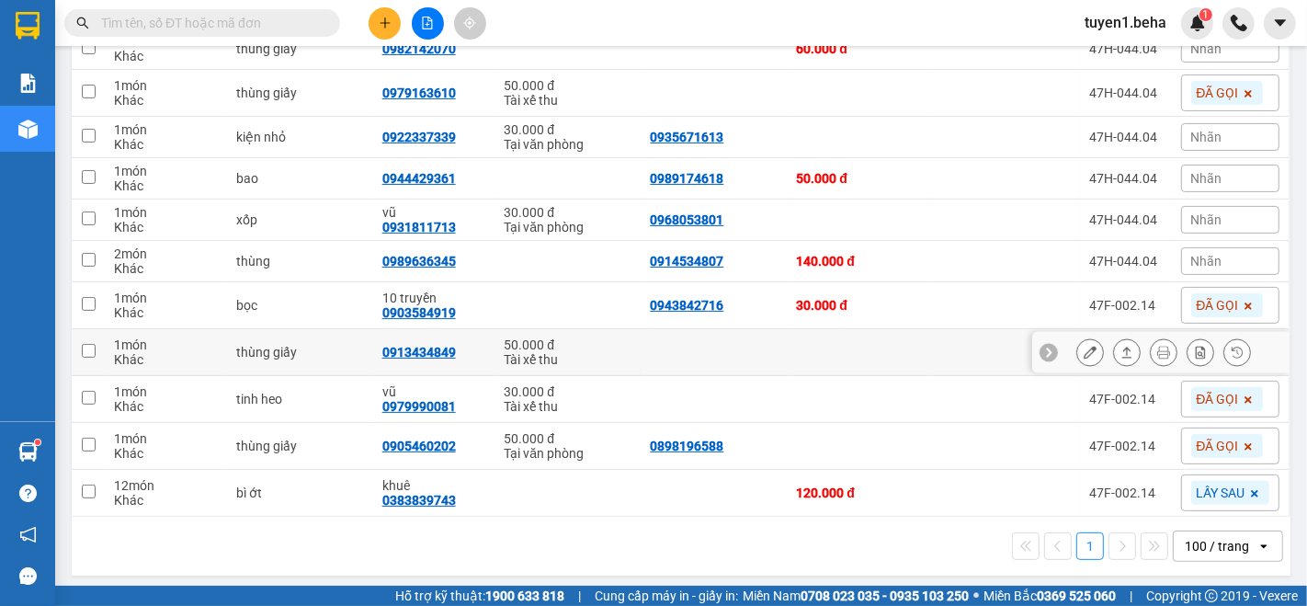
scroll to position [375, 0]
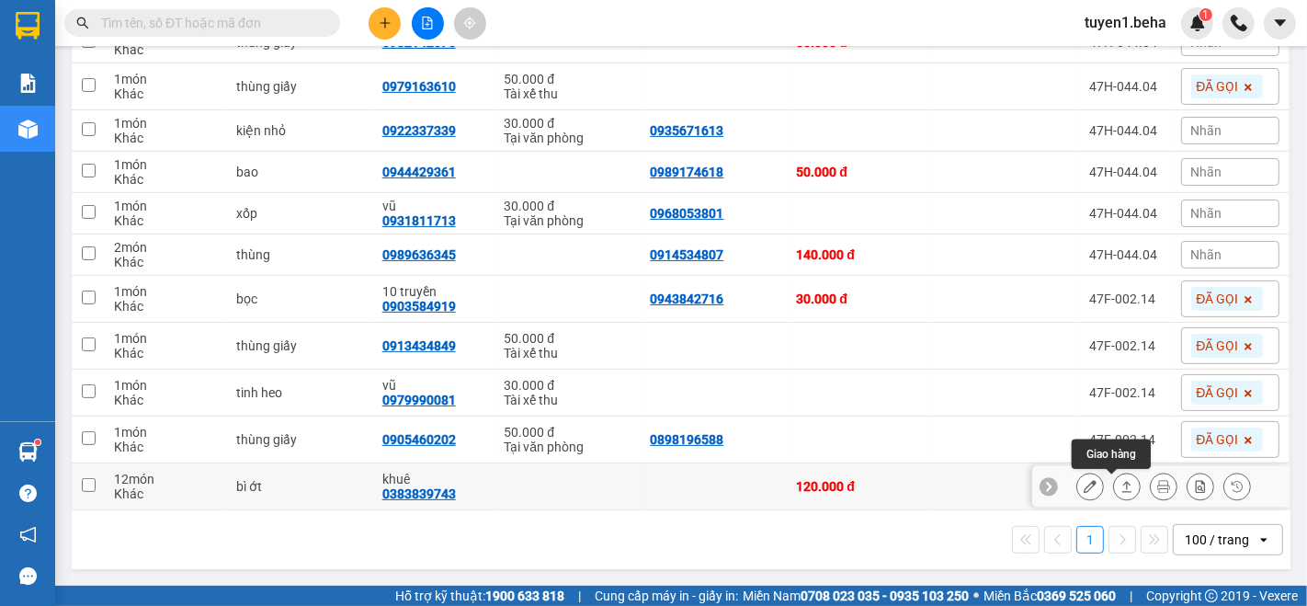
click at [1120, 488] on icon at bounding box center [1126, 486] width 13 height 13
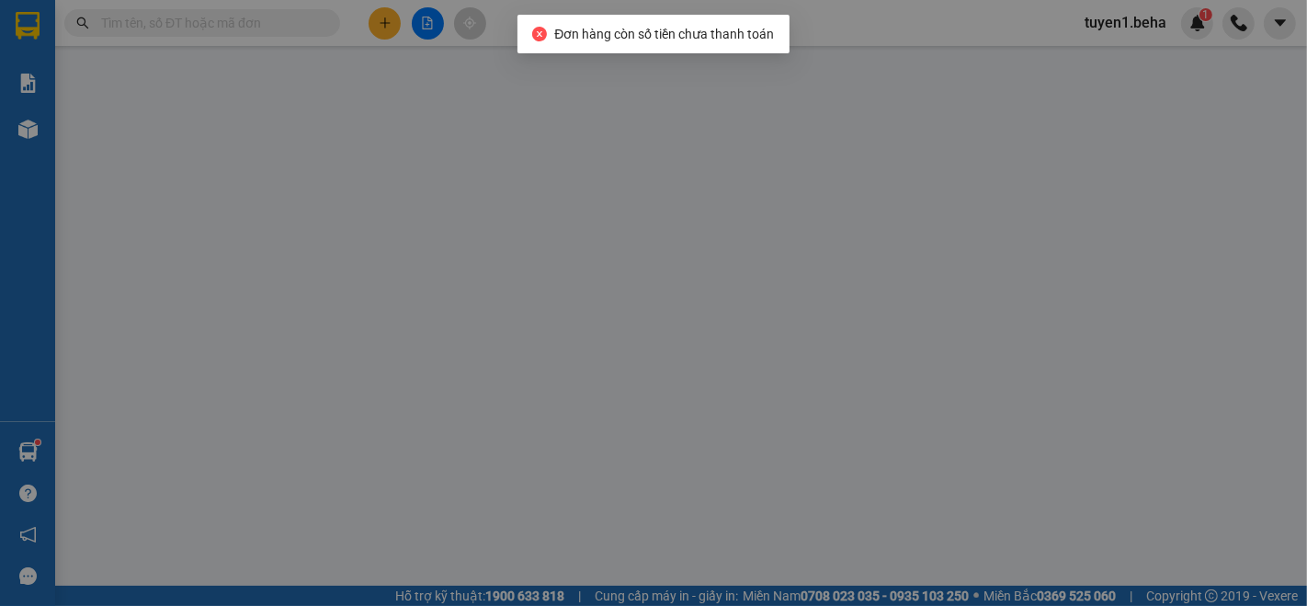
type input "0383839743"
type input "khuê"
type input "120.000"
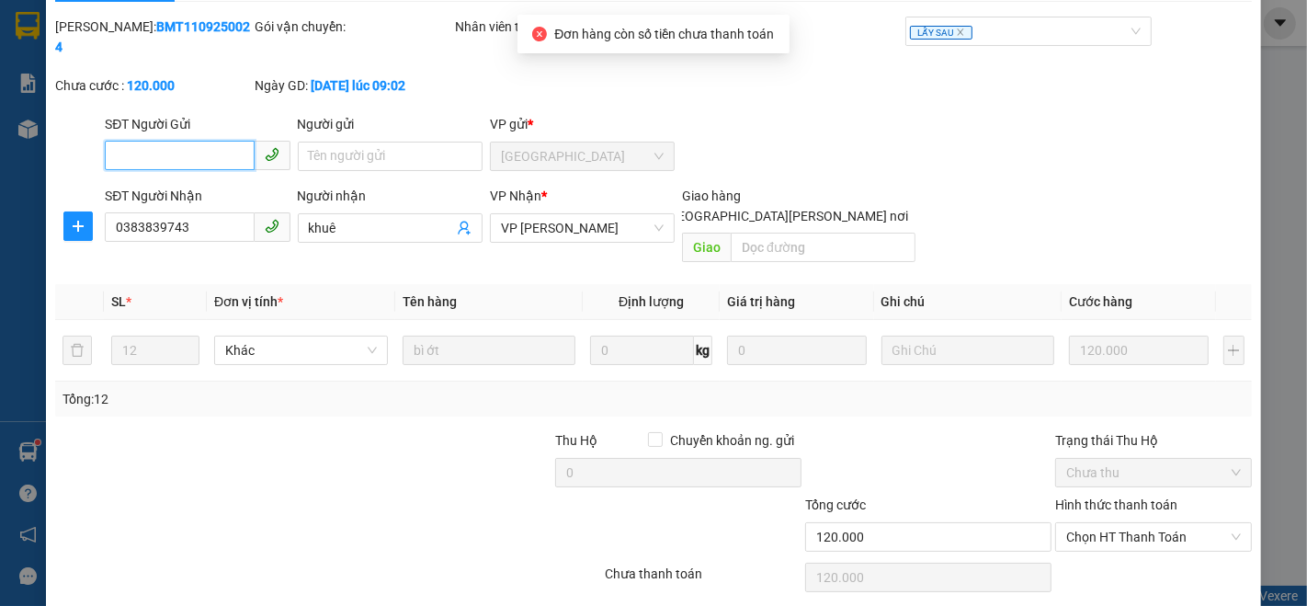
scroll to position [76, 0]
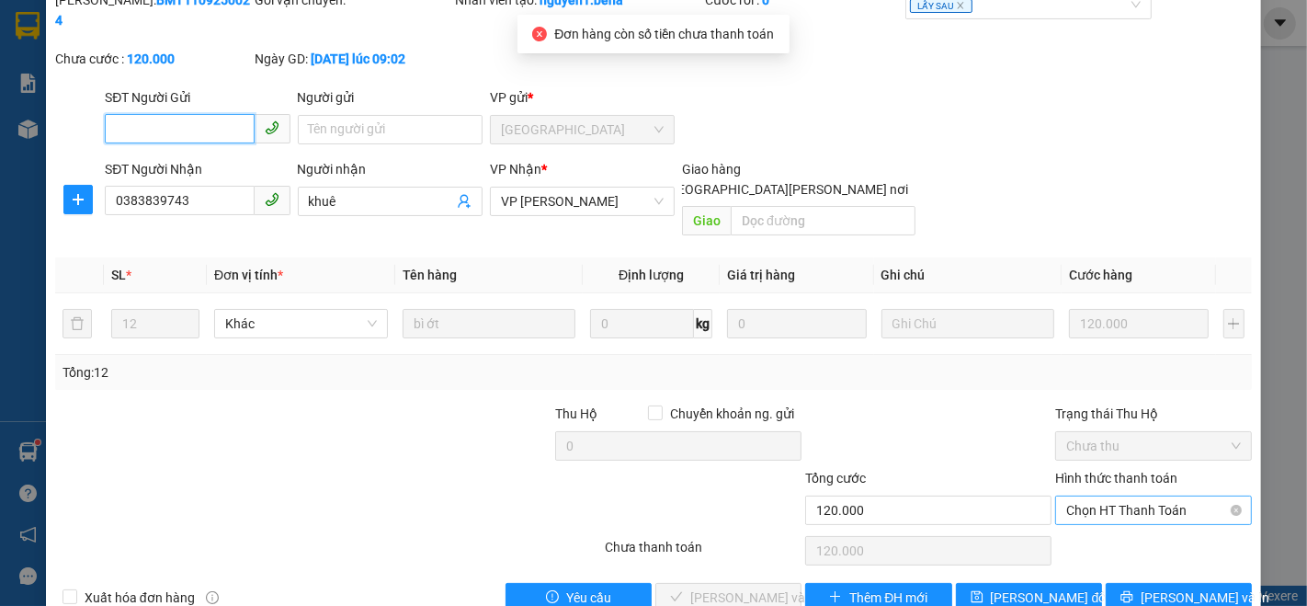
click at [1093, 496] on span "Chọn HT Thanh Toán" at bounding box center [1153, 510] width 175 height 28
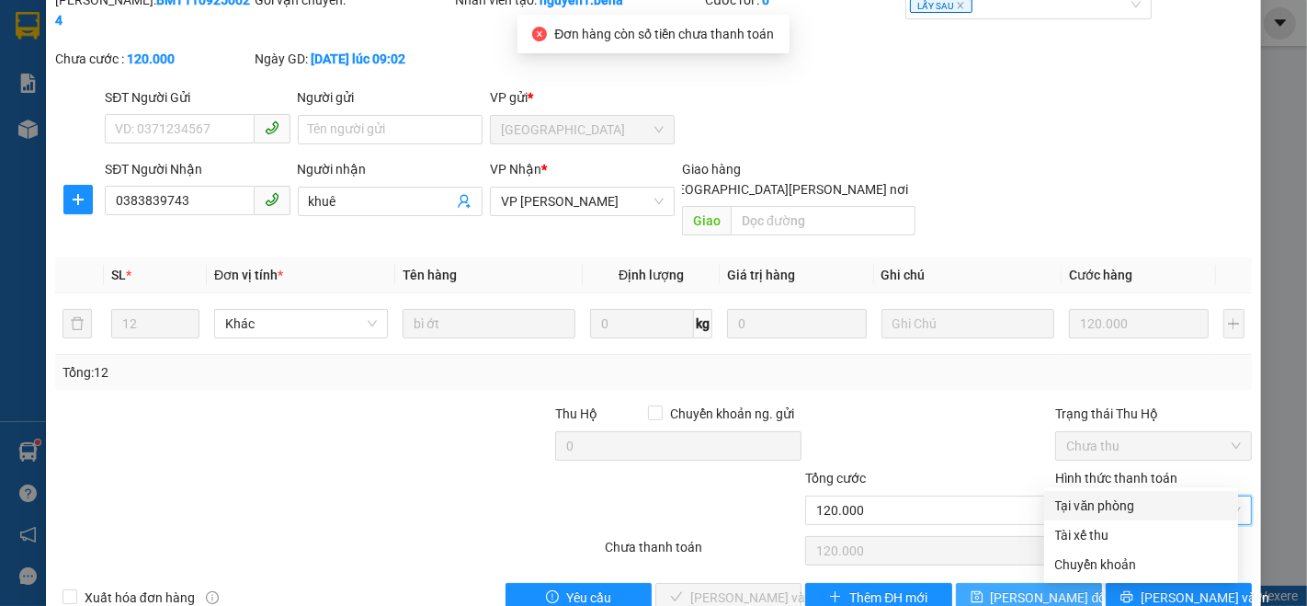
drag, startPoint x: 1088, startPoint y: 499, endPoint x: 972, endPoint y: 541, distance: 124.2
click at [1087, 499] on div "Tại văn phòng" at bounding box center [1141, 505] width 172 height 20
type input "0"
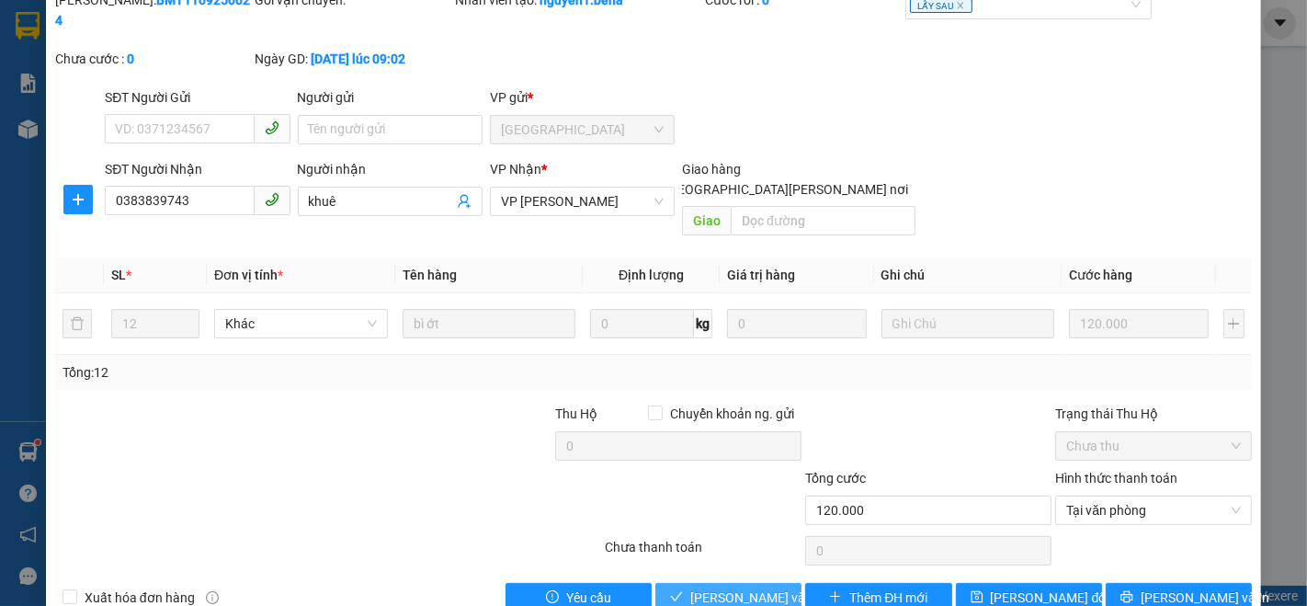
click at [720, 587] on span "[PERSON_NAME] và [PERSON_NAME] hàng" at bounding box center [814, 597] width 248 height 20
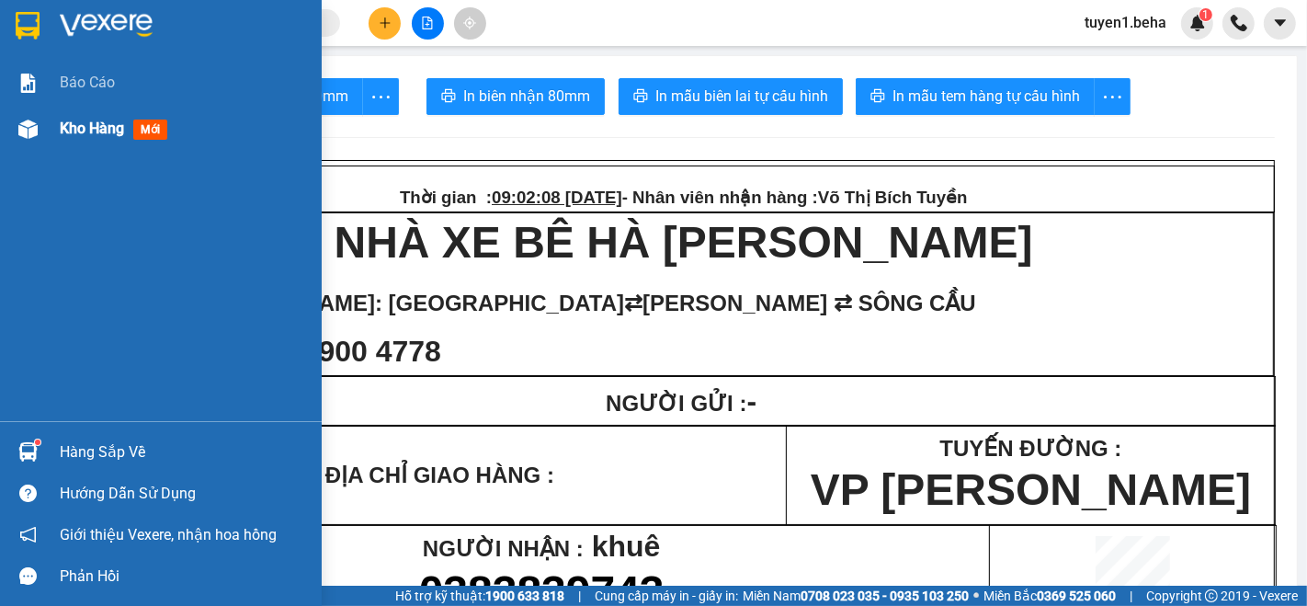
click at [85, 131] on span "Kho hàng" at bounding box center [92, 127] width 64 height 17
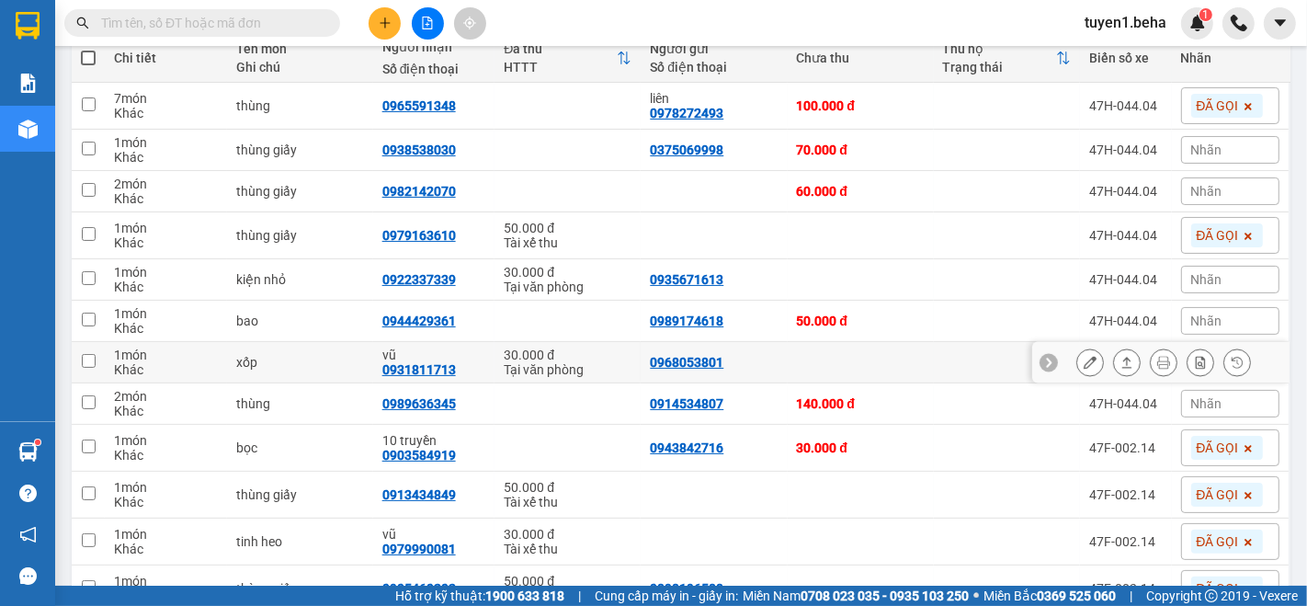
scroll to position [123, 0]
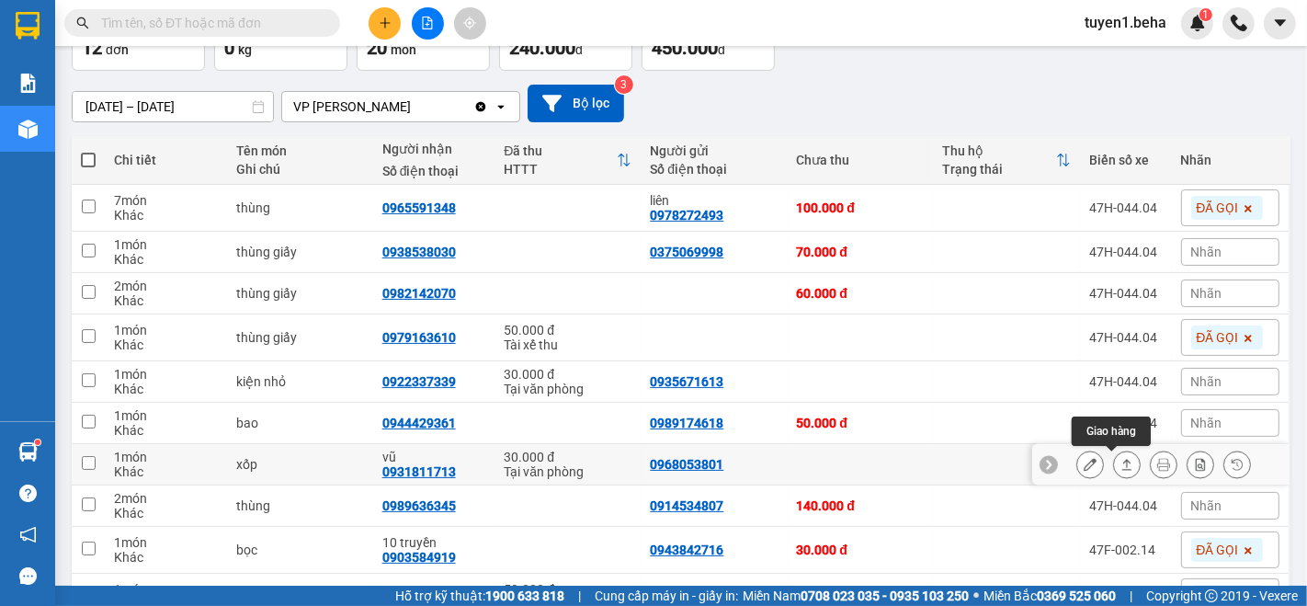
click at [1120, 463] on icon at bounding box center [1126, 464] width 13 height 13
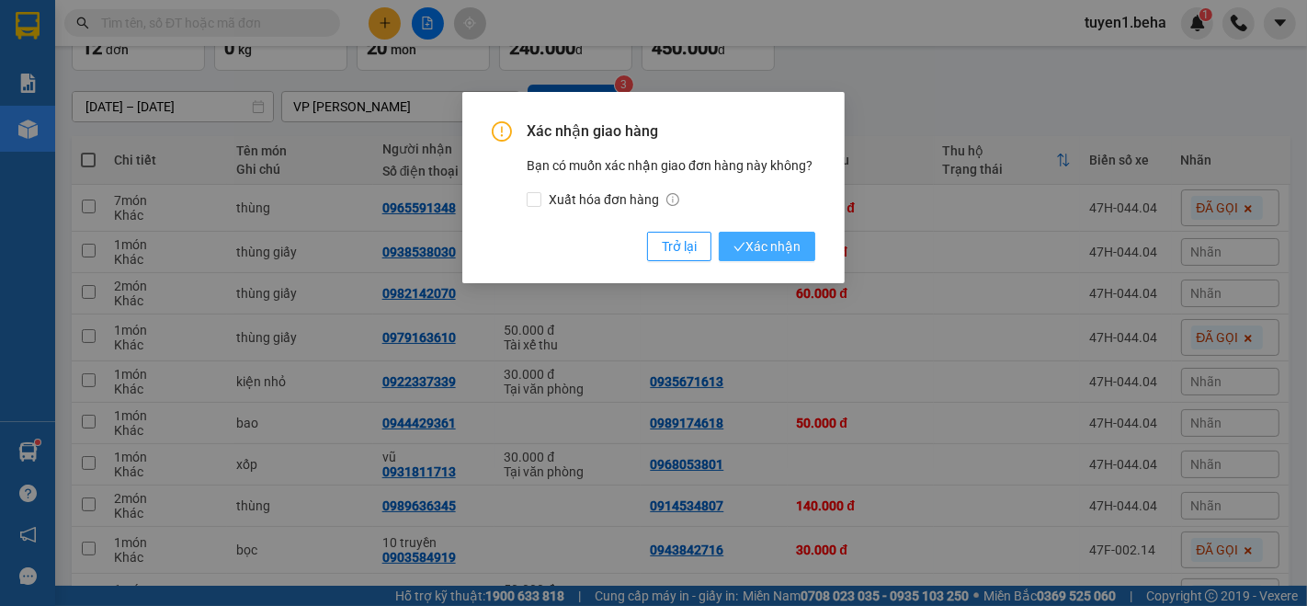
click at [741, 250] on icon "check" at bounding box center [739, 247] width 12 height 12
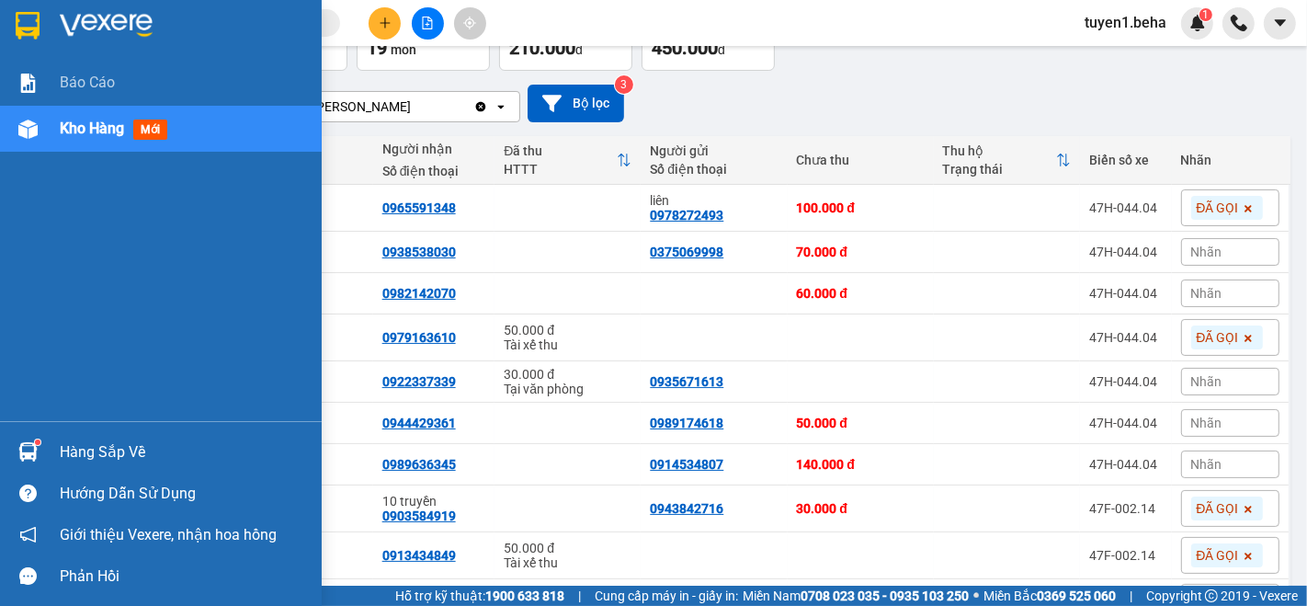
click at [58, 186] on div "Báo cáo Kho hàng mới" at bounding box center [161, 240] width 322 height 361
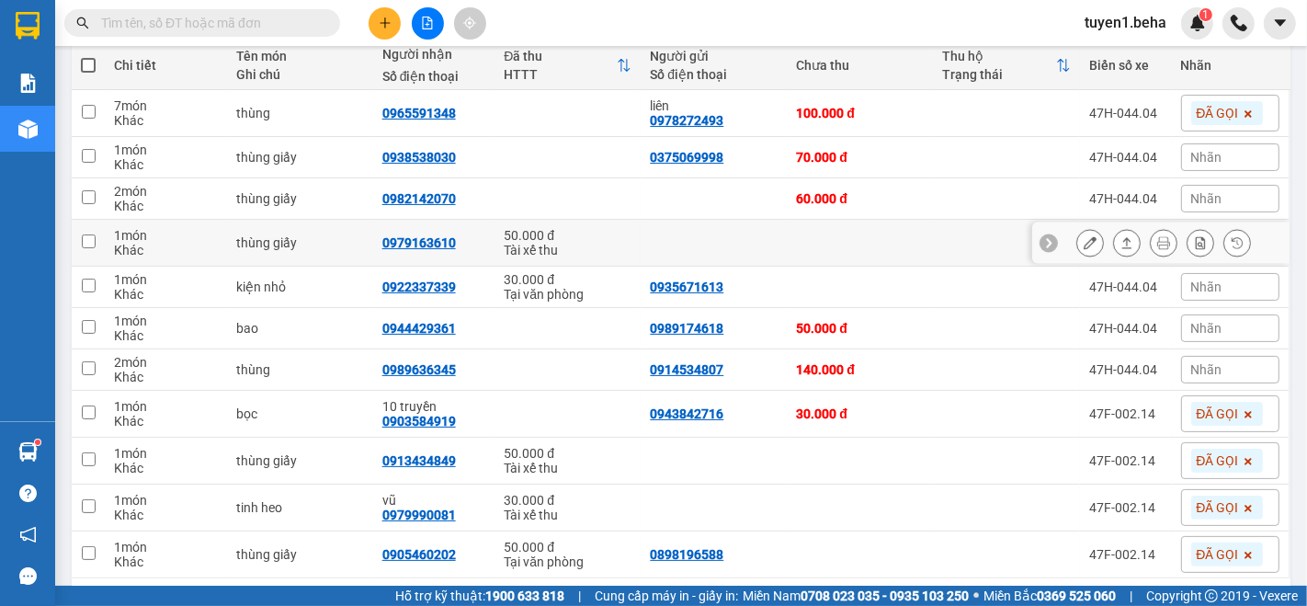
scroll to position [286, 0]
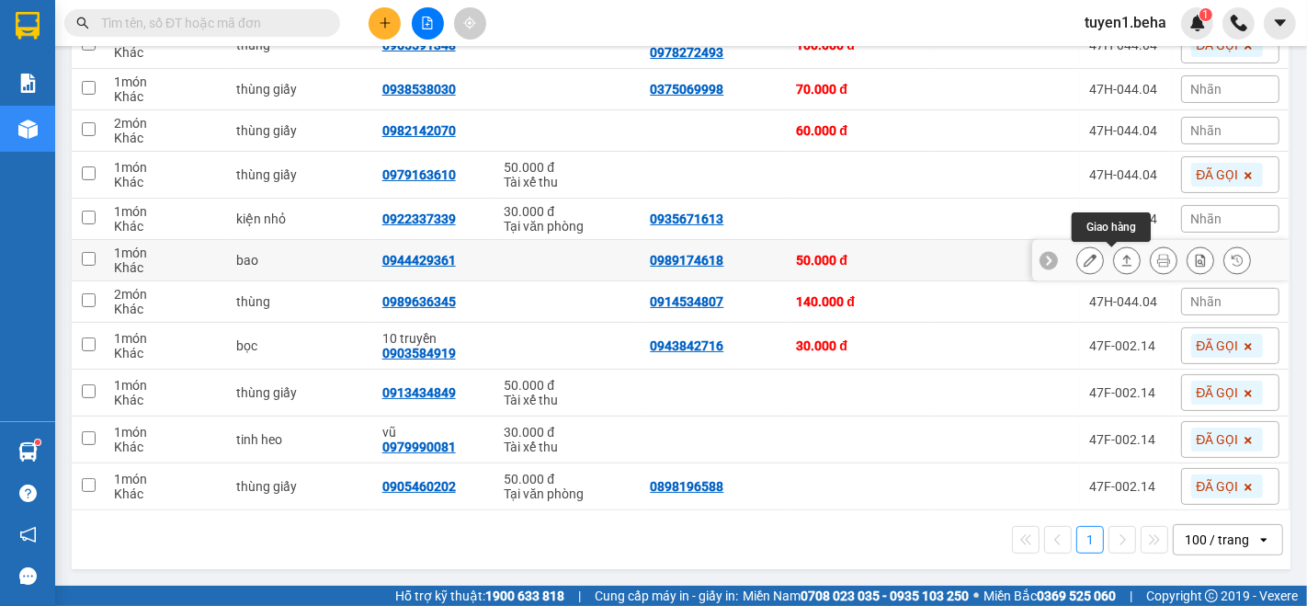
click at [1122, 256] on icon at bounding box center [1127, 260] width 10 height 11
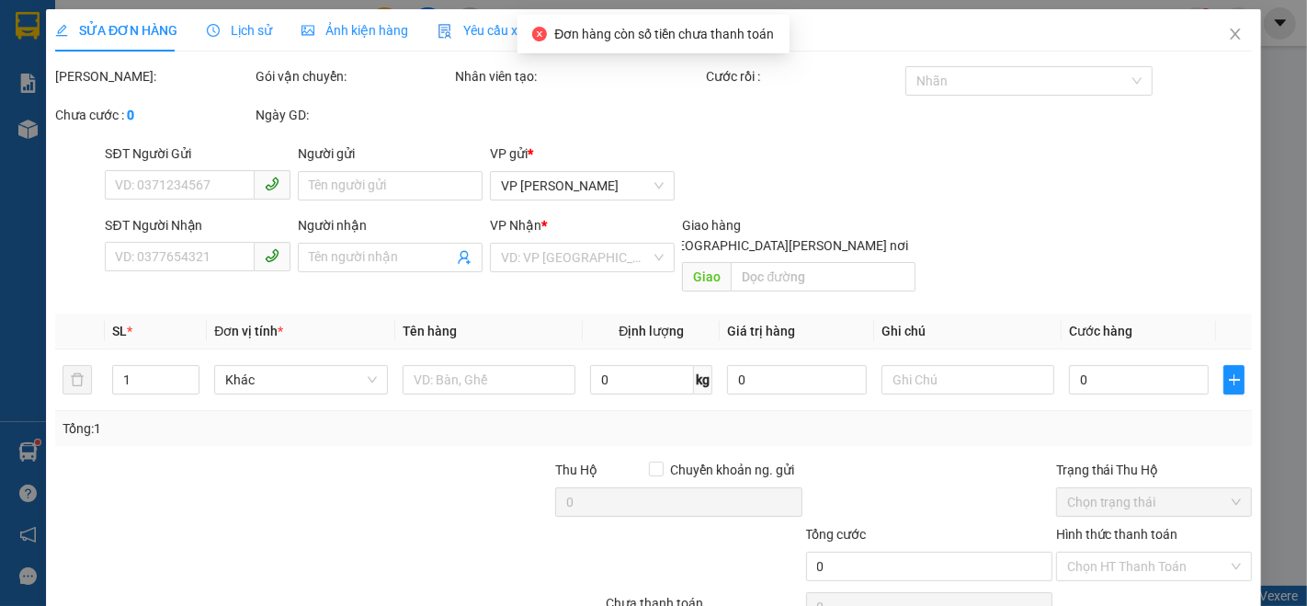
type input "0989174618"
type input "0944429361"
type input "50.000"
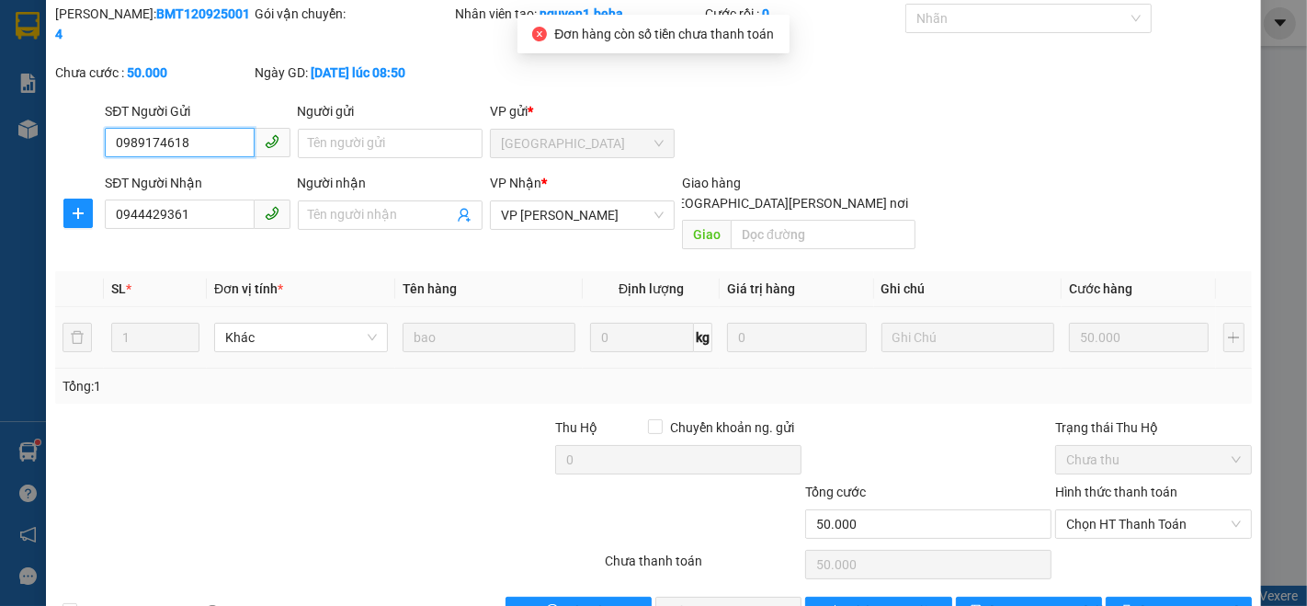
scroll to position [76, 0]
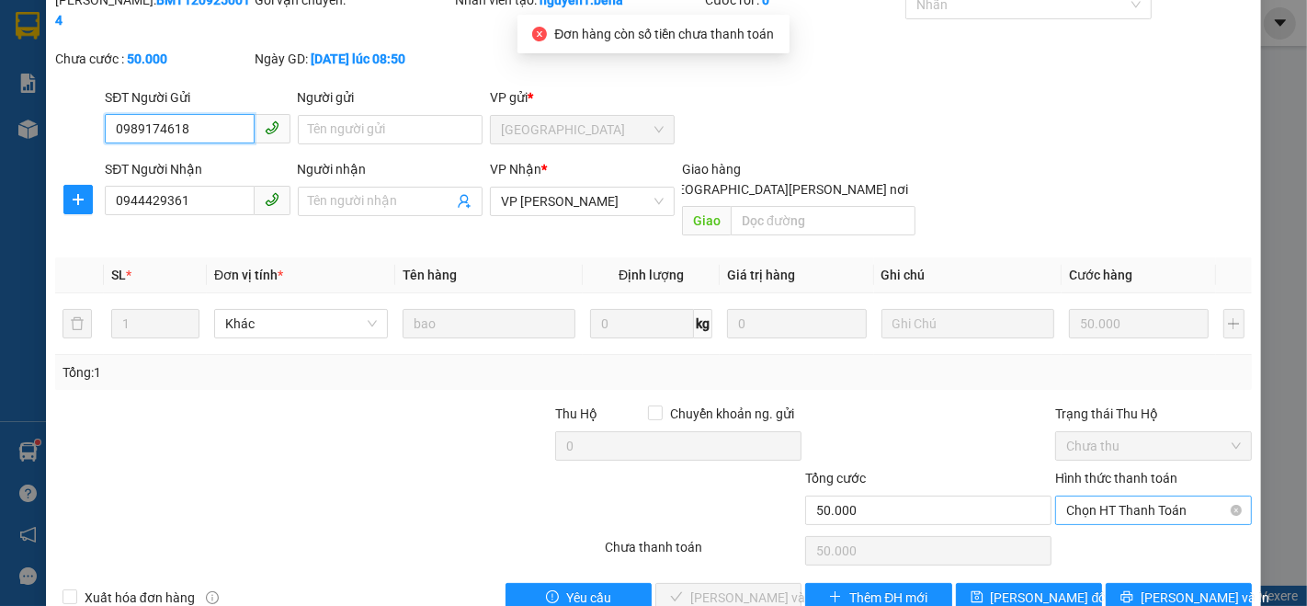
click at [1087, 496] on span "Chọn HT Thanh Toán" at bounding box center [1153, 510] width 175 height 28
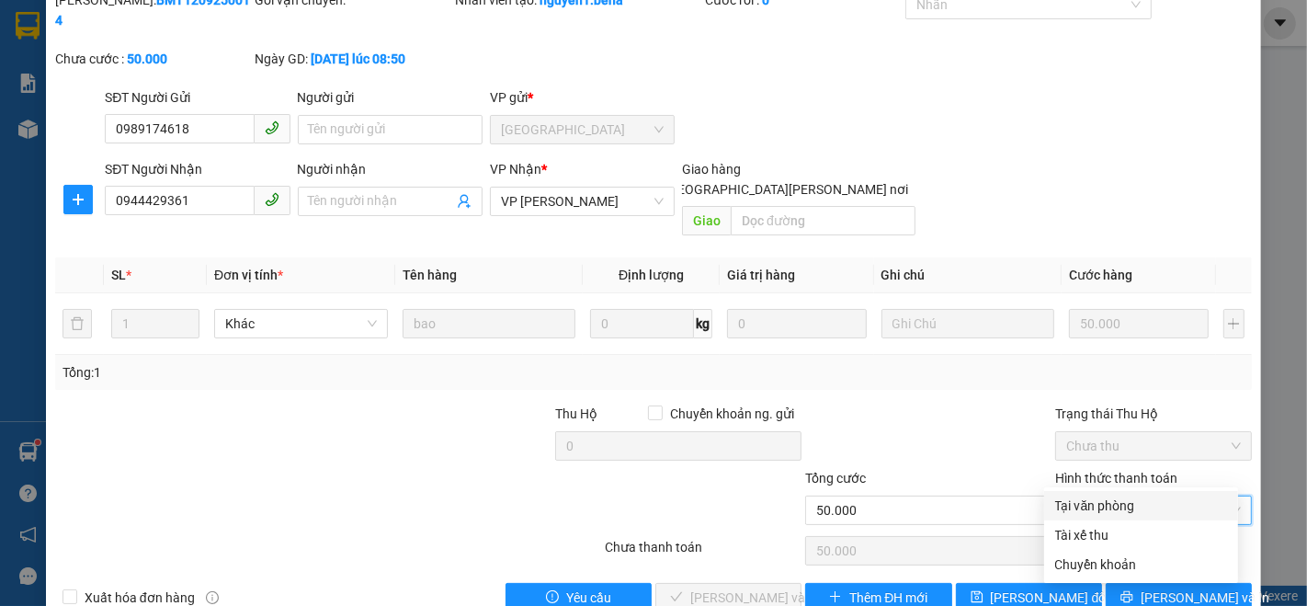
click at [1085, 502] on div "Tại văn phòng" at bounding box center [1141, 505] width 172 height 20
type input "0"
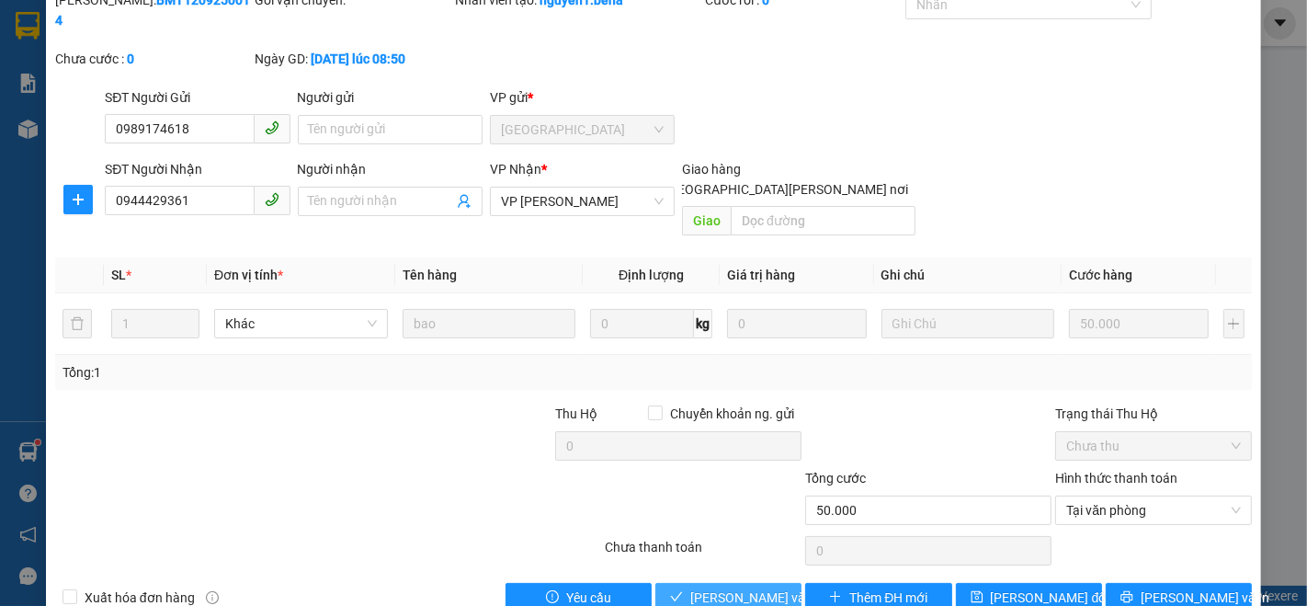
click at [754, 587] on span "[PERSON_NAME] và [PERSON_NAME] hàng" at bounding box center [814, 597] width 248 height 20
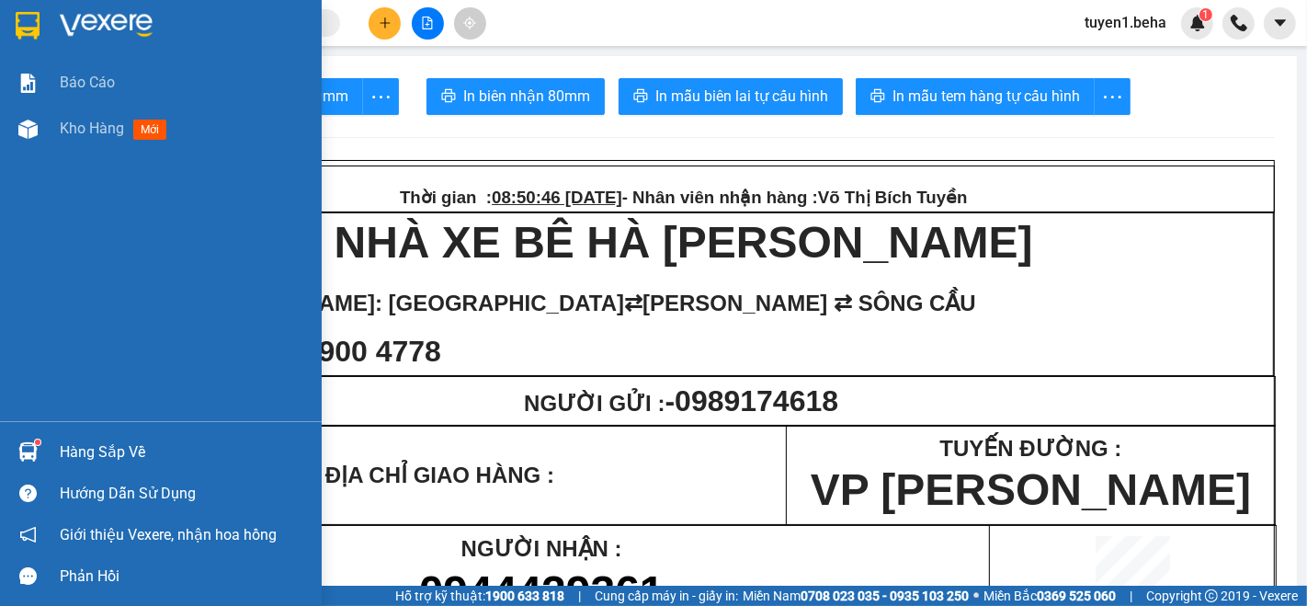
drag, startPoint x: 72, startPoint y: 130, endPoint x: 222, endPoint y: 191, distance: 162.8
click at [72, 130] on span "Kho hàng" at bounding box center [92, 127] width 64 height 17
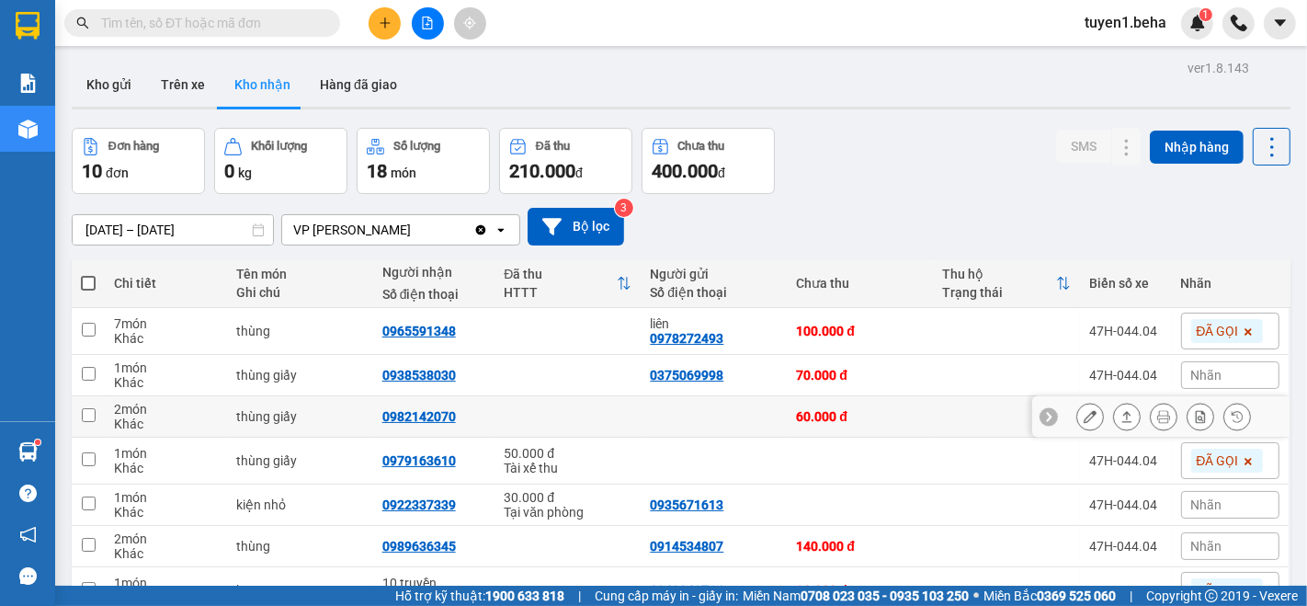
scroll to position [102, 0]
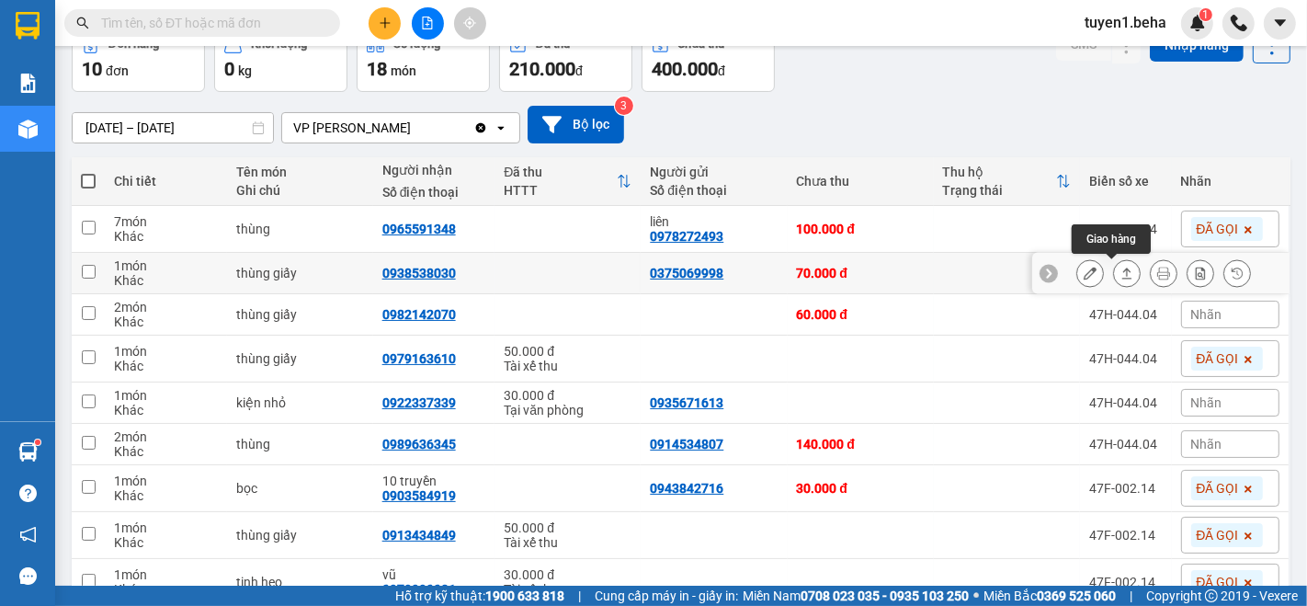
click at [1120, 270] on icon at bounding box center [1126, 273] width 13 height 13
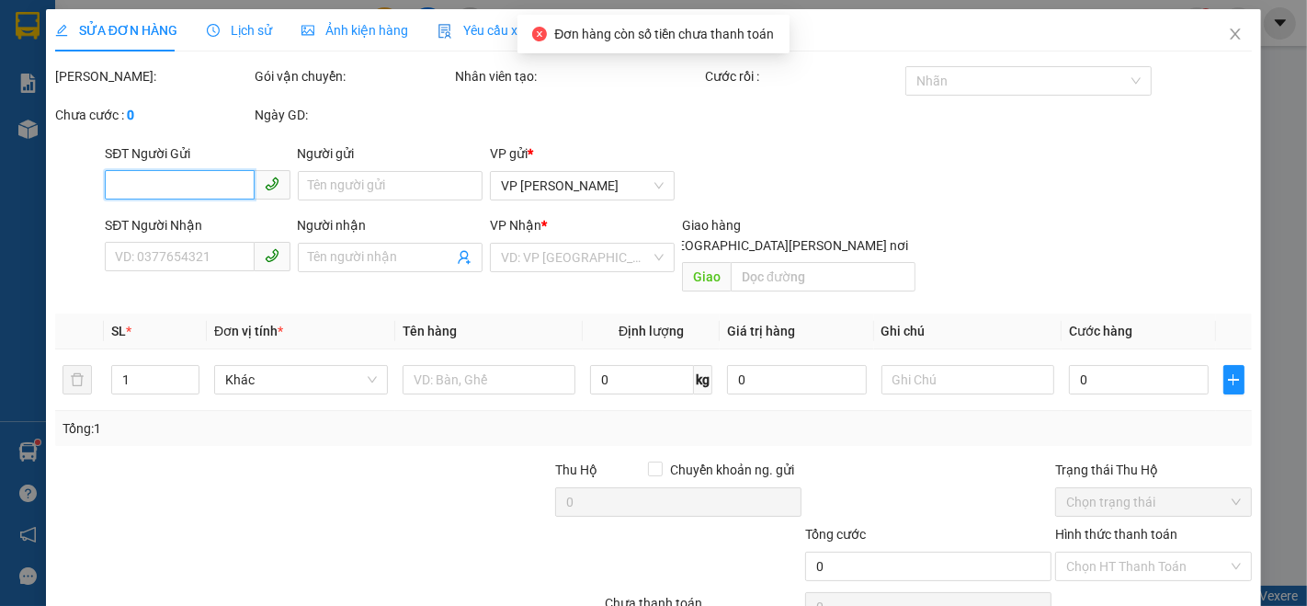
scroll to position [76, 0]
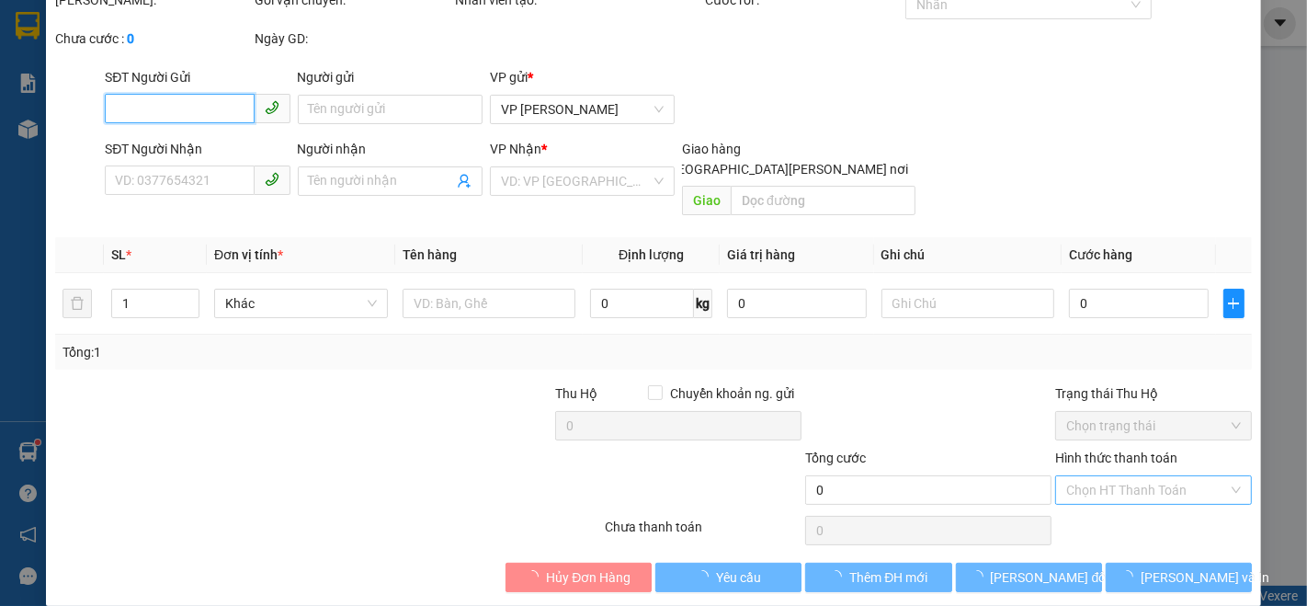
type input "0375069998"
type input "0938538030"
type input "70.000"
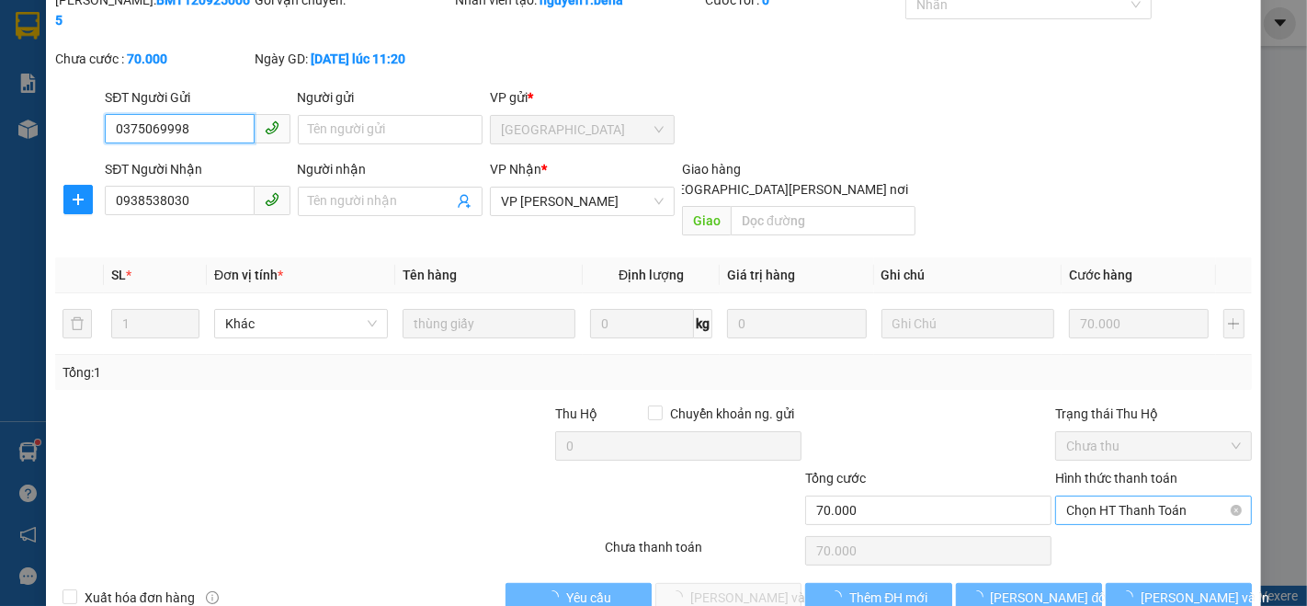
click at [1126, 496] on span "Chọn HT Thanh Toán" at bounding box center [1153, 510] width 175 height 28
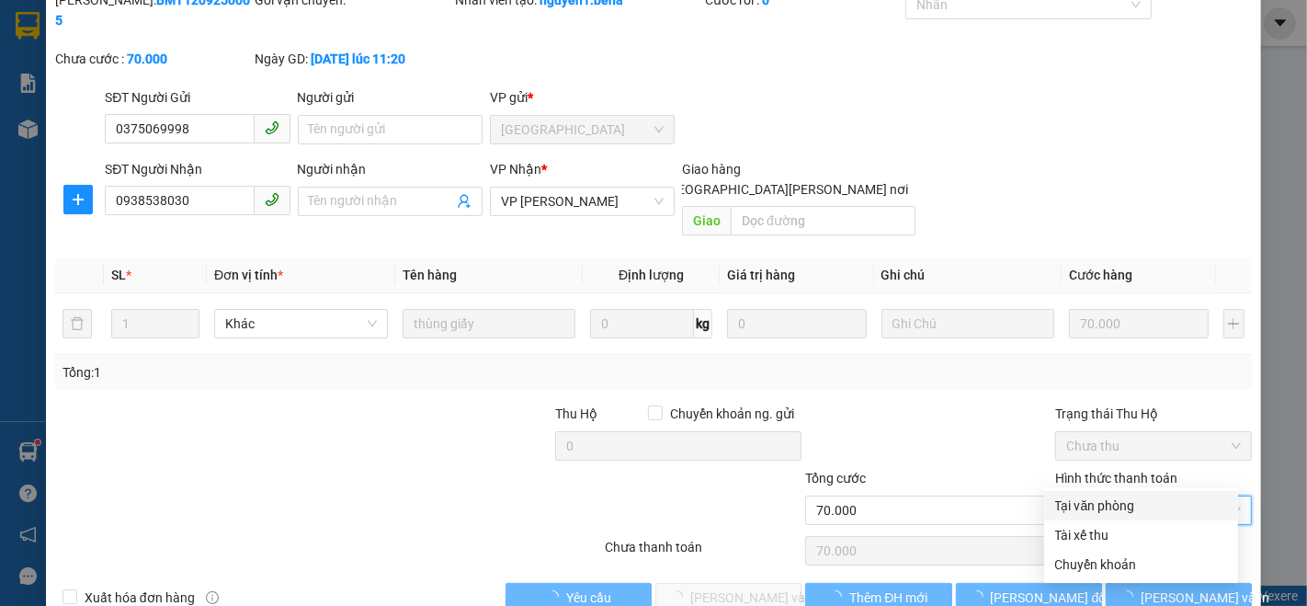
click at [1066, 495] on div "Tại văn phòng" at bounding box center [1141, 505] width 172 height 20
type input "0"
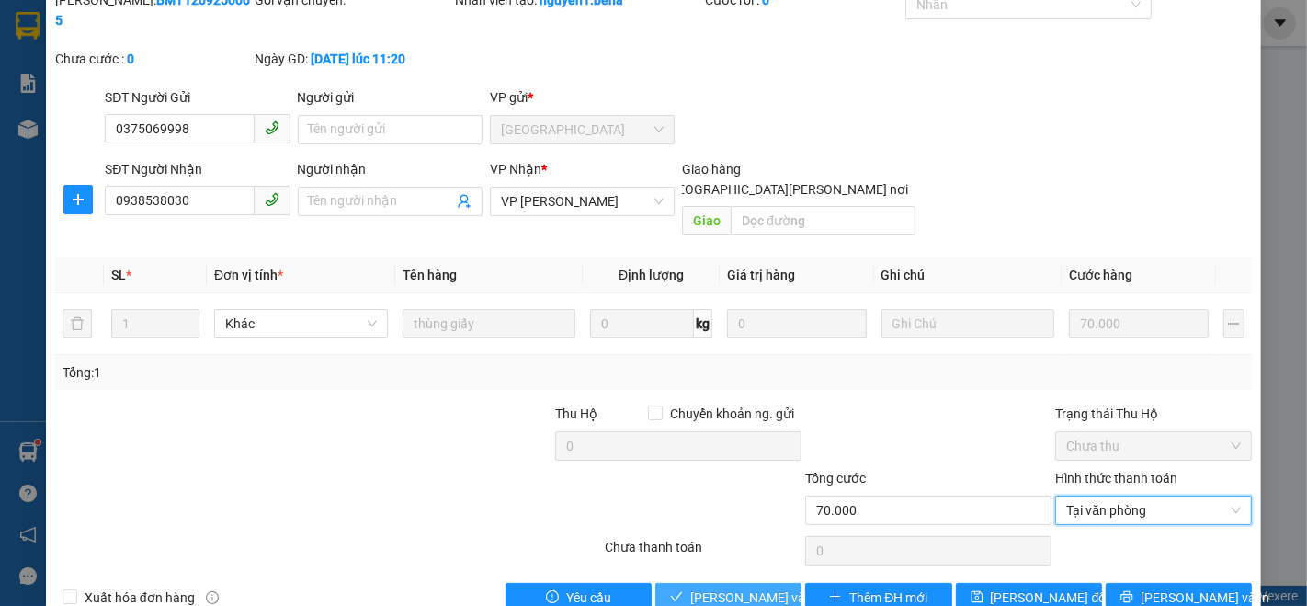
click at [738, 587] on span "[PERSON_NAME] và [PERSON_NAME] hàng" at bounding box center [814, 597] width 248 height 20
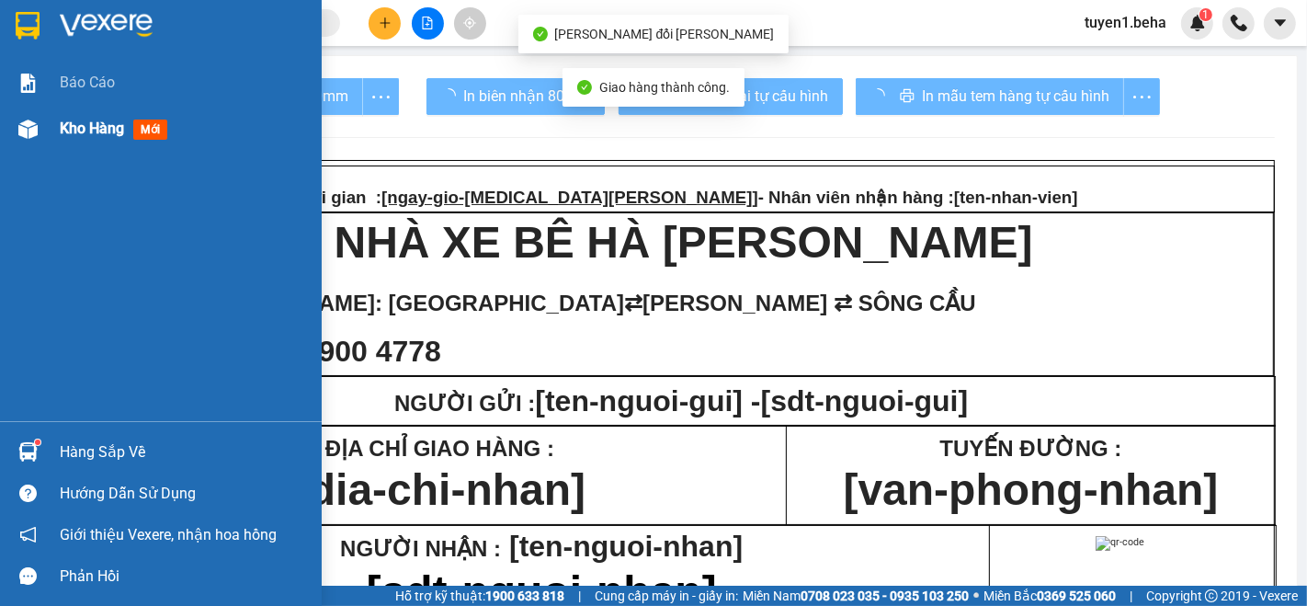
click at [110, 132] on span "Kho hàng" at bounding box center [92, 127] width 64 height 17
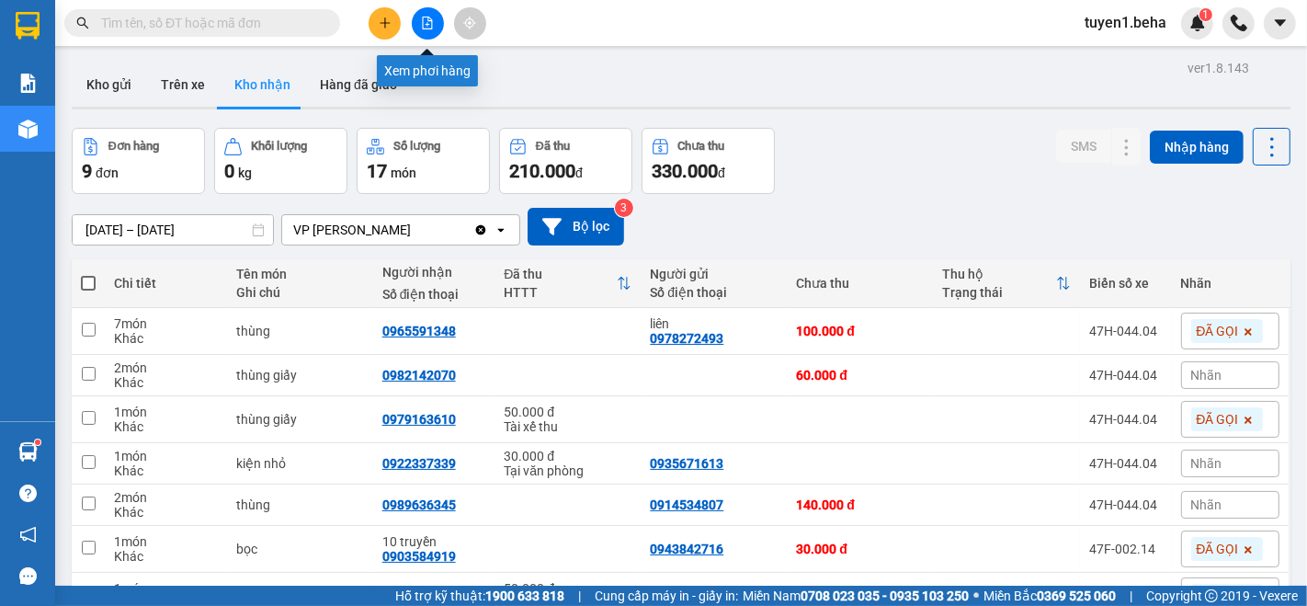
click at [427, 22] on icon "file-add" at bounding box center [428, 23] width 10 height 13
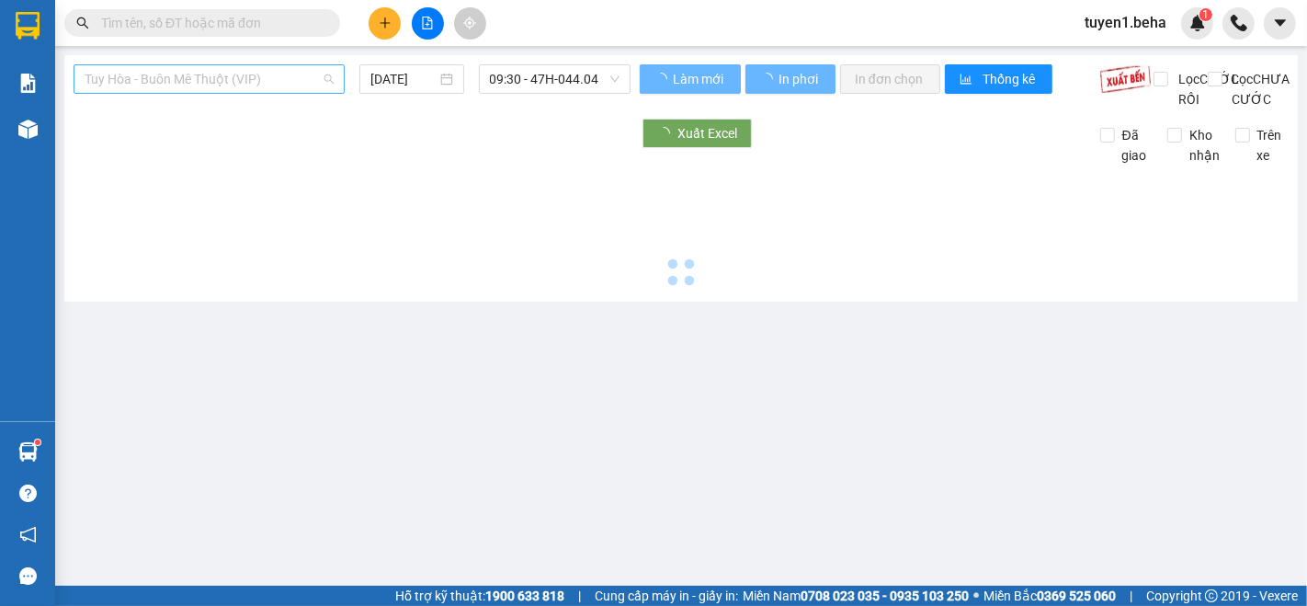
click at [225, 74] on span "Tuy Hòa - Buôn Mê Thuột (VIP)" at bounding box center [209, 79] width 249 height 28
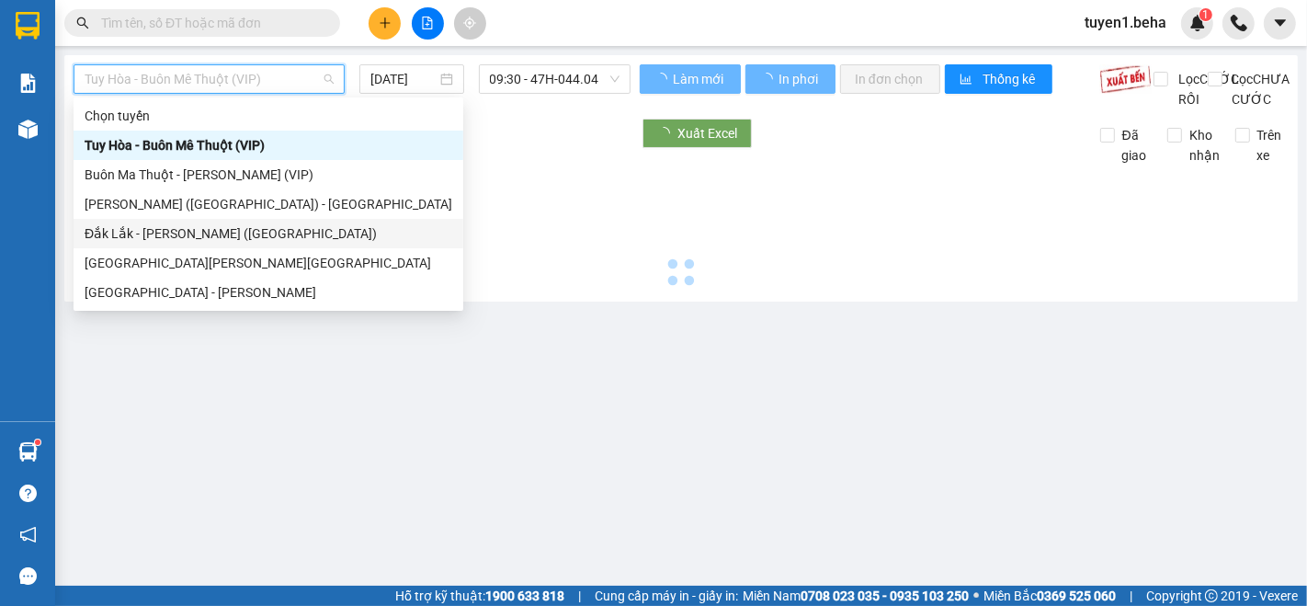
click at [217, 239] on div "Đắk Lắk - [PERSON_NAME] ([GEOGRAPHIC_DATA])" at bounding box center [269, 233] width 368 height 20
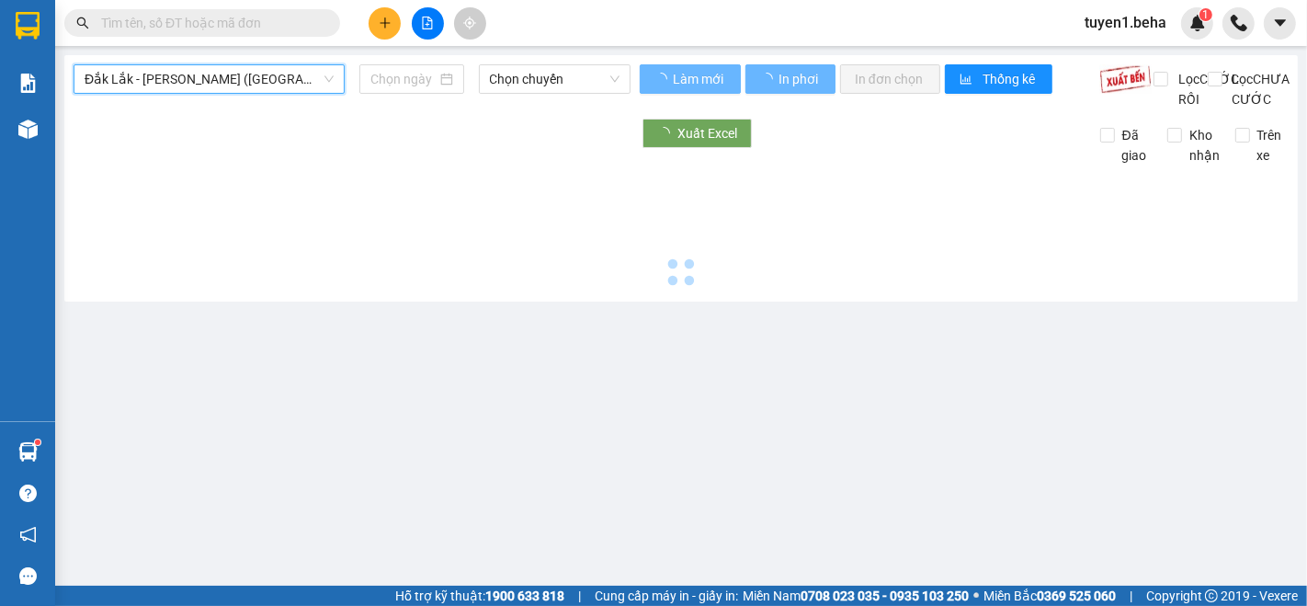
type input "[DATE]"
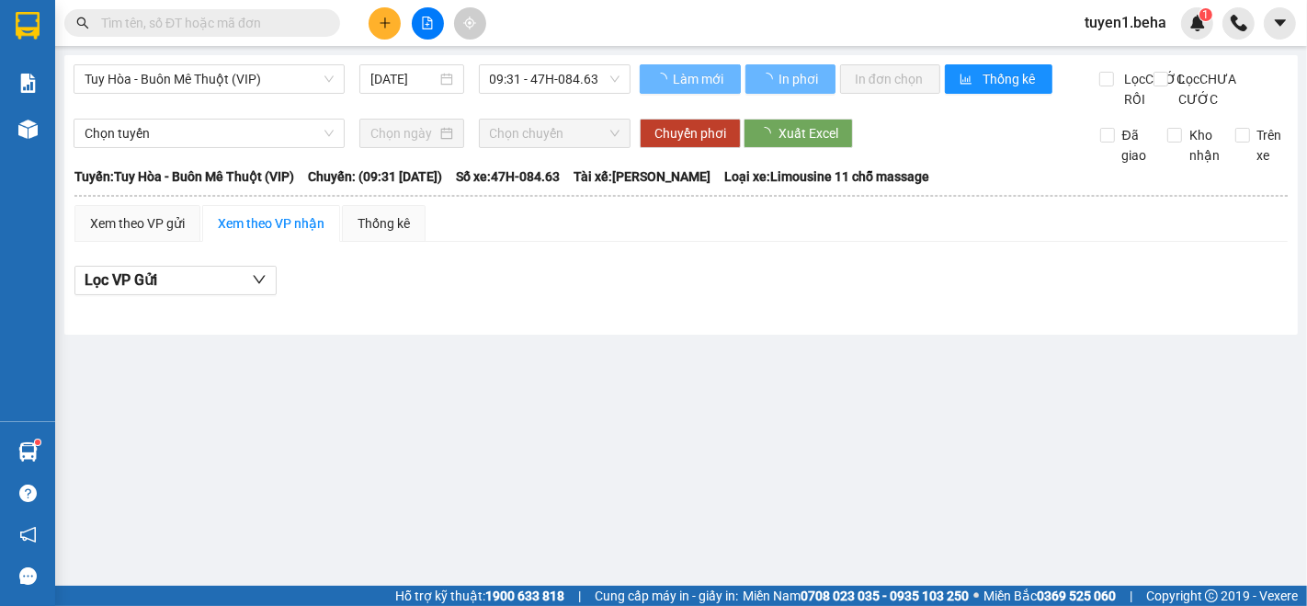
click at [233, 11] on span at bounding box center [202, 23] width 276 height 28
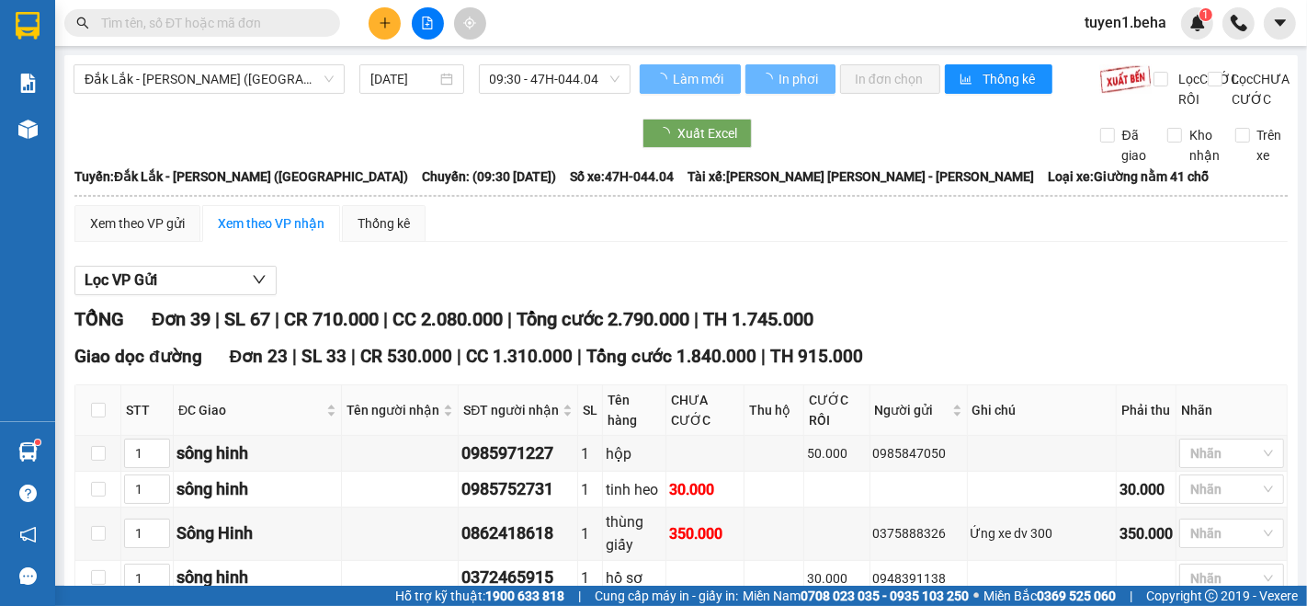
click at [207, 28] on input "text" at bounding box center [209, 23] width 217 height 20
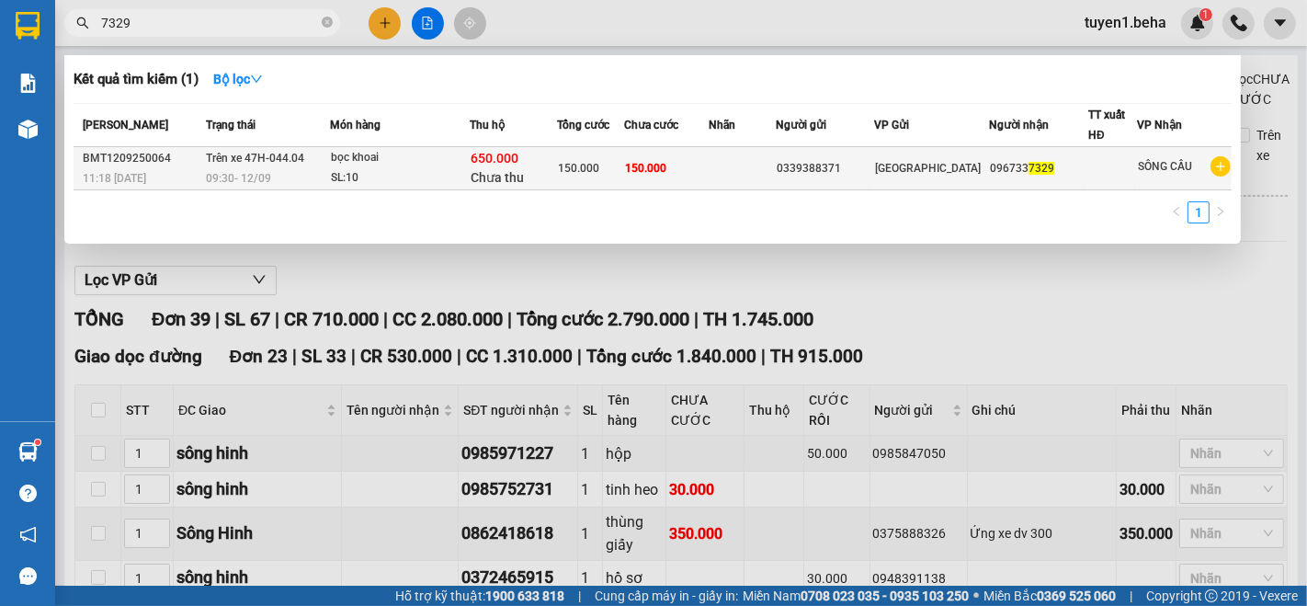
type input "7329"
click at [746, 171] on td at bounding box center [742, 168] width 67 height 43
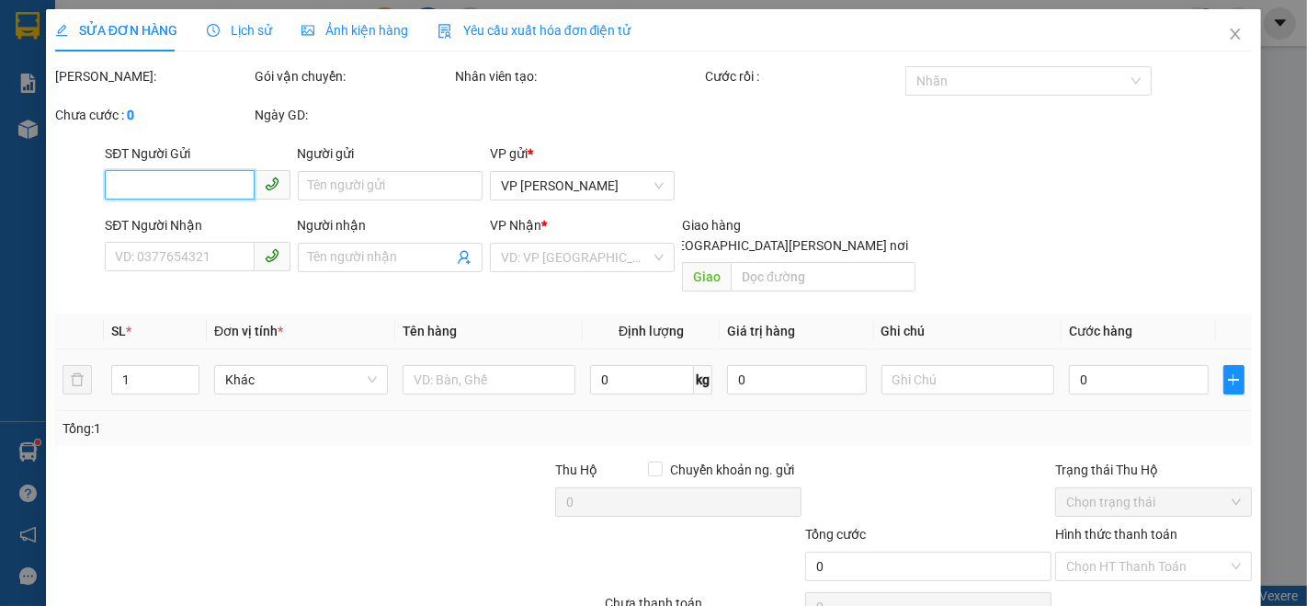
type input "0339388371"
type input "0967337329"
type input "150.000"
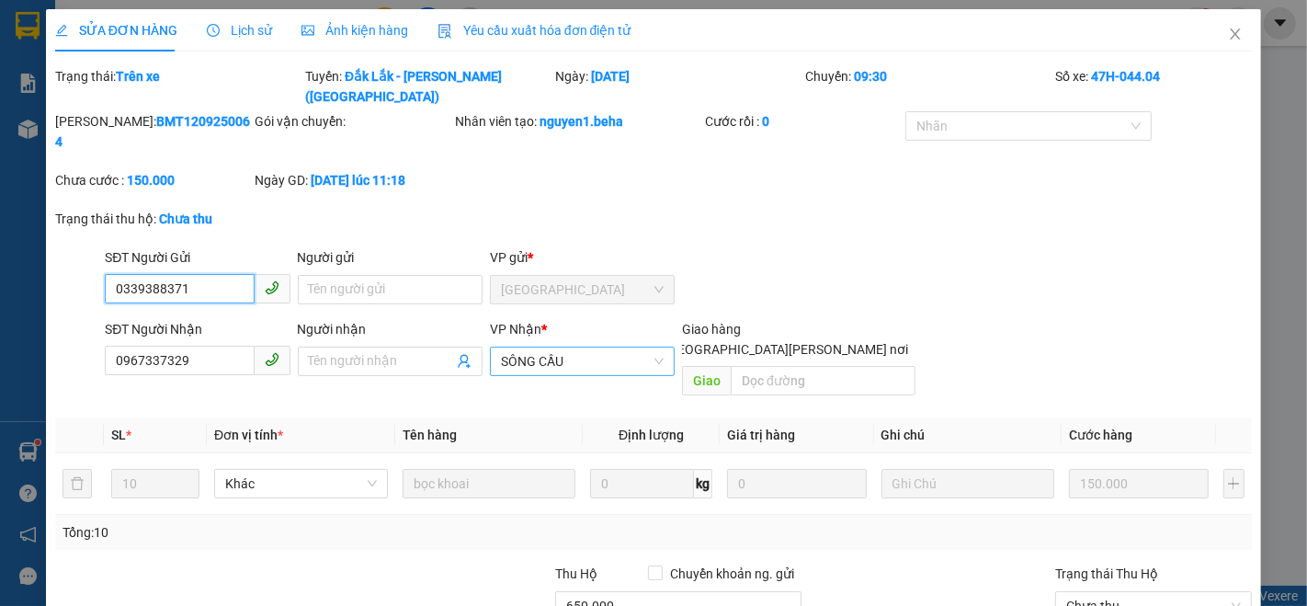
click at [575, 347] on span "SÔNG CẦU" at bounding box center [582, 361] width 163 height 28
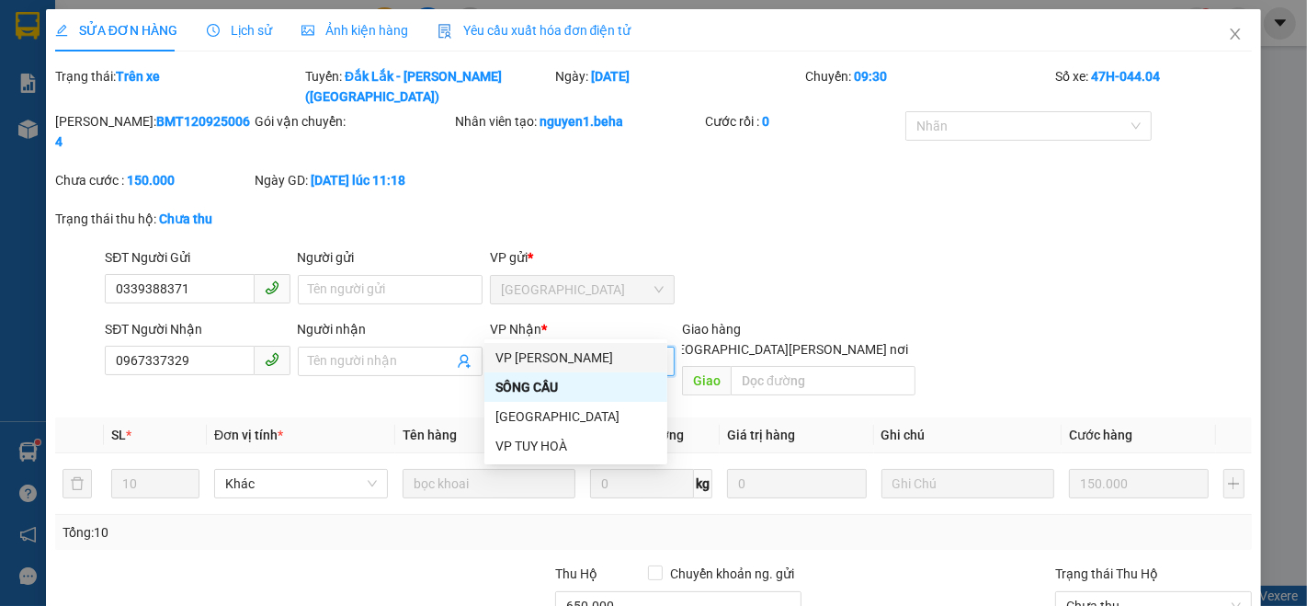
click at [580, 360] on div "VP [PERSON_NAME]" at bounding box center [575, 357] width 161 height 20
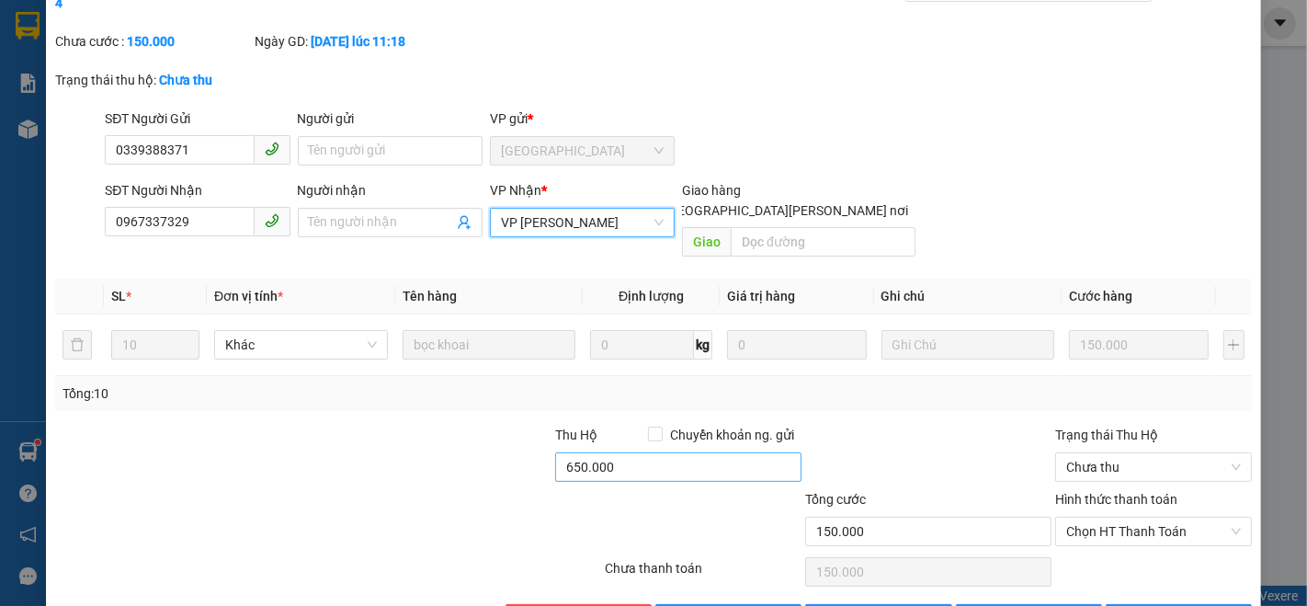
scroll to position [140, 0]
click at [997, 605] on span "[PERSON_NAME] đổi" at bounding box center [1050, 618] width 119 height 20
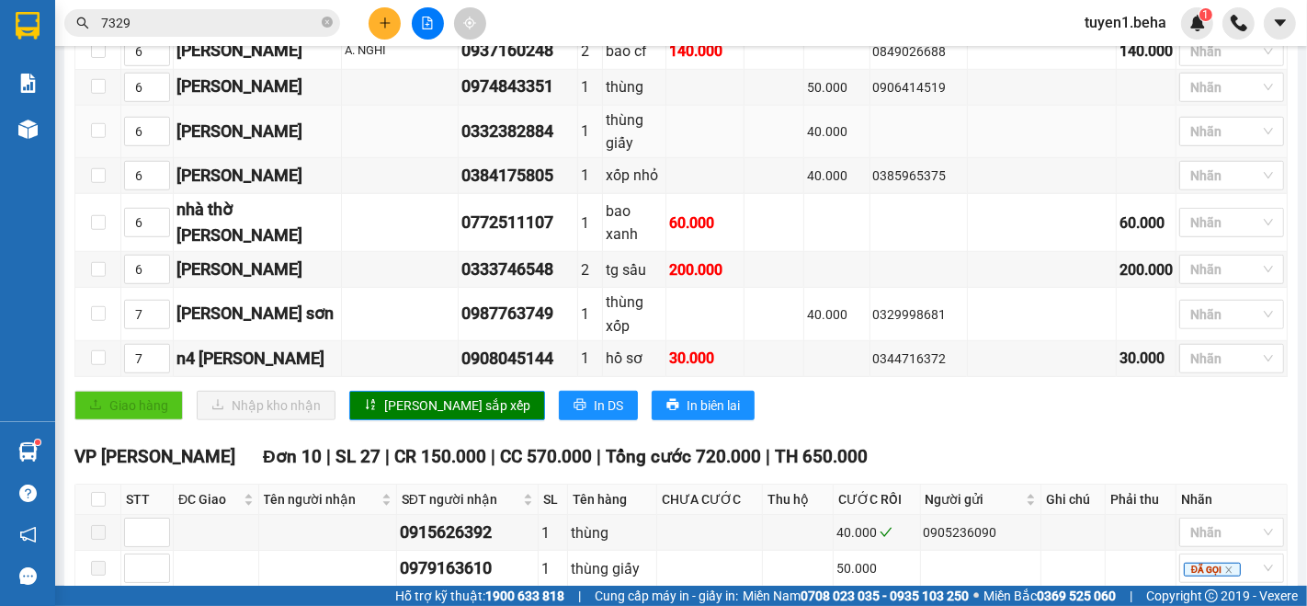
scroll to position [1225, 0]
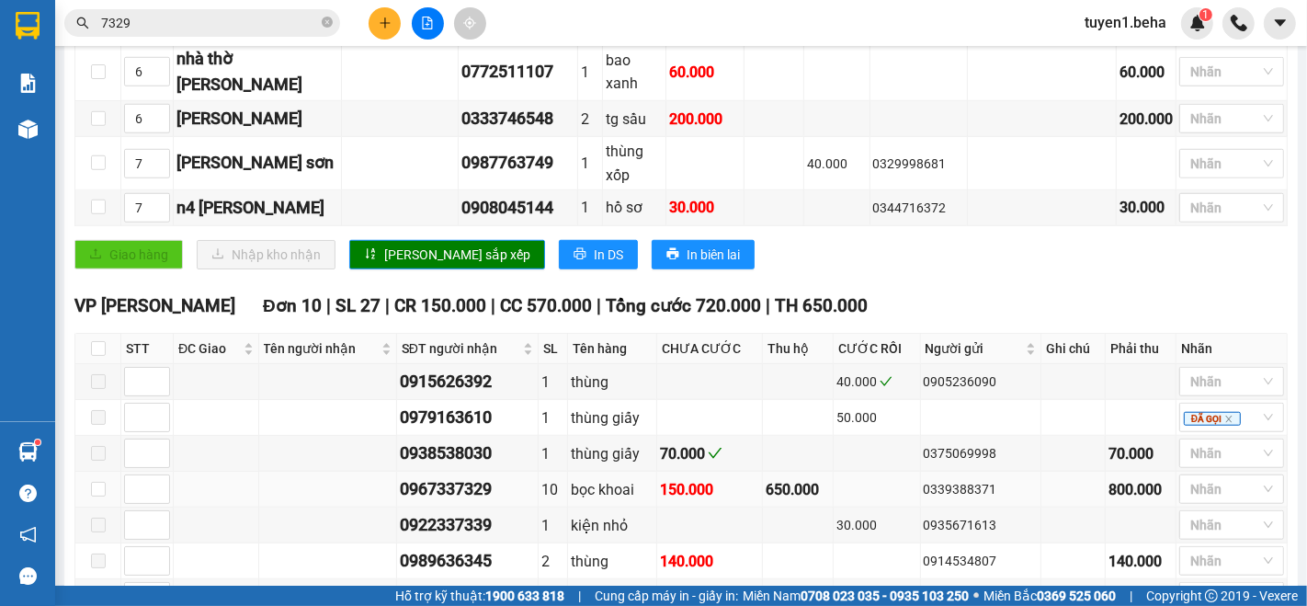
click at [89, 472] on td at bounding box center [98, 490] width 46 height 36
click at [100, 482] on input "checkbox" at bounding box center [98, 489] width 15 height 15
checkbox input "true"
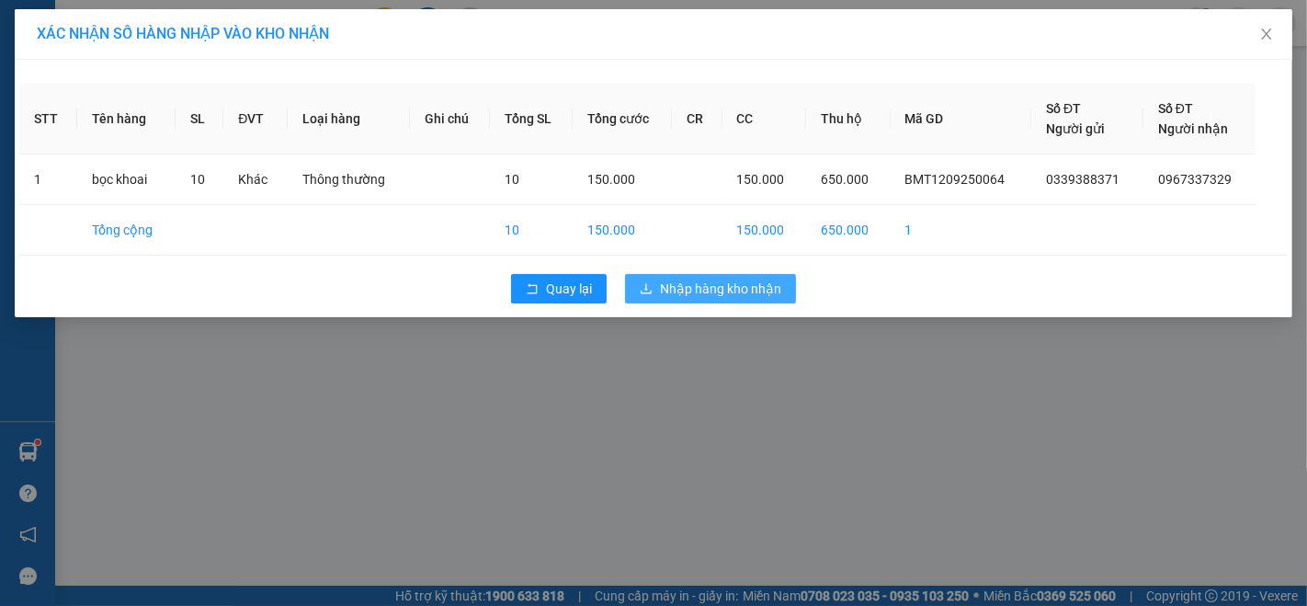
click at [756, 286] on span "Nhập hàng kho nhận" at bounding box center [720, 288] width 121 height 20
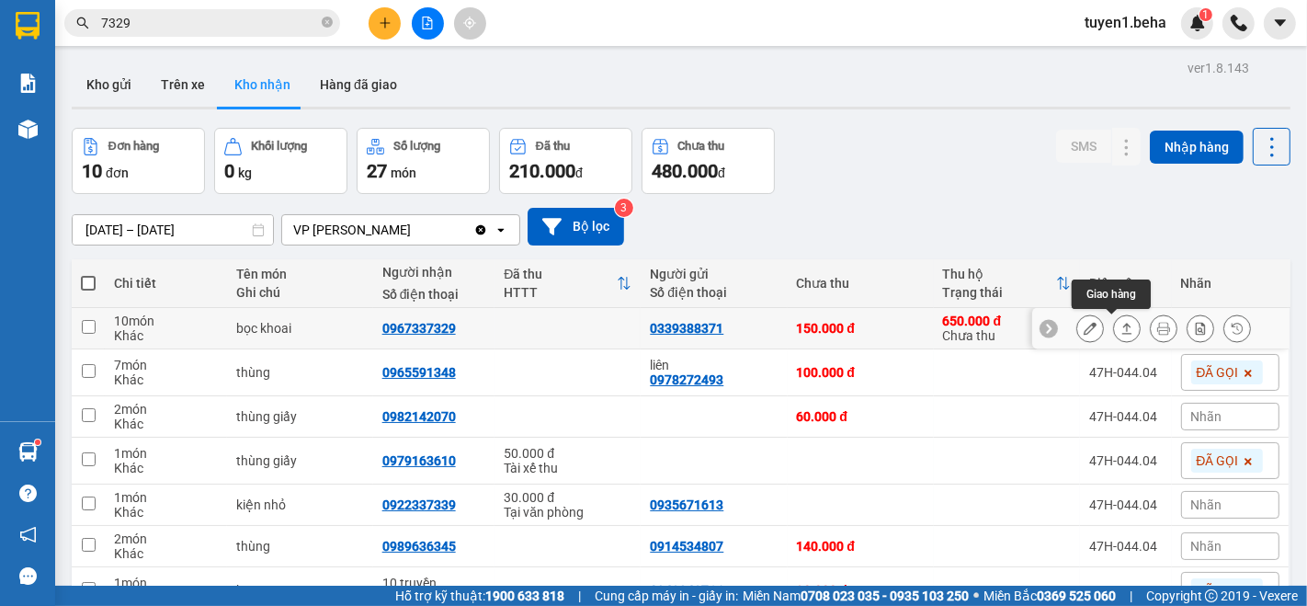
click at [1120, 332] on icon at bounding box center [1126, 328] width 13 height 13
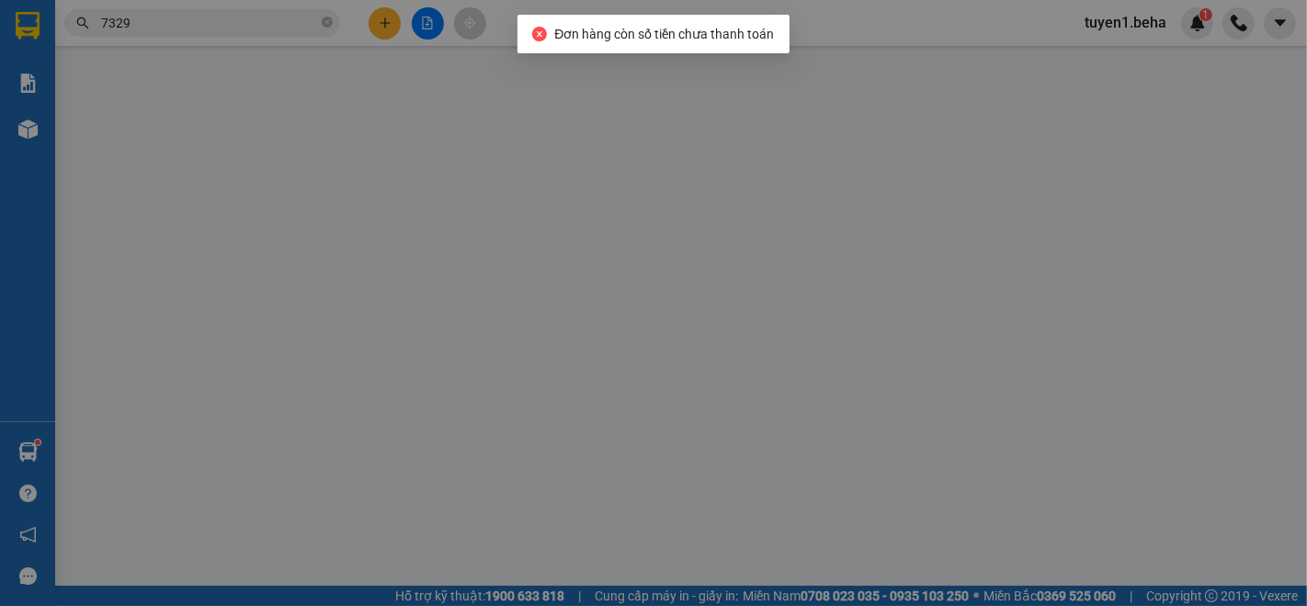
type input "0339388371"
type input "0967337329"
type input "150.000"
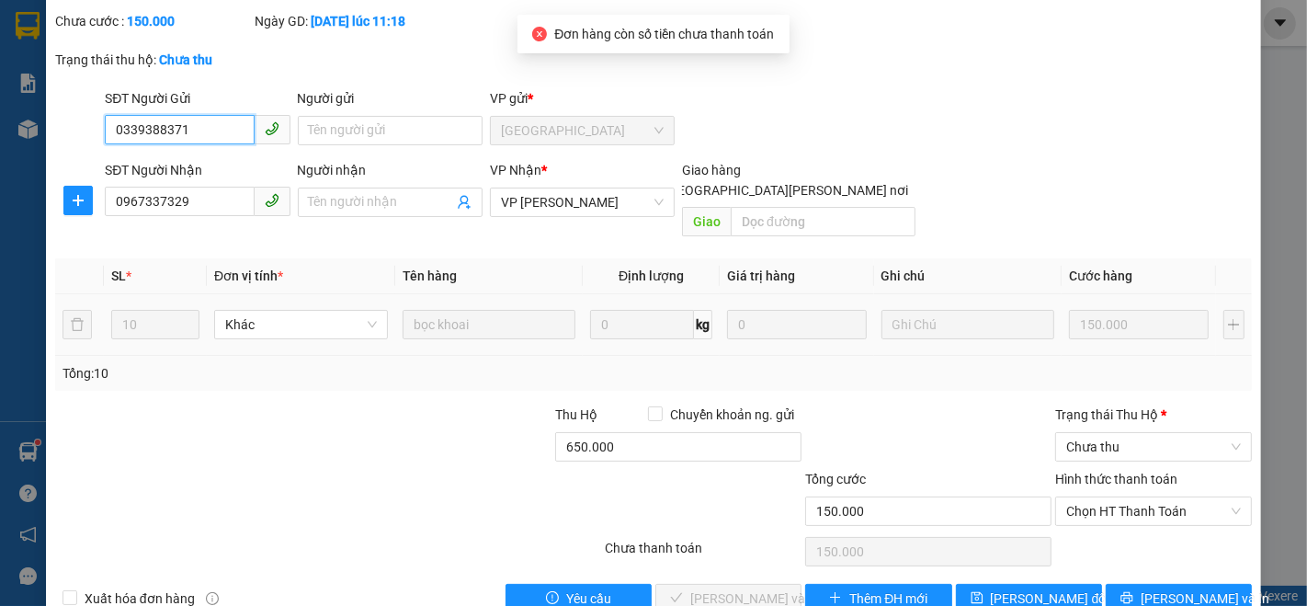
scroll to position [115, 0]
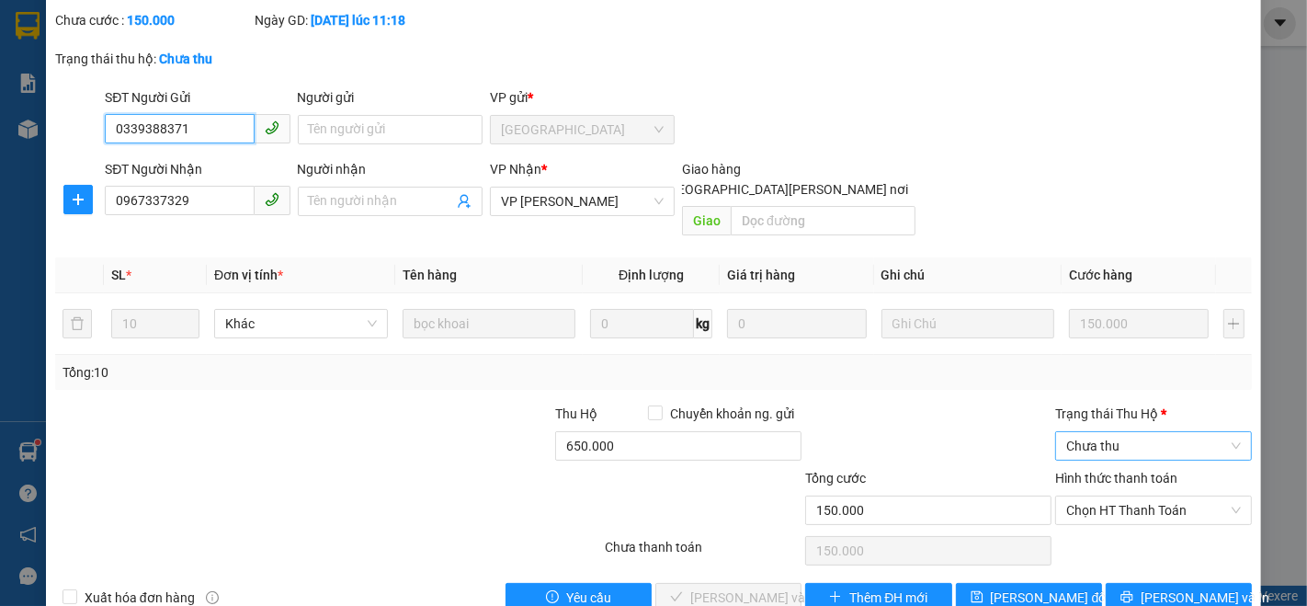
click at [1093, 432] on span "Chưa thu" at bounding box center [1153, 446] width 175 height 28
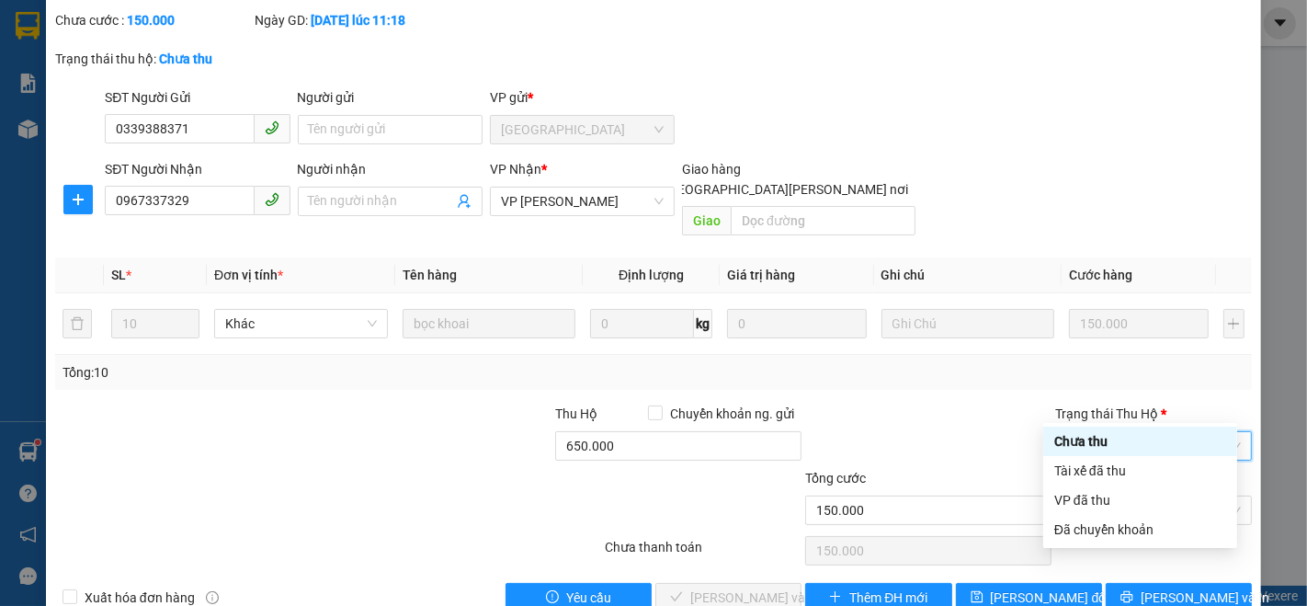
click at [939, 404] on div at bounding box center [928, 436] width 250 height 64
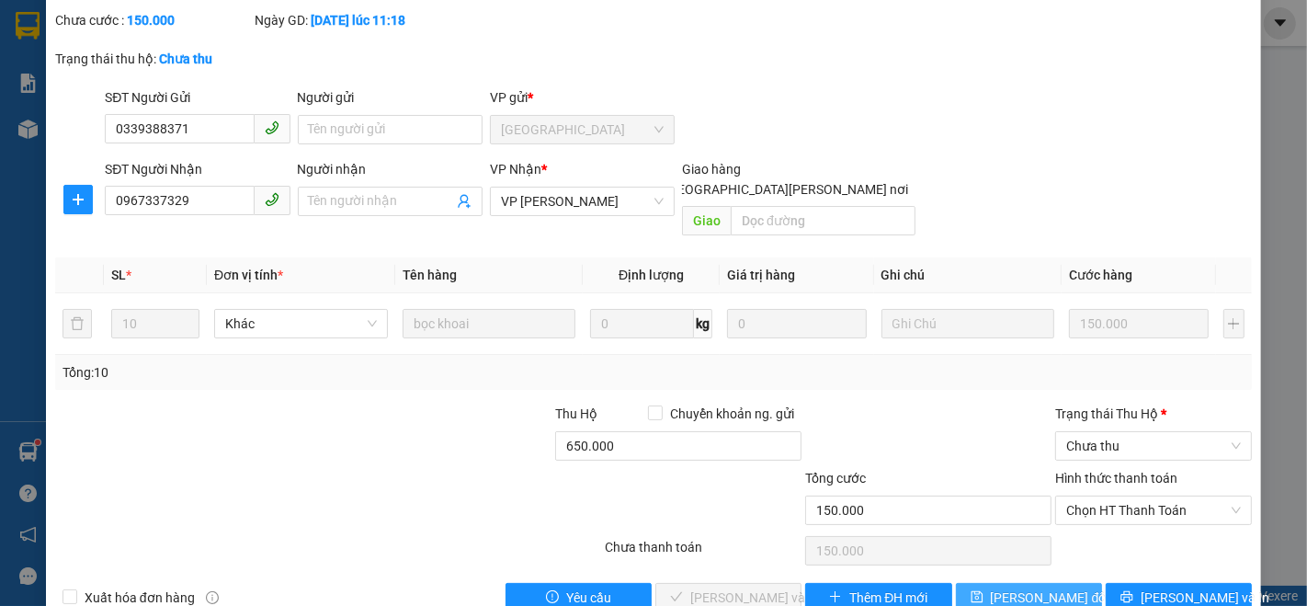
click at [1021, 587] on span "[PERSON_NAME] đổi" at bounding box center [1050, 597] width 119 height 20
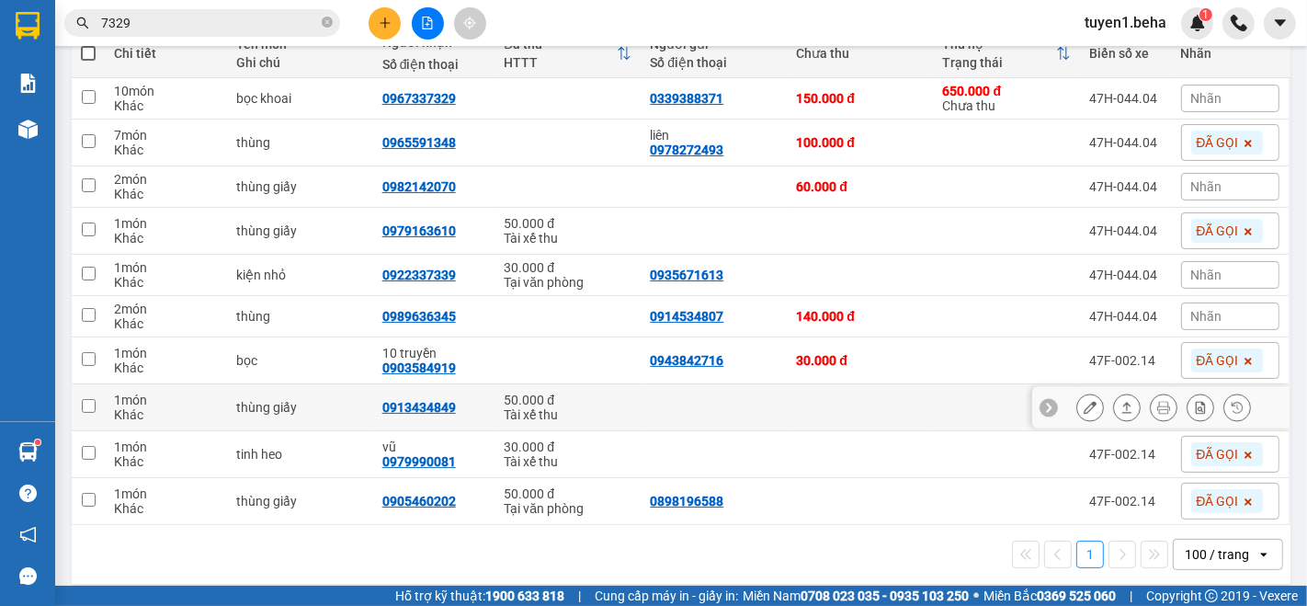
scroll to position [244, 0]
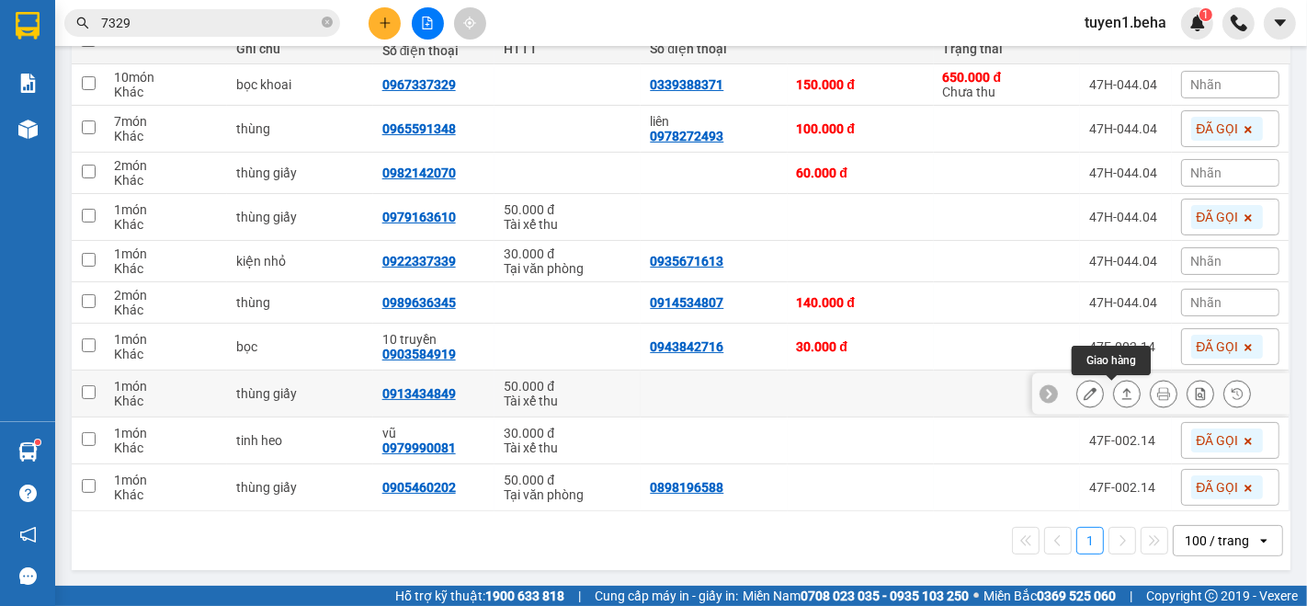
click at [1120, 393] on icon at bounding box center [1126, 393] width 13 height 13
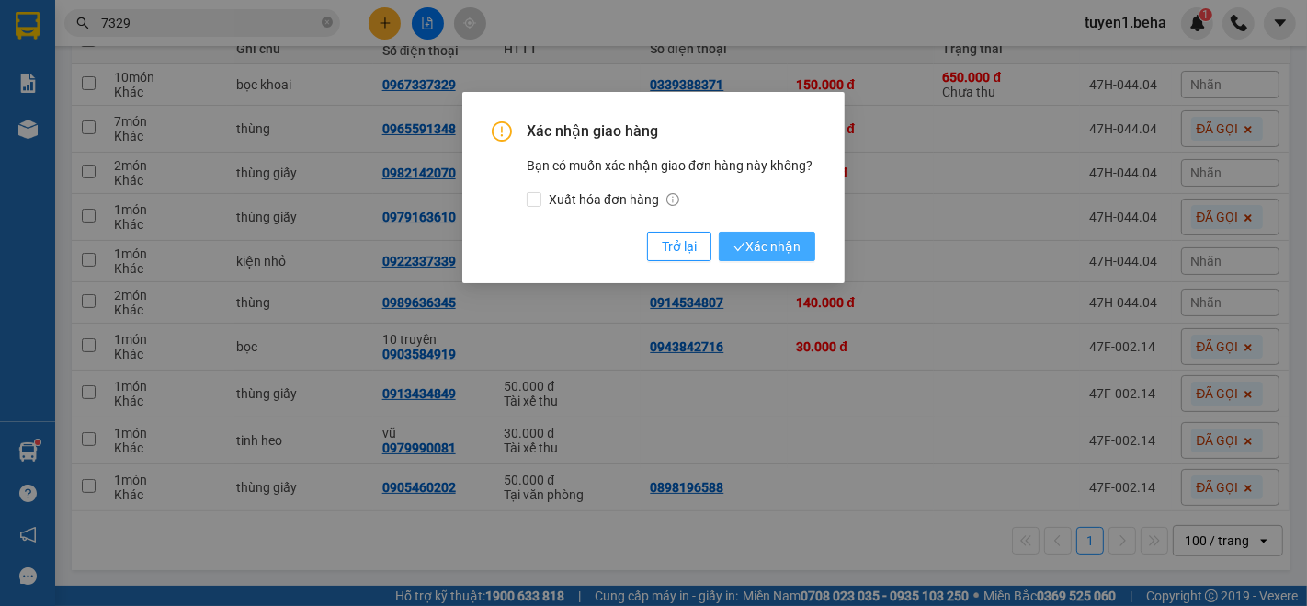
click at [777, 242] on span "Xác nhận" at bounding box center [766, 246] width 67 height 20
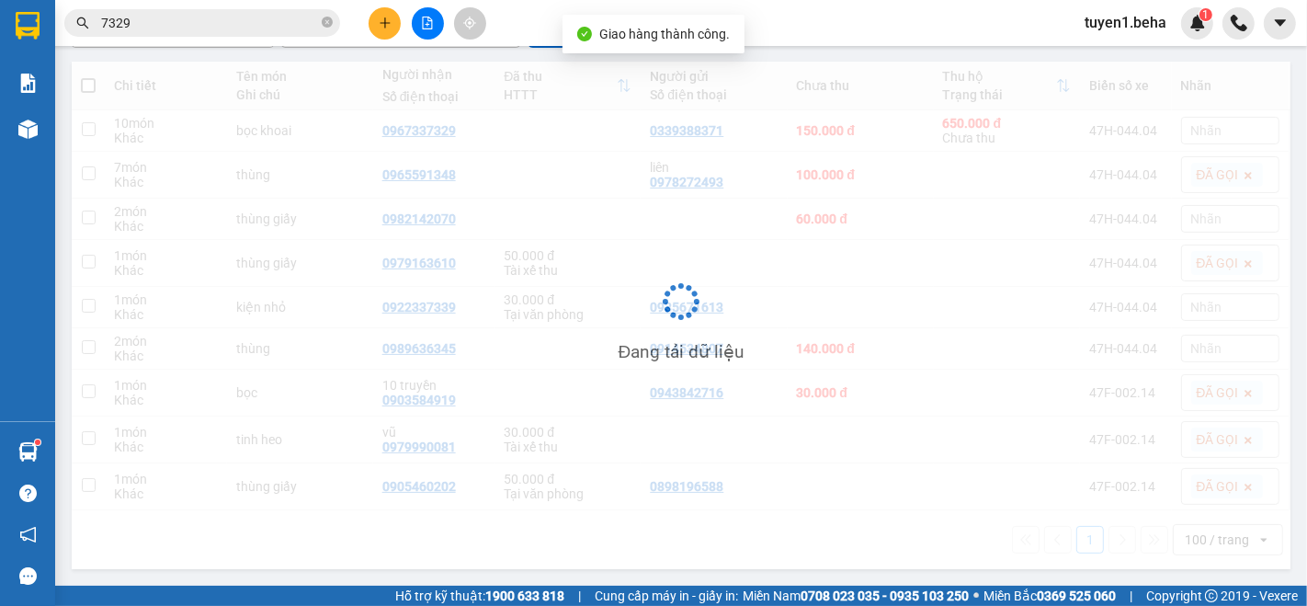
scroll to position [198, 0]
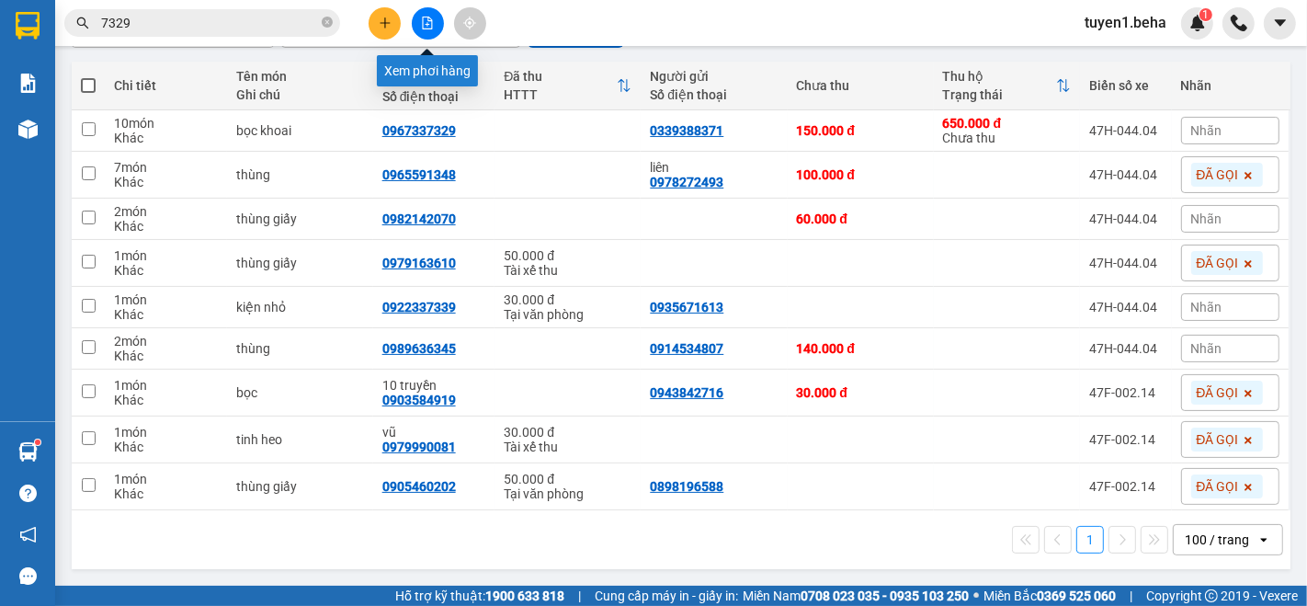
click at [419, 23] on button at bounding box center [428, 23] width 32 height 32
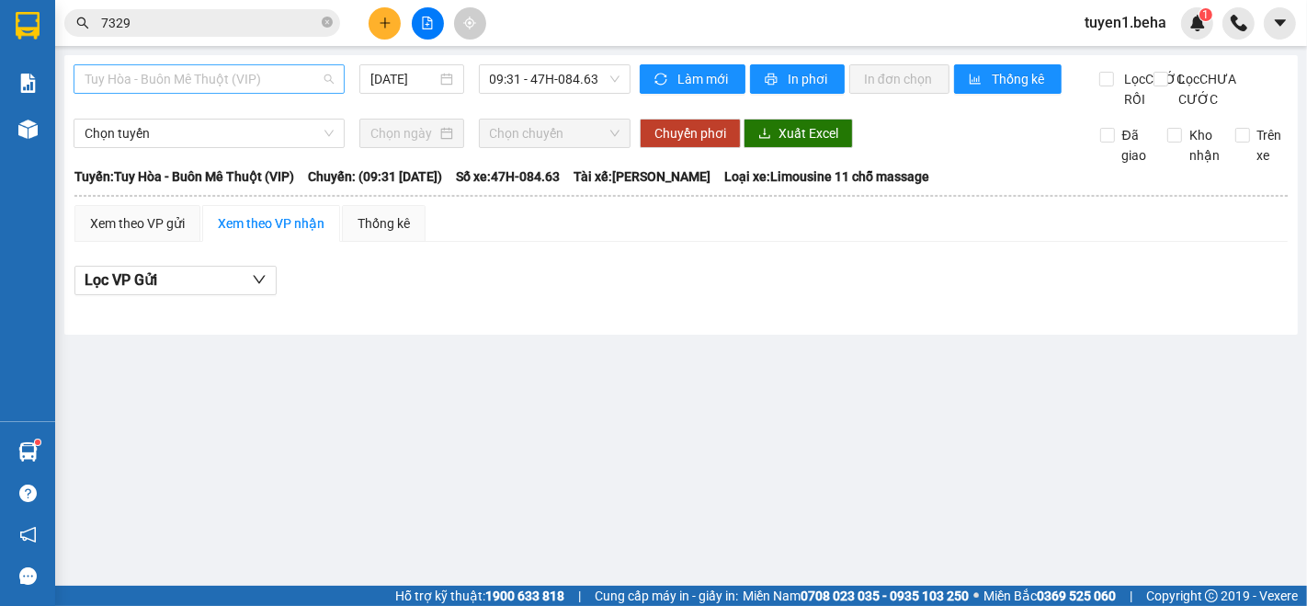
click at [233, 85] on span "Tuy Hòa - Buôn Mê Thuột (VIP)" at bounding box center [209, 79] width 249 height 28
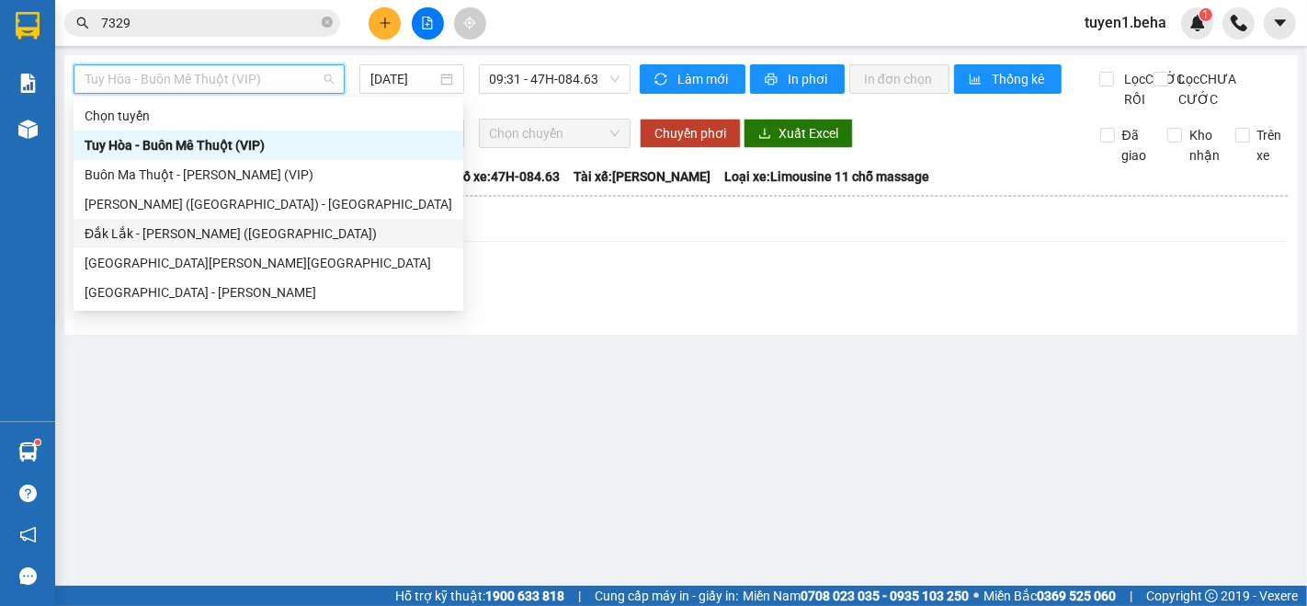
click at [151, 227] on div "Đắk Lắk - [PERSON_NAME] ([GEOGRAPHIC_DATA])" at bounding box center [269, 233] width 368 height 20
type input "[DATE]"
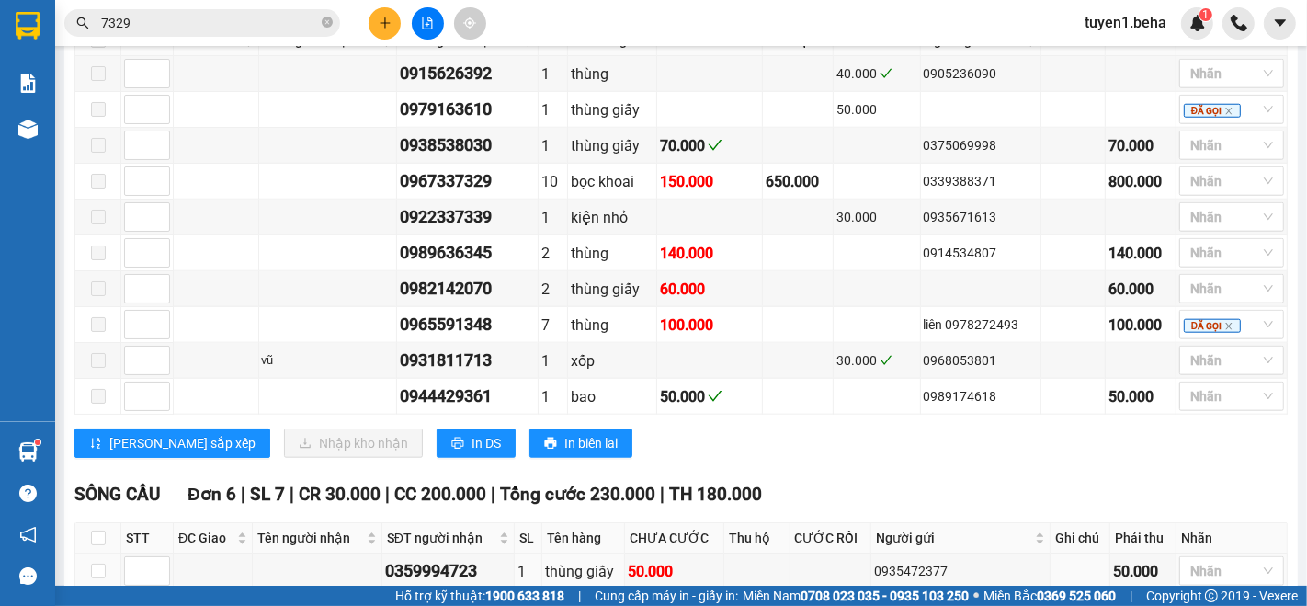
scroll to position [1486, 0]
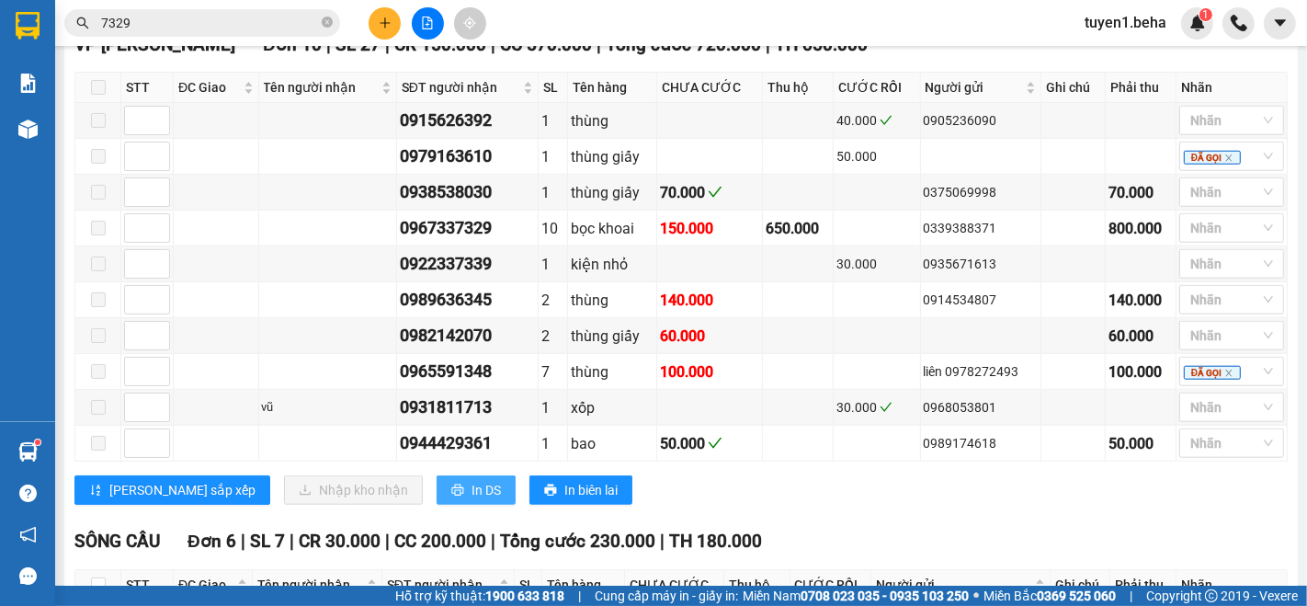
click at [472, 480] on span "In DS" at bounding box center [486, 490] width 29 height 20
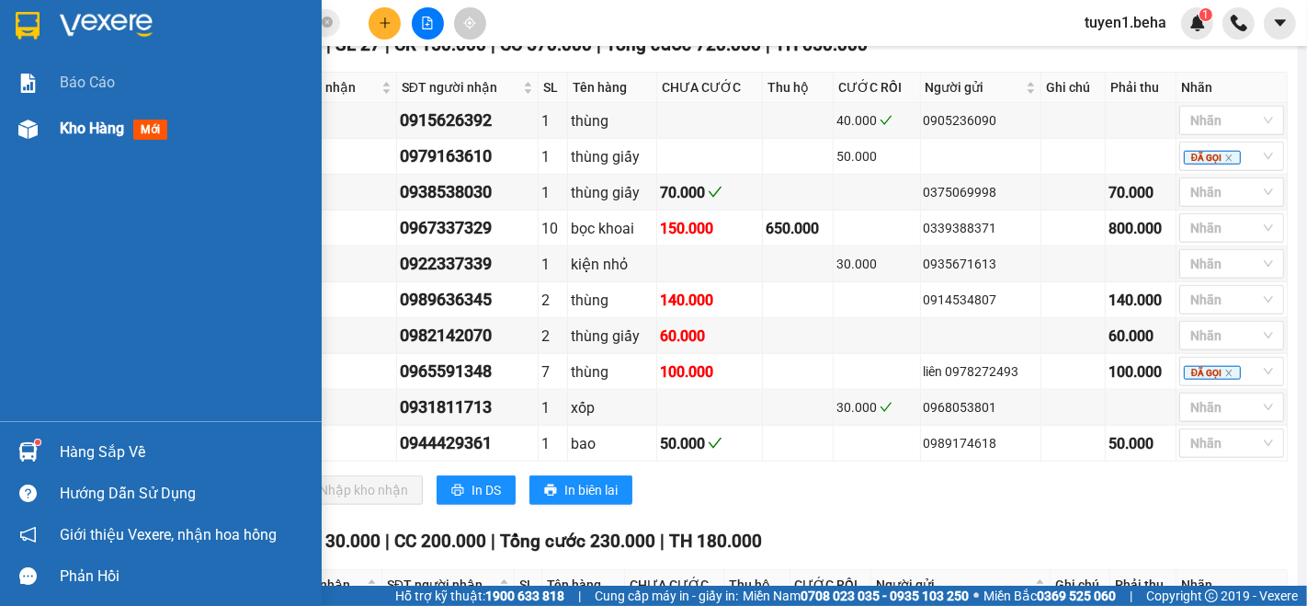
click at [87, 121] on span "Kho hàng" at bounding box center [92, 127] width 64 height 17
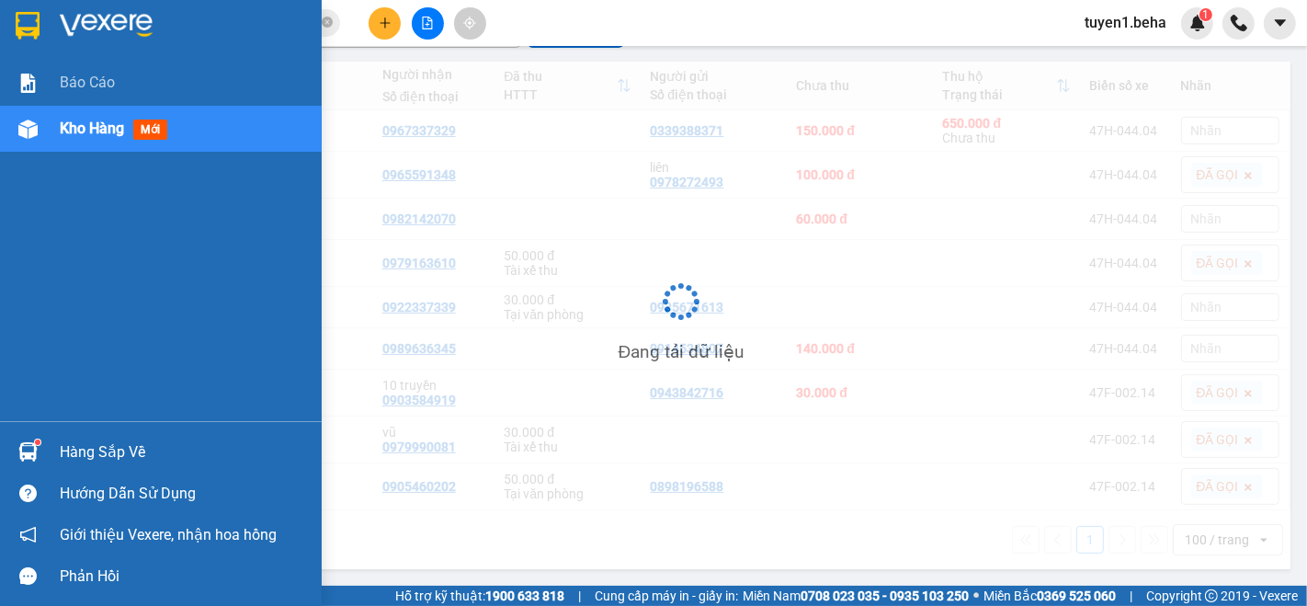
scroll to position [173, 0]
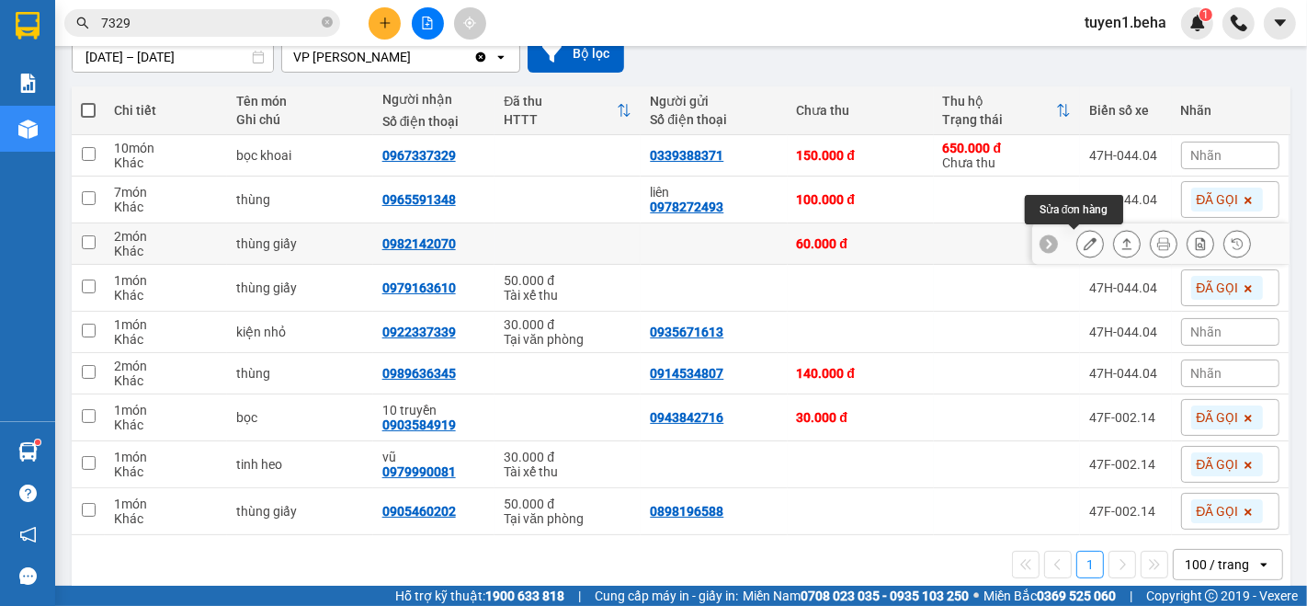
click at [1084, 247] on icon at bounding box center [1090, 243] width 13 height 13
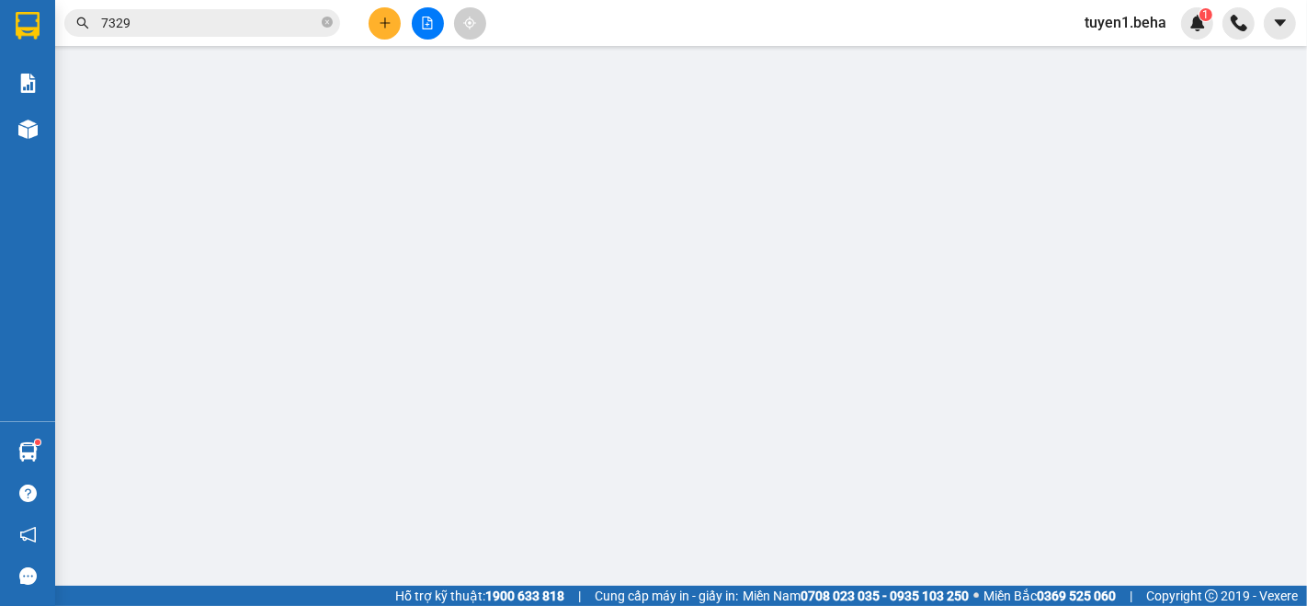
type input "0982142070"
type input "60.000"
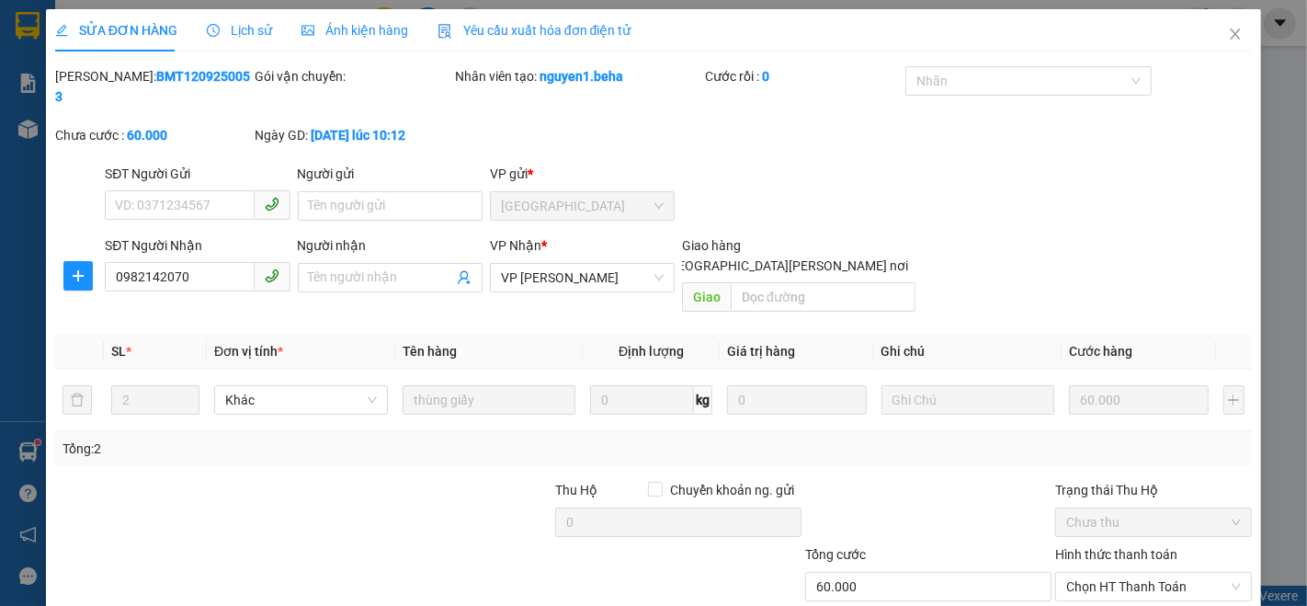
click at [373, 23] on span "Ảnh kiện hàng" at bounding box center [354, 30] width 107 height 15
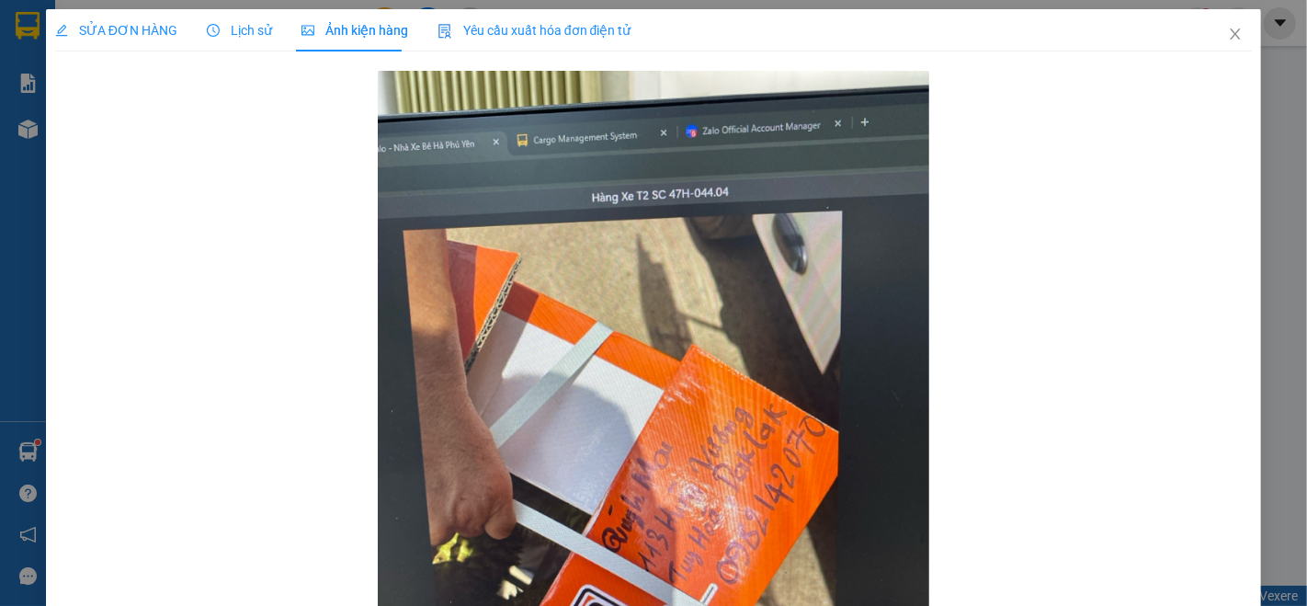
click at [104, 40] on div "SỬA ĐƠN HÀNG" at bounding box center [116, 30] width 122 height 42
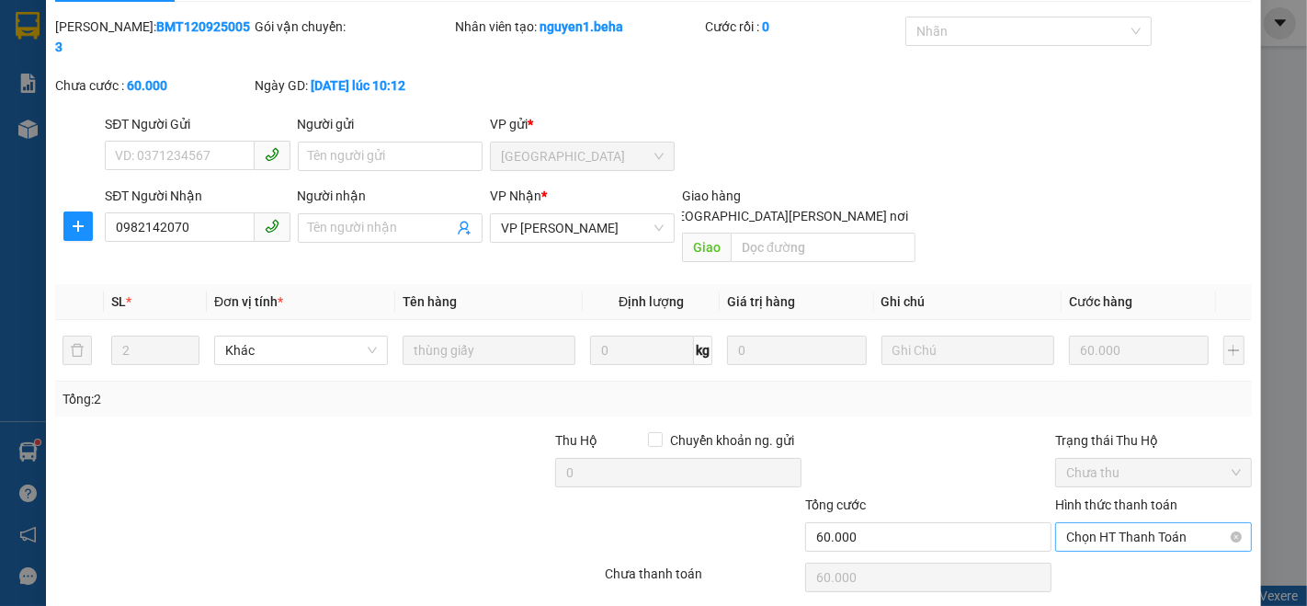
scroll to position [76, 0]
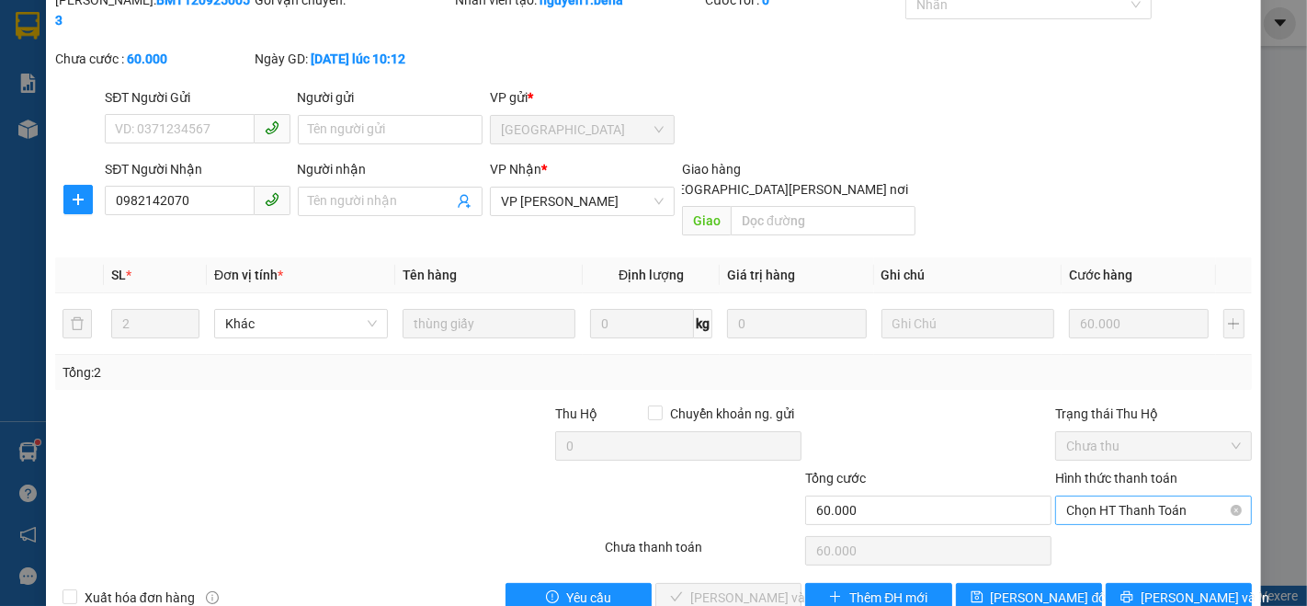
click at [1140, 496] on span "Chọn HT Thanh Toán" at bounding box center [1153, 510] width 175 height 28
click at [1112, 500] on div "Tại văn phòng" at bounding box center [1141, 505] width 172 height 20
type input "0"
click at [722, 587] on span "[PERSON_NAME] và [PERSON_NAME] hàng" at bounding box center [814, 597] width 248 height 20
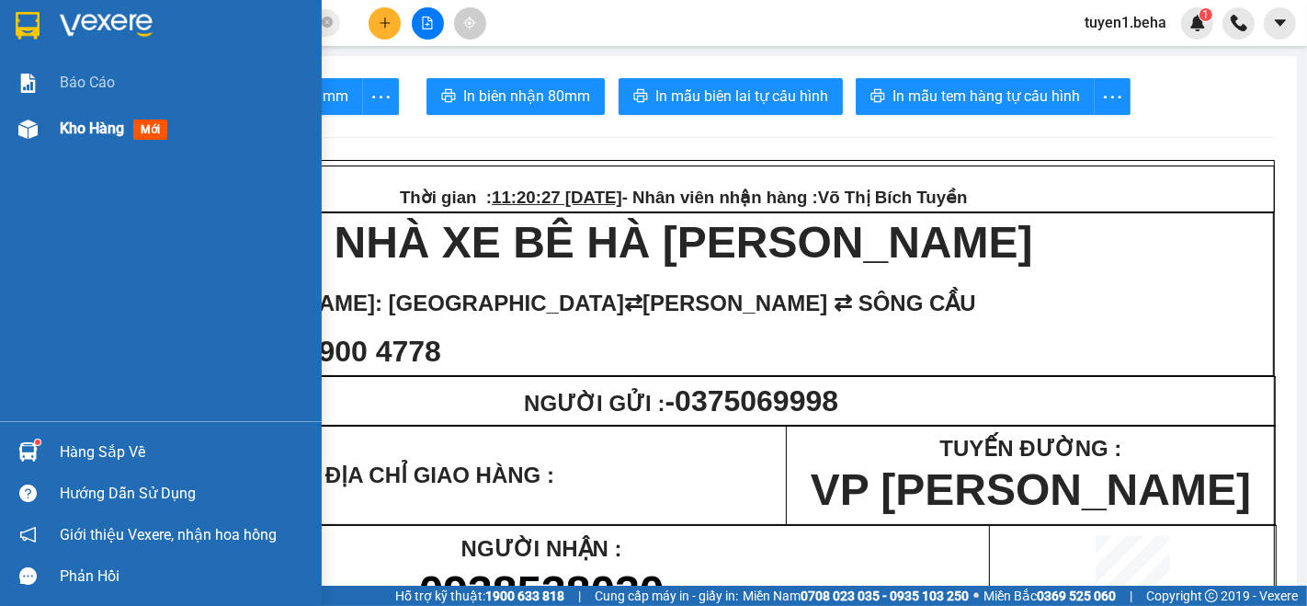
click at [69, 132] on span "Kho hàng" at bounding box center [92, 127] width 64 height 17
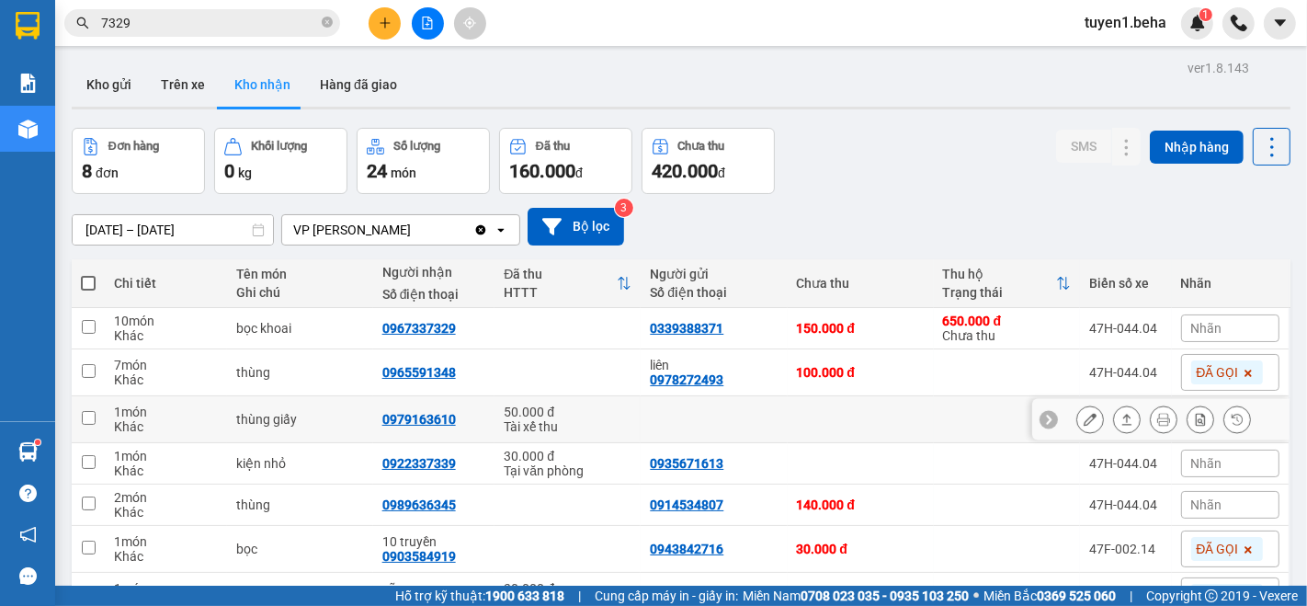
scroll to position [102, 0]
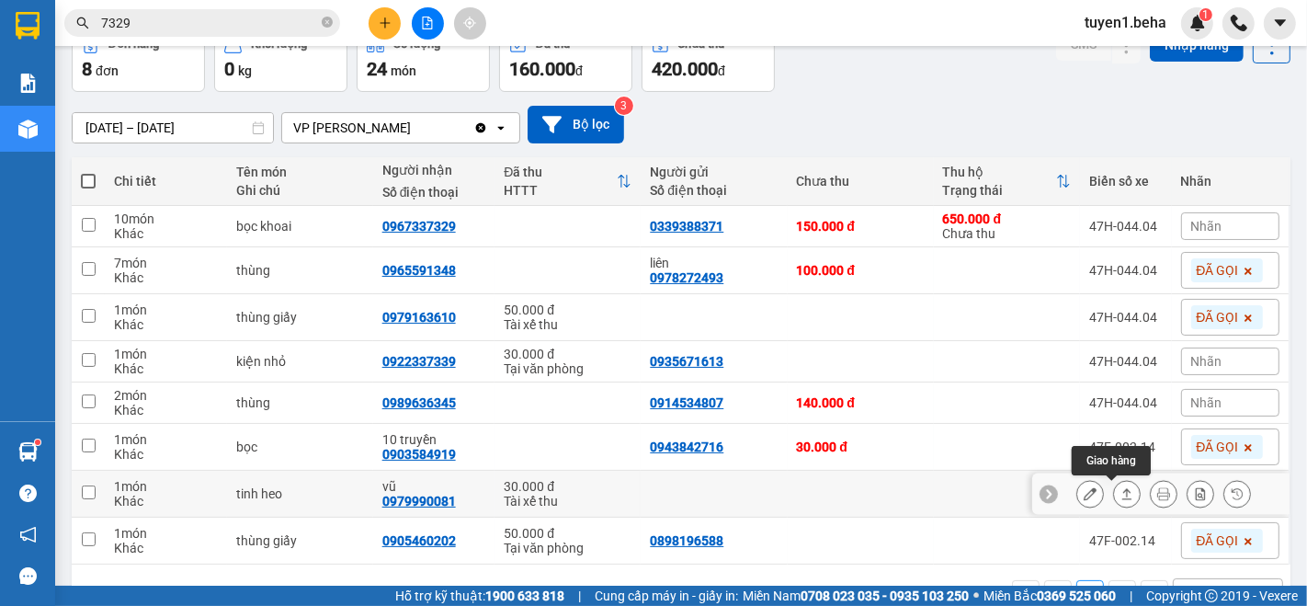
click at [1114, 494] on button at bounding box center [1127, 494] width 26 height 32
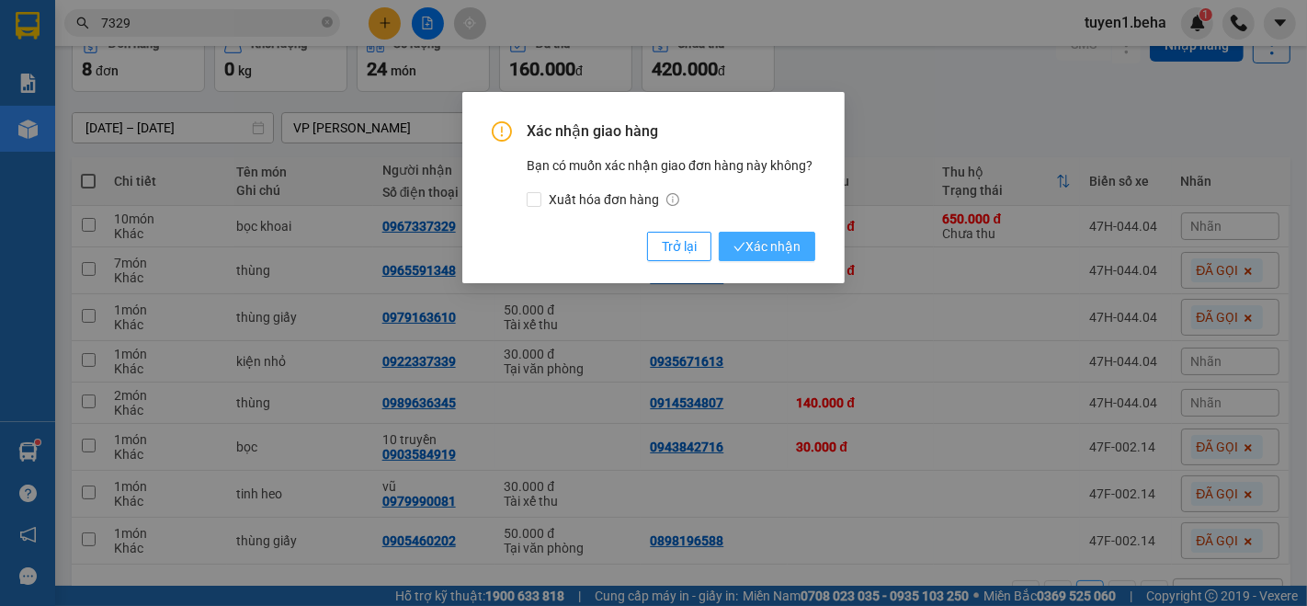
click at [764, 246] on span "Xác nhận" at bounding box center [766, 246] width 67 height 20
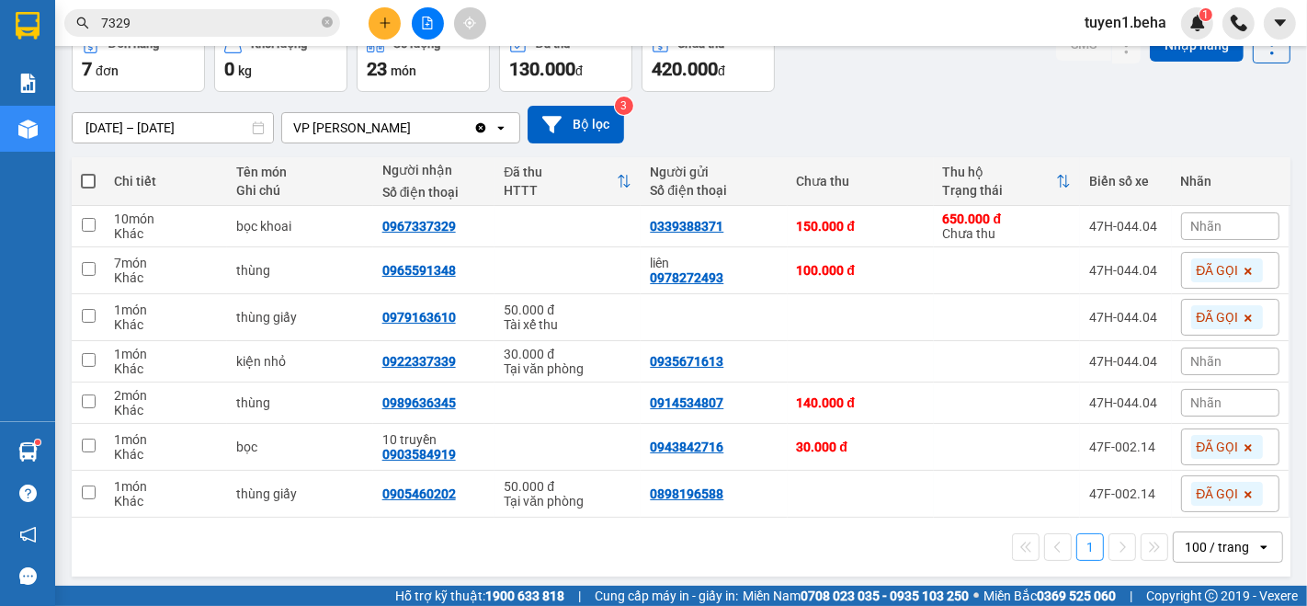
click at [171, 542] on div "1 100 / trang open" at bounding box center [681, 546] width 1204 height 31
click at [1122, 317] on icon at bounding box center [1127, 317] width 10 height 11
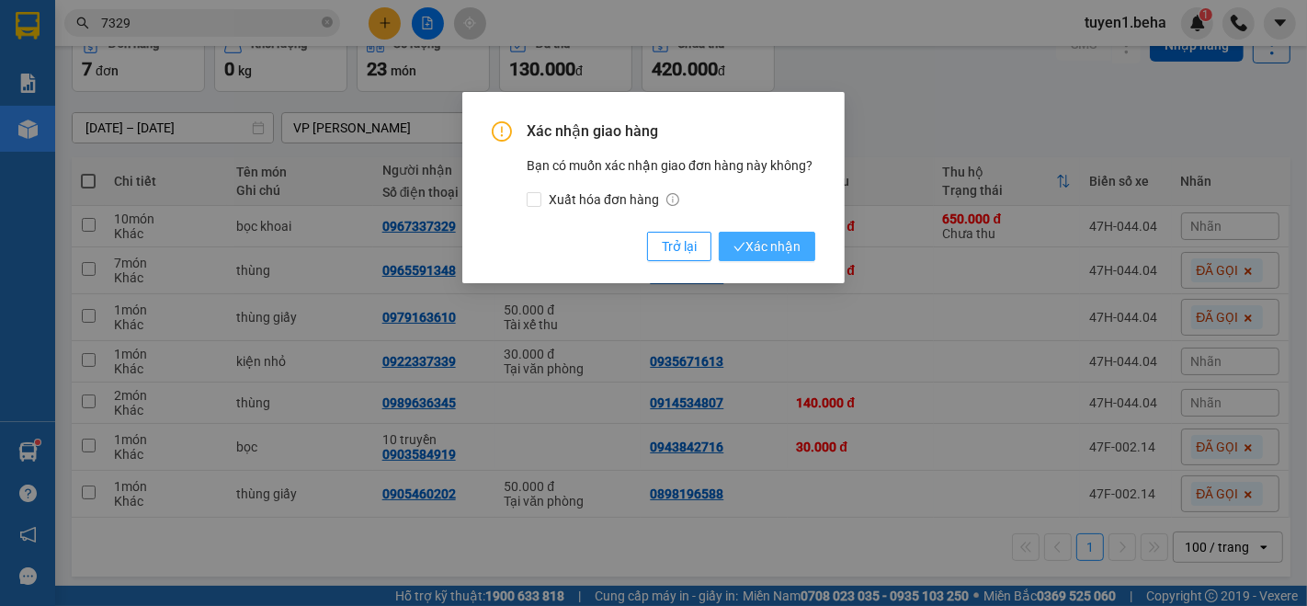
click at [758, 250] on span "Xác nhận" at bounding box center [766, 246] width 67 height 20
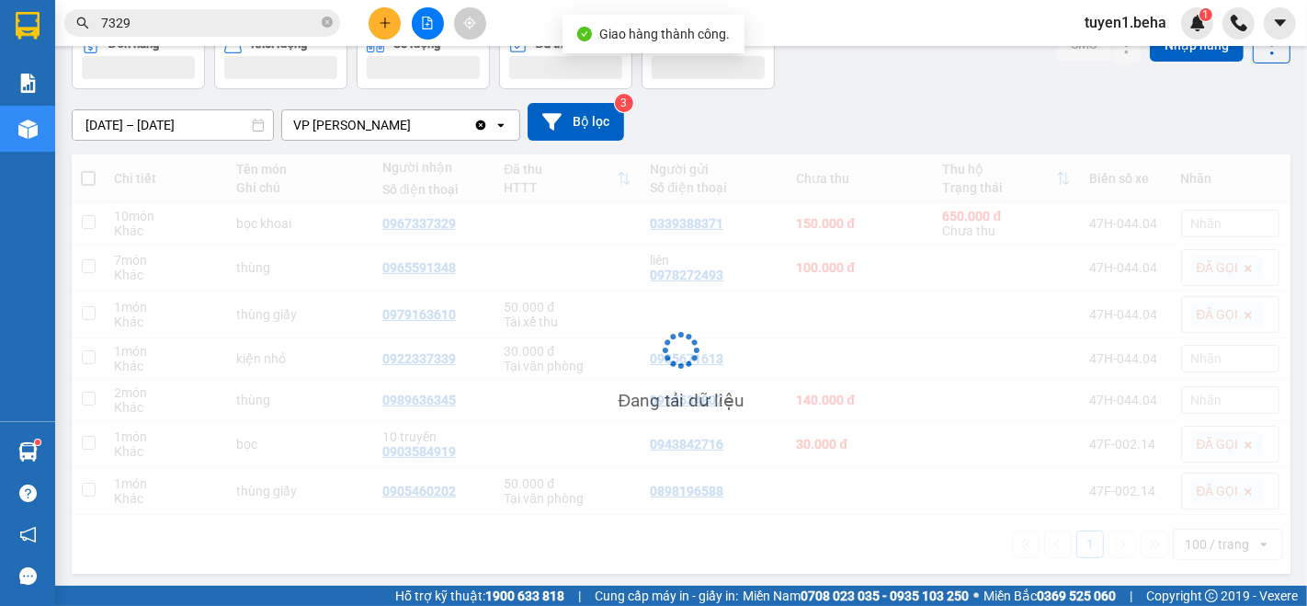
scroll to position [84, 0]
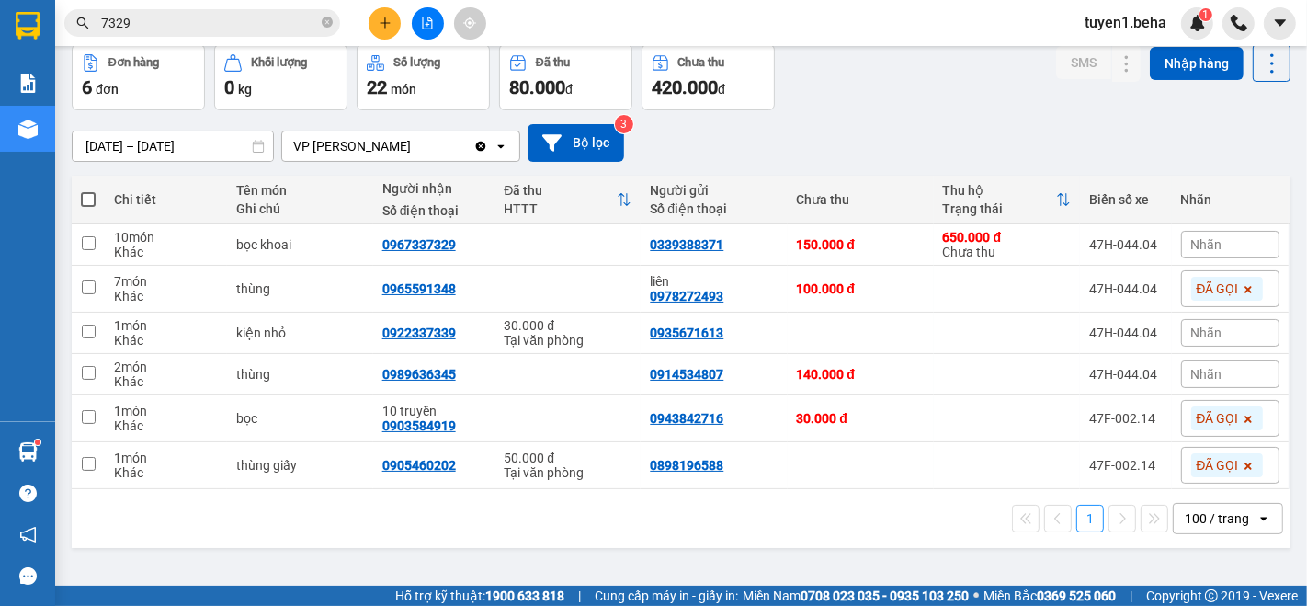
click at [155, 536] on div "1 100 / trang open" at bounding box center [681, 518] width 1219 height 59
click at [1192, 332] on span "Nhãn" at bounding box center [1206, 332] width 31 height 15
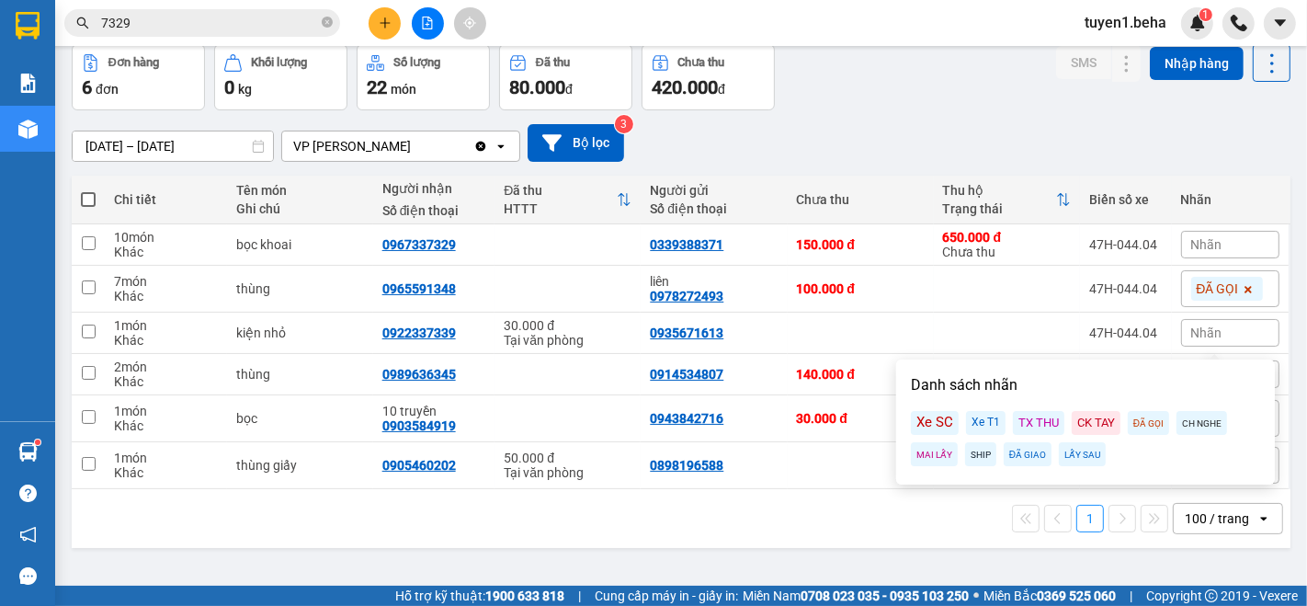
click at [937, 449] on div "MAI LẤY" at bounding box center [934, 454] width 47 height 24
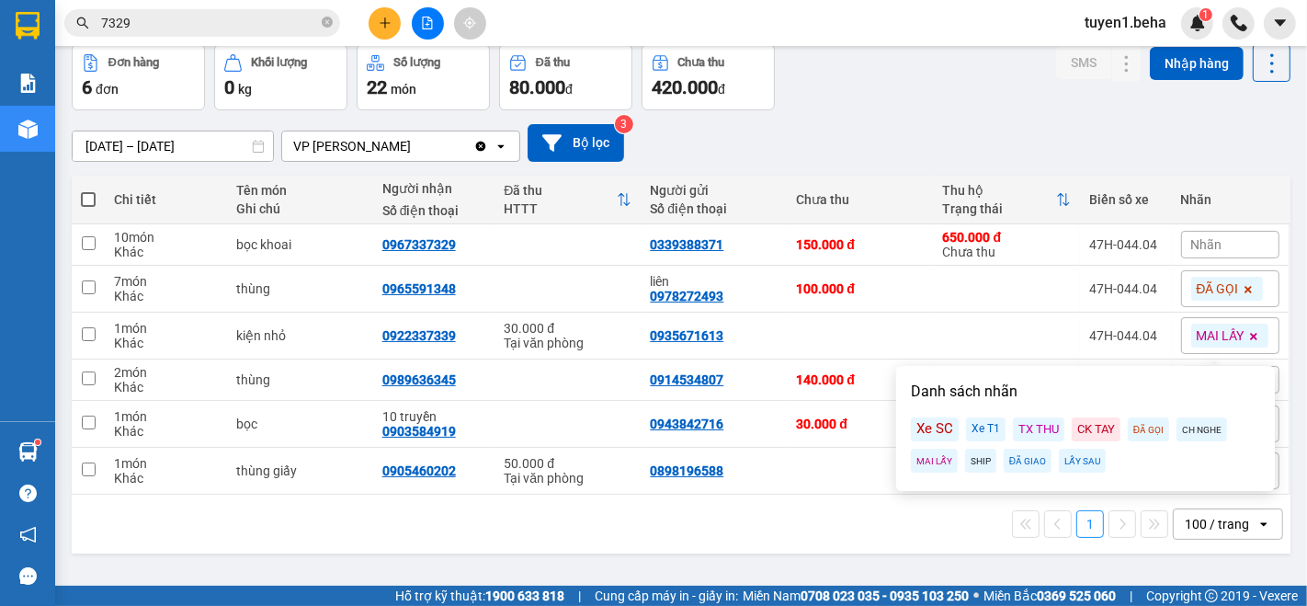
click at [903, 504] on div "1 100 / trang open" at bounding box center [681, 523] width 1219 height 59
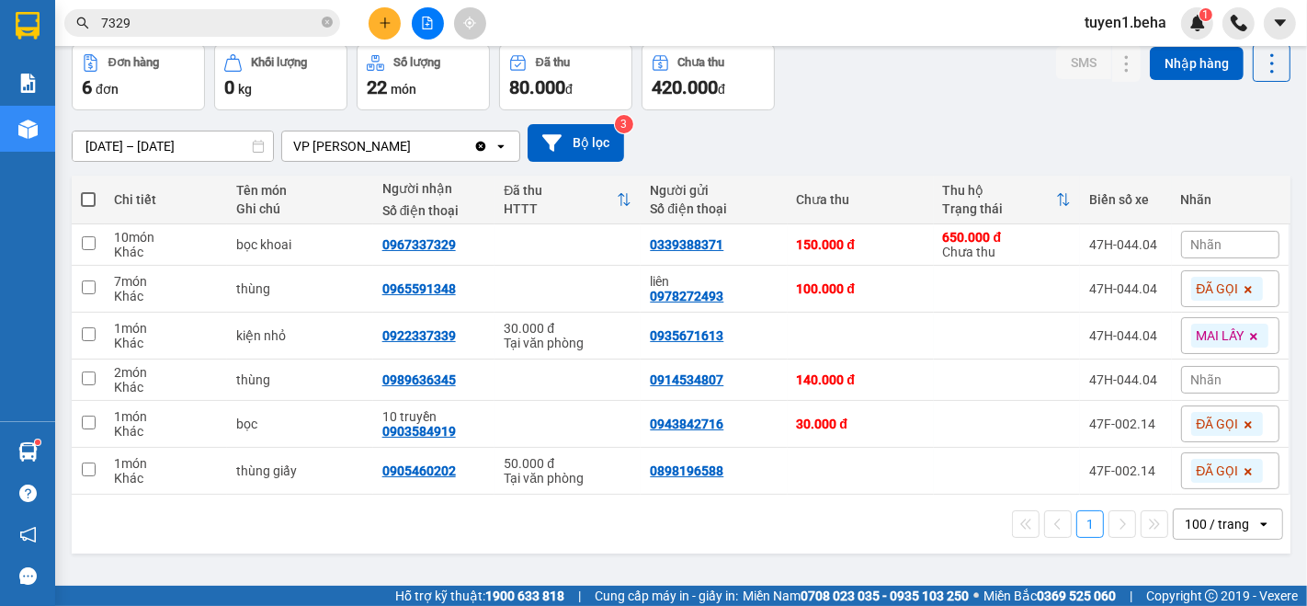
click at [1245, 329] on span at bounding box center [1254, 336] width 18 height 24
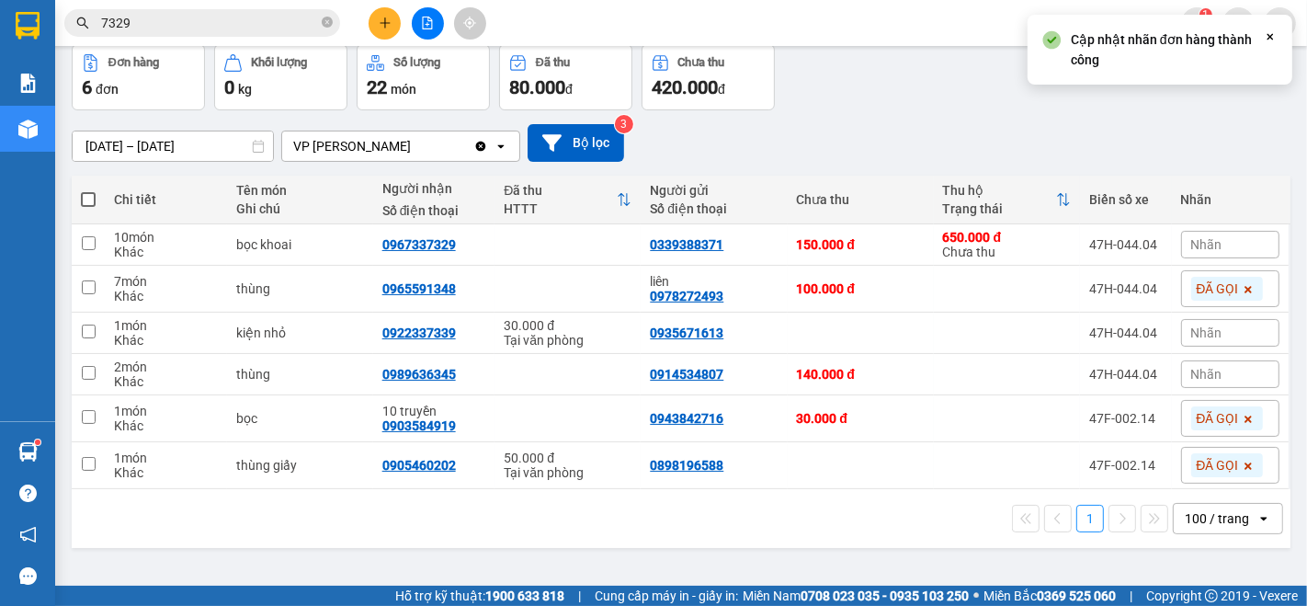
click at [1208, 372] on div "Nhãn" at bounding box center [1230, 374] width 98 height 28
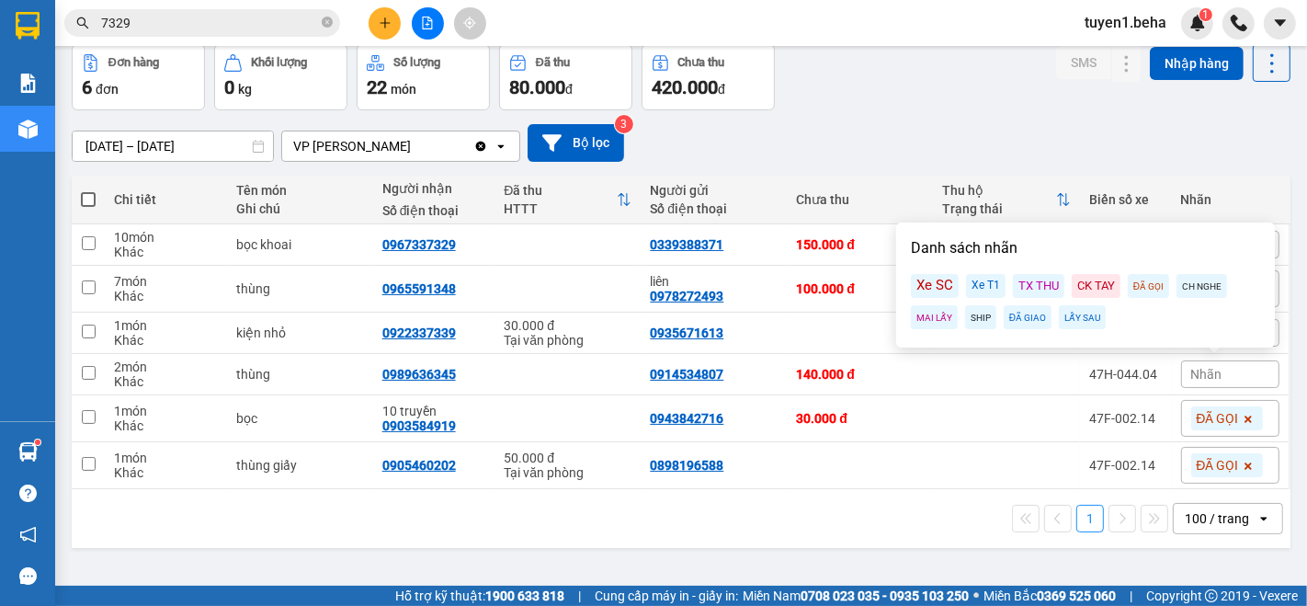
click at [935, 316] on div "MAI LẤY" at bounding box center [934, 317] width 47 height 24
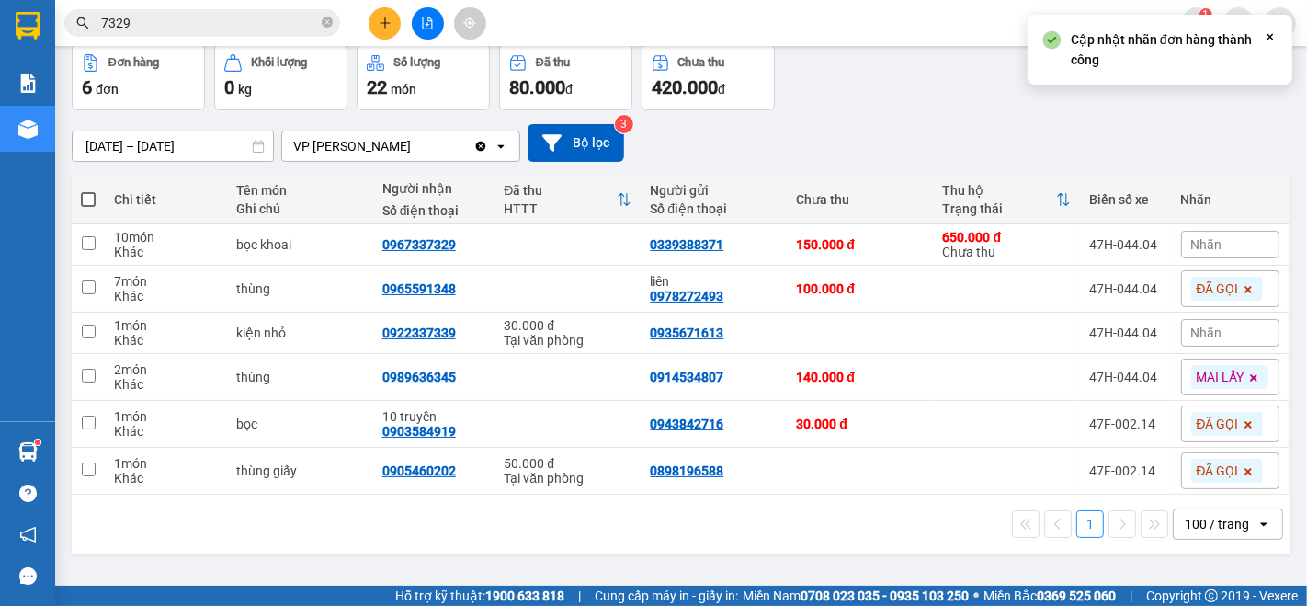
click at [839, 510] on div "1 100 / trang open" at bounding box center [681, 523] width 1204 height 31
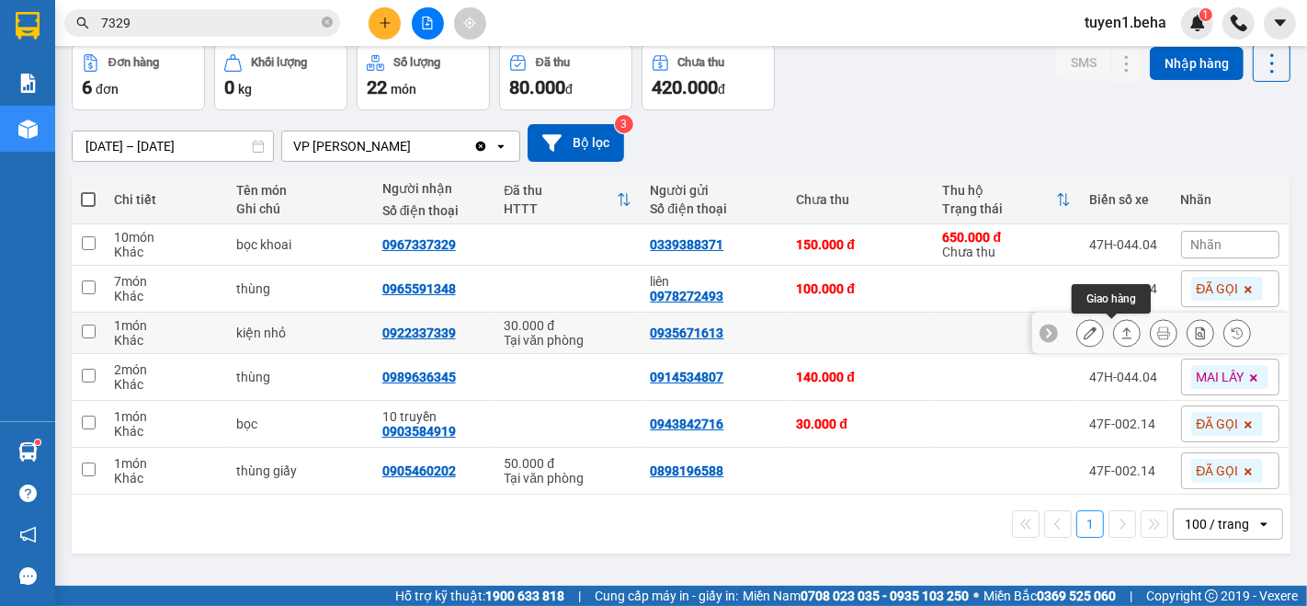
click at [1122, 329] on icon at bounding box center [1127, 332] width 10 height 11
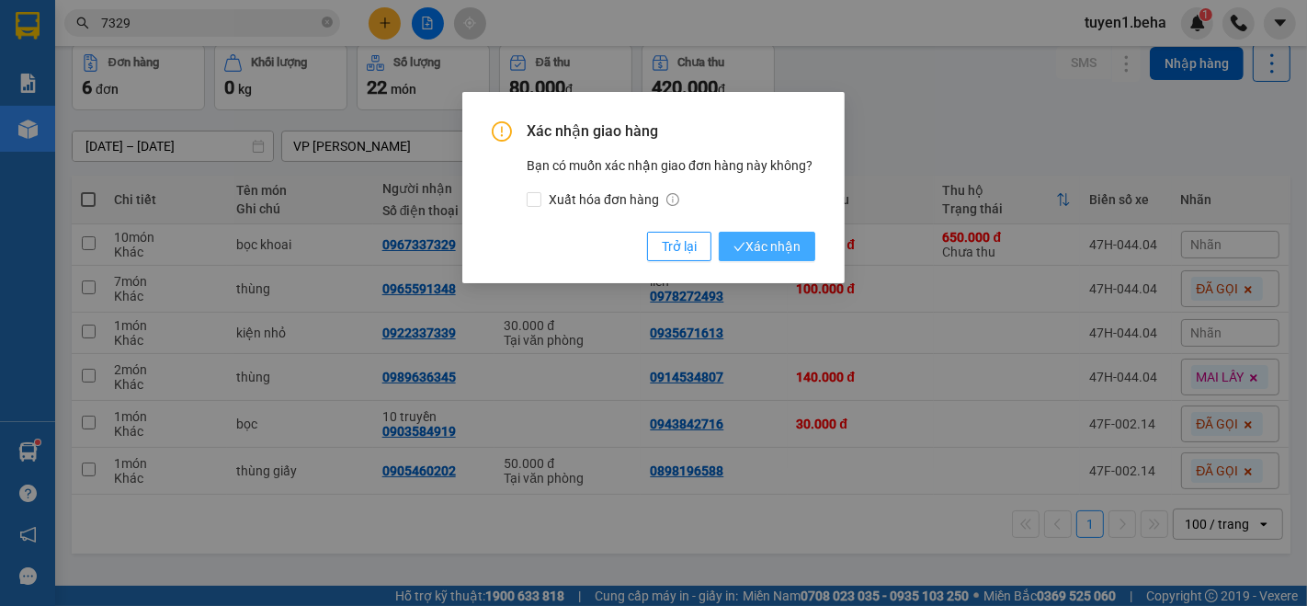
click at [790, 244] on span "Xác nhận" at bounding box center [766, 246] width 67 height 20
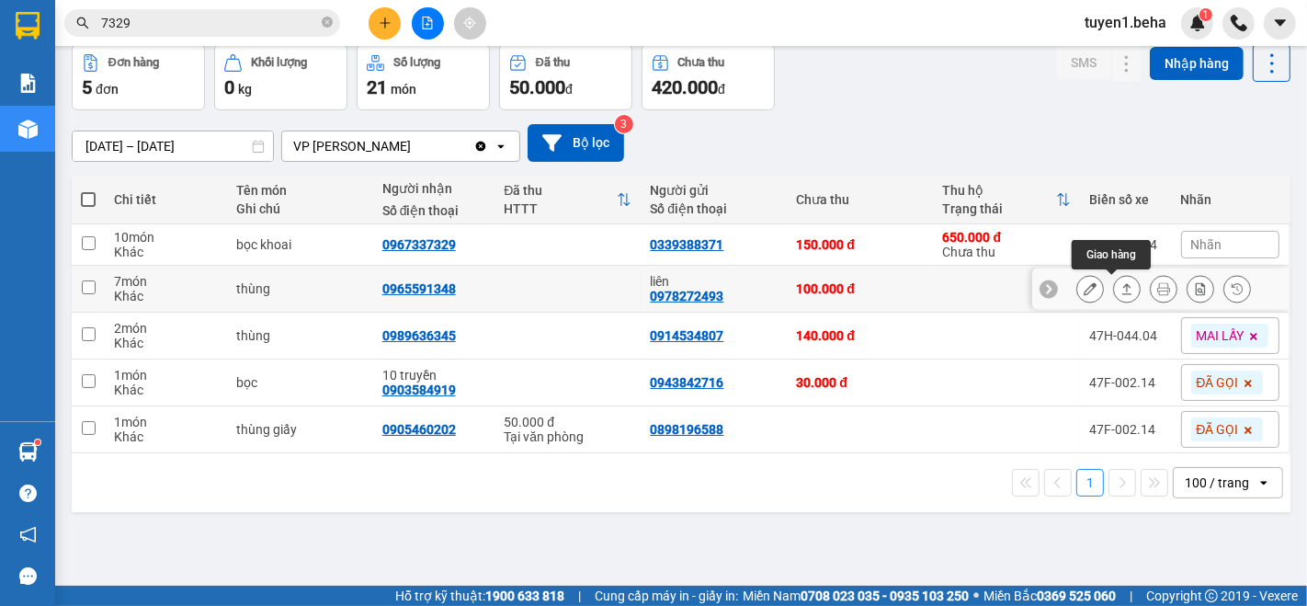
click at [1114, 296] on button at bounding box center [1127, 289] width 26 height 32
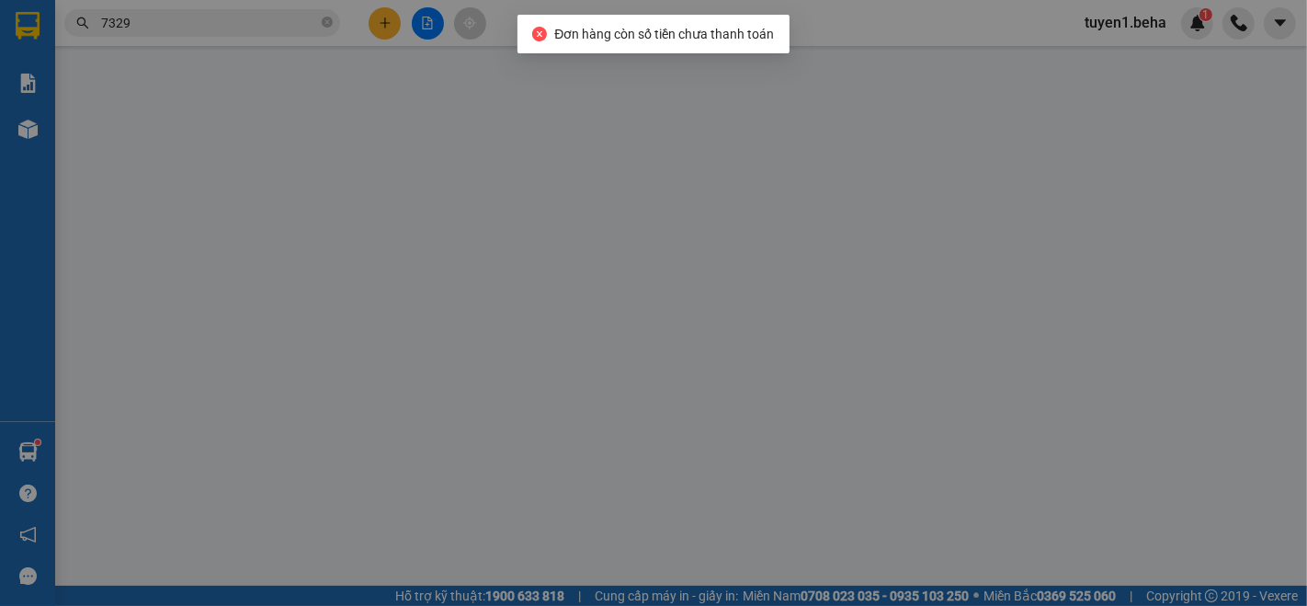
type input "0978272493"
type input "liên"
type input "0965591348"
type input "100.000"
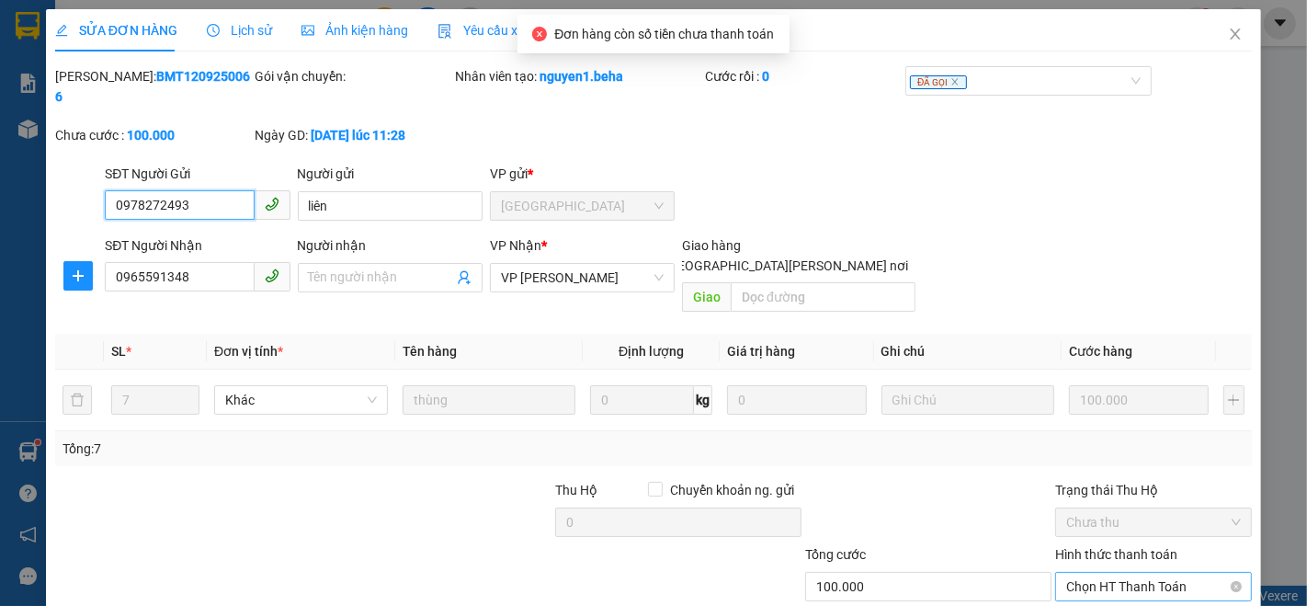
click at [1087, 573] on span "Chọn HT Thanh Toán" at bounding box center [1153, 587] width 175 height 28
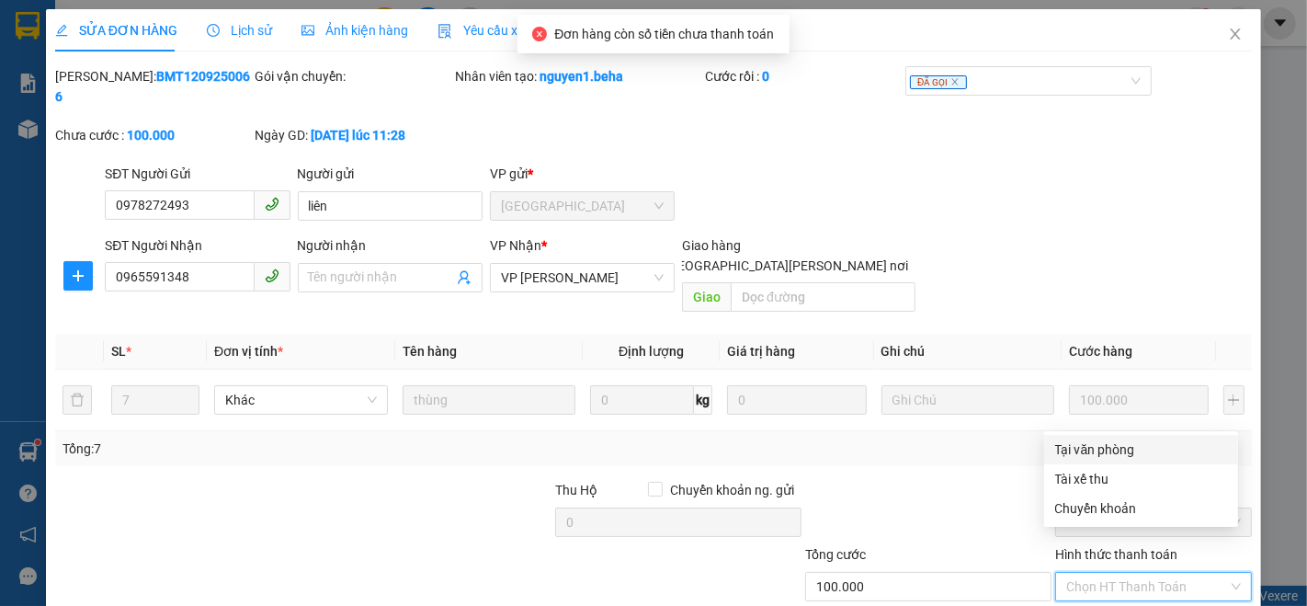
click at [1105, 449] on div "Tại văn phòng" at bounding box center [1141, 449] width 172 height 20
type input "0"
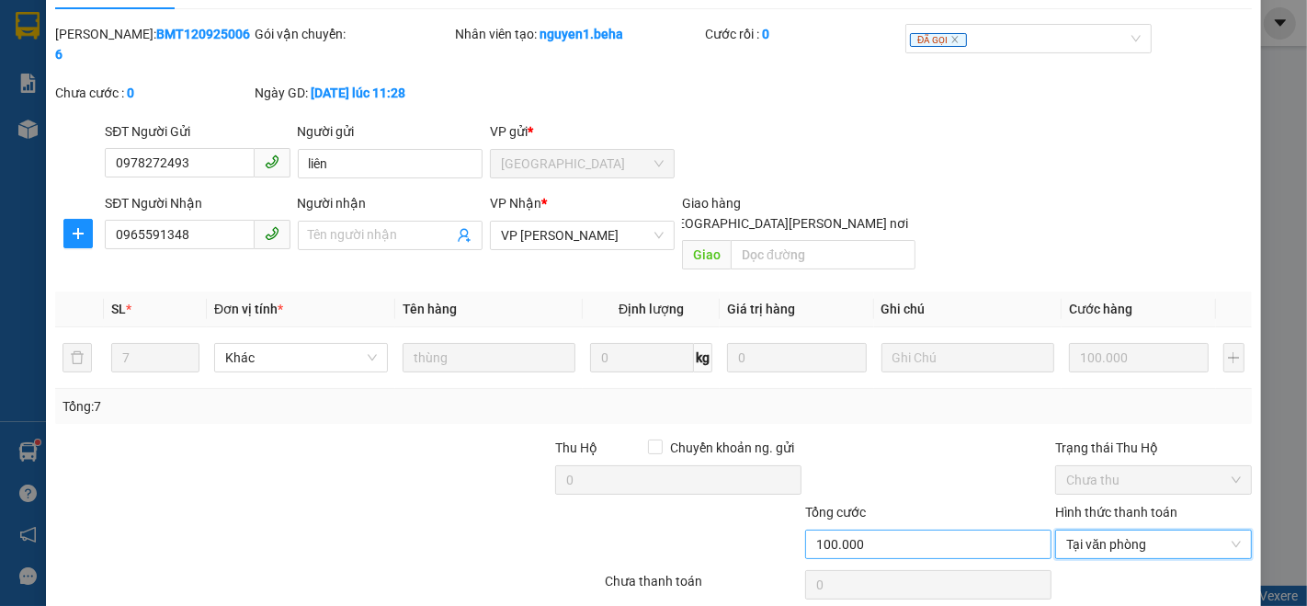
scroll to position [76, 0]
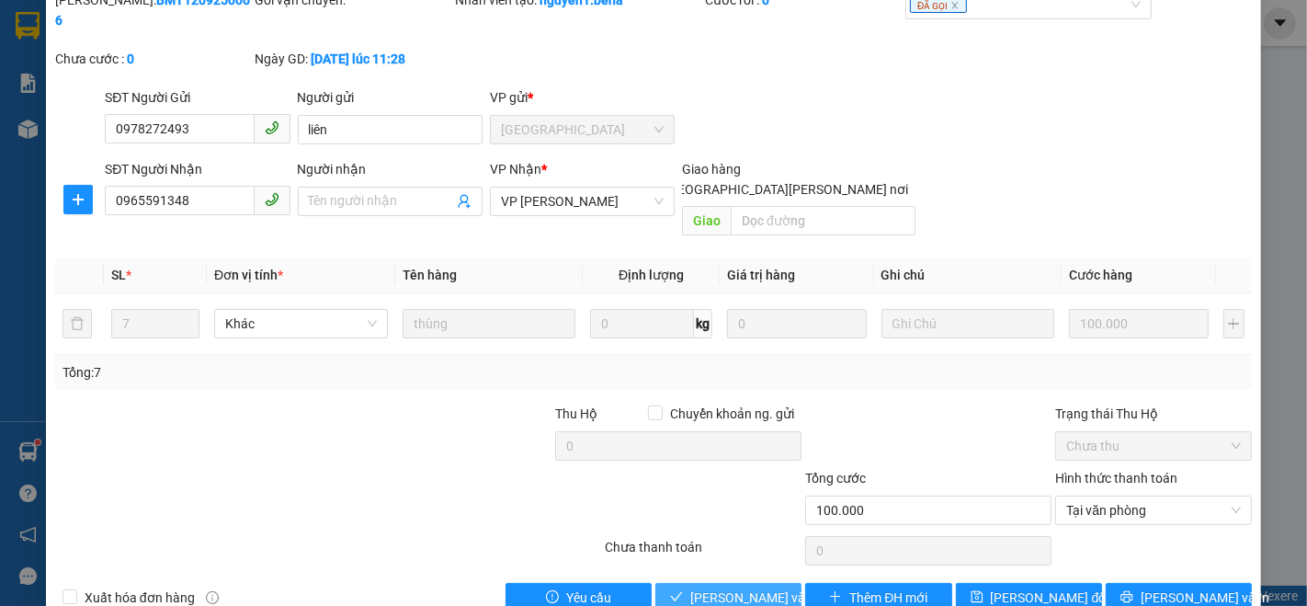
click at [721, 587] on span "[PERSON_NAME] và [PERSON_NAME] hàng" at bounding box center [814, 597] width 248 height 20
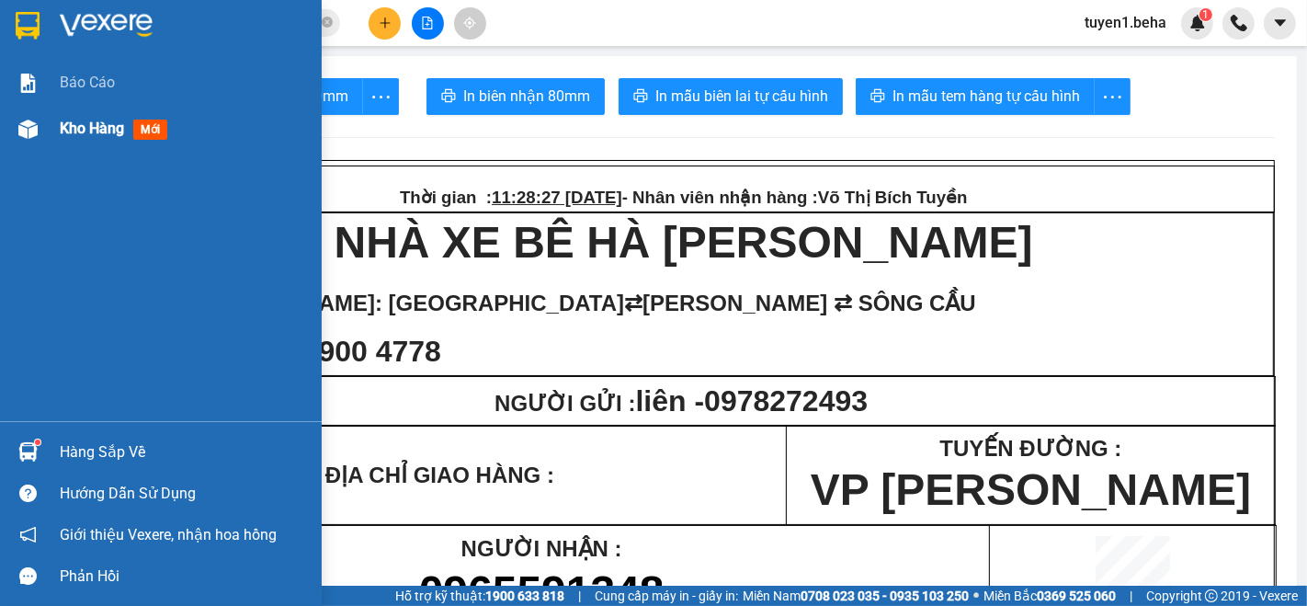
click at [71, 122] on span "Kho hàng" at bounding box center [92, 127] width 64 height 17
